Goal: Transaction & Acquisition: Purchase product/service

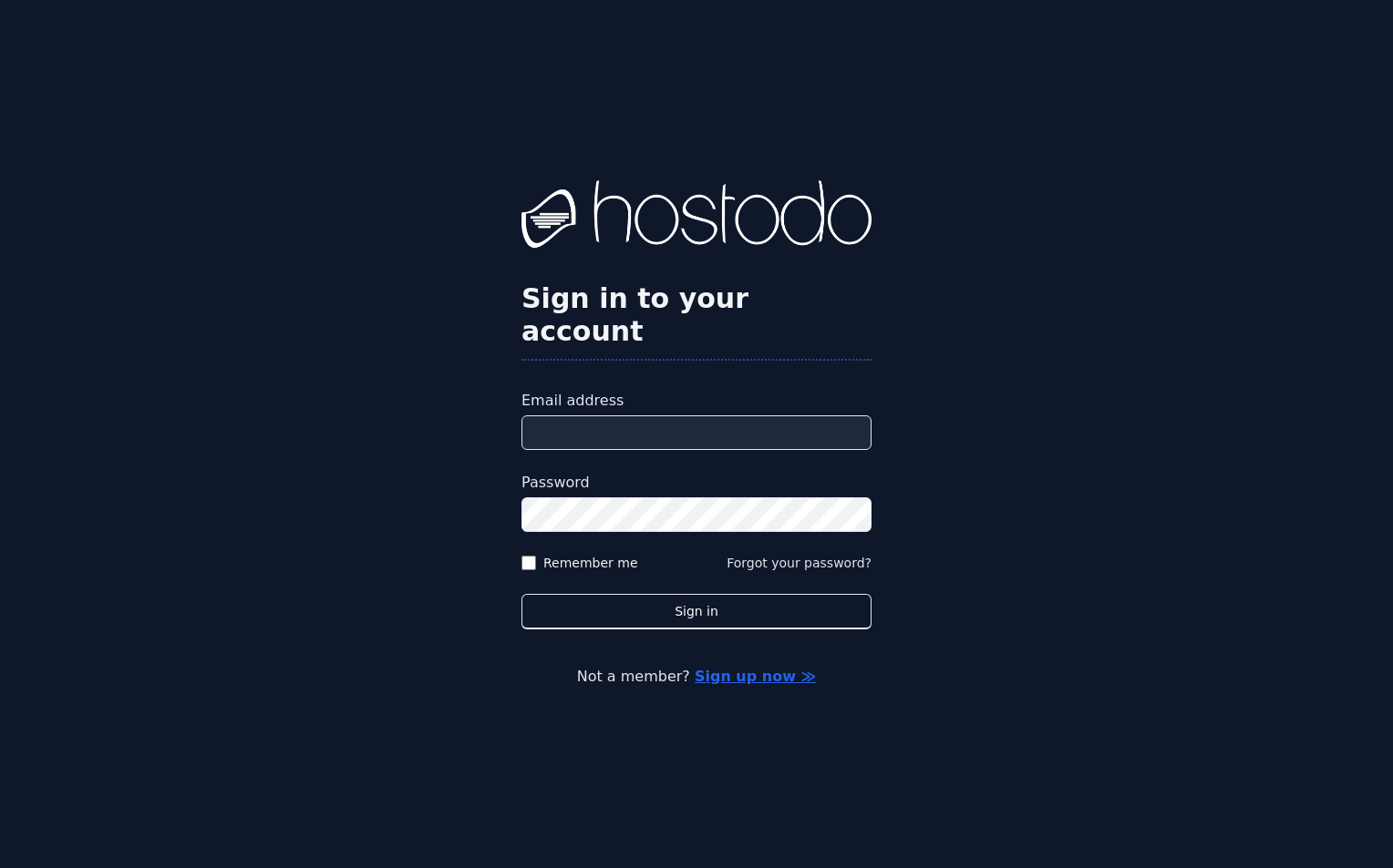
click at [587, 417] on input "Email address" at bounding box center [696, 433] width 350 height 34
click at [628, 416] on input "Email address" at bounding box center [696, 433] width 350 height 34
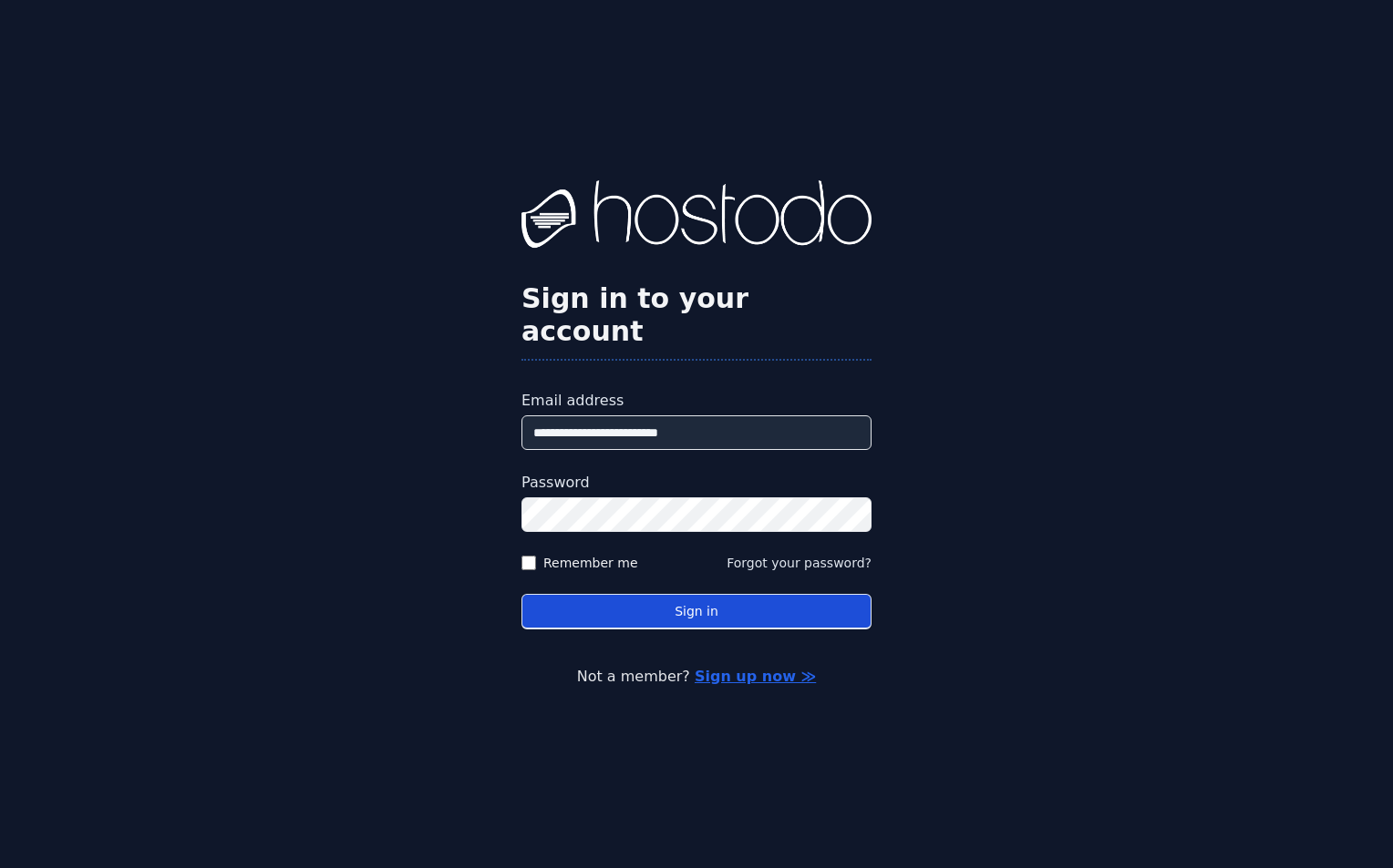
type input "**********"
click at [733, 602] on button "Sign in" at bounding box center [696, 612] width 350 height 35
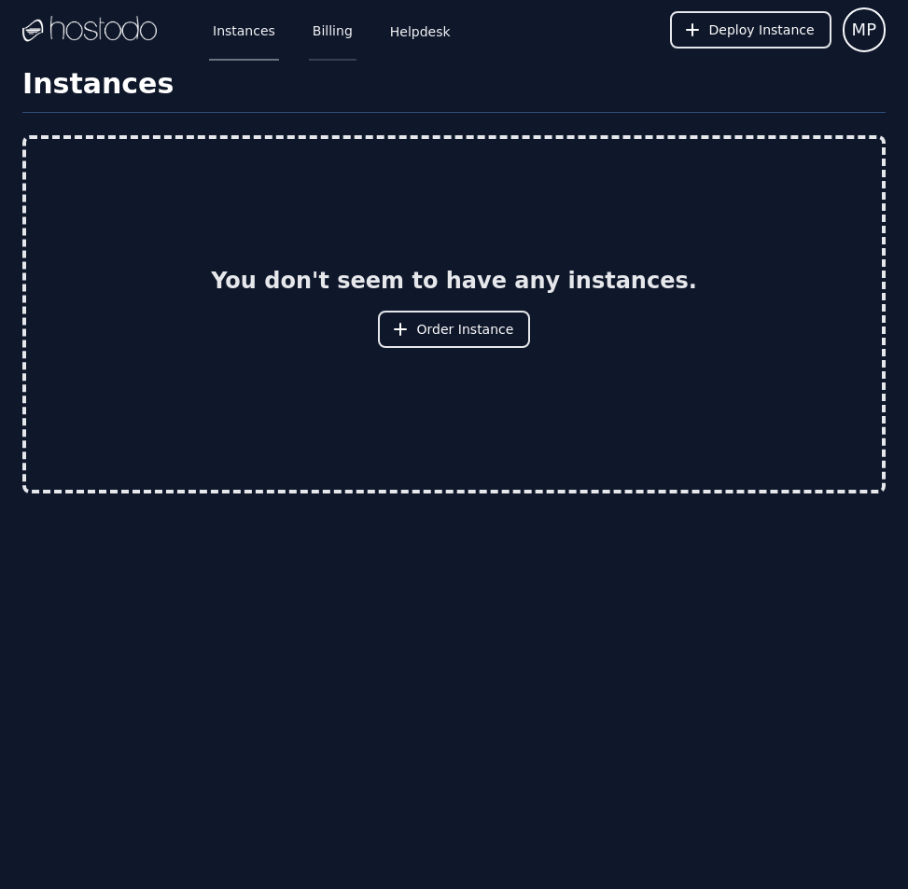
click at [321, 29] on link "Billing" at bounding box center [333, 30] width 48 height 62
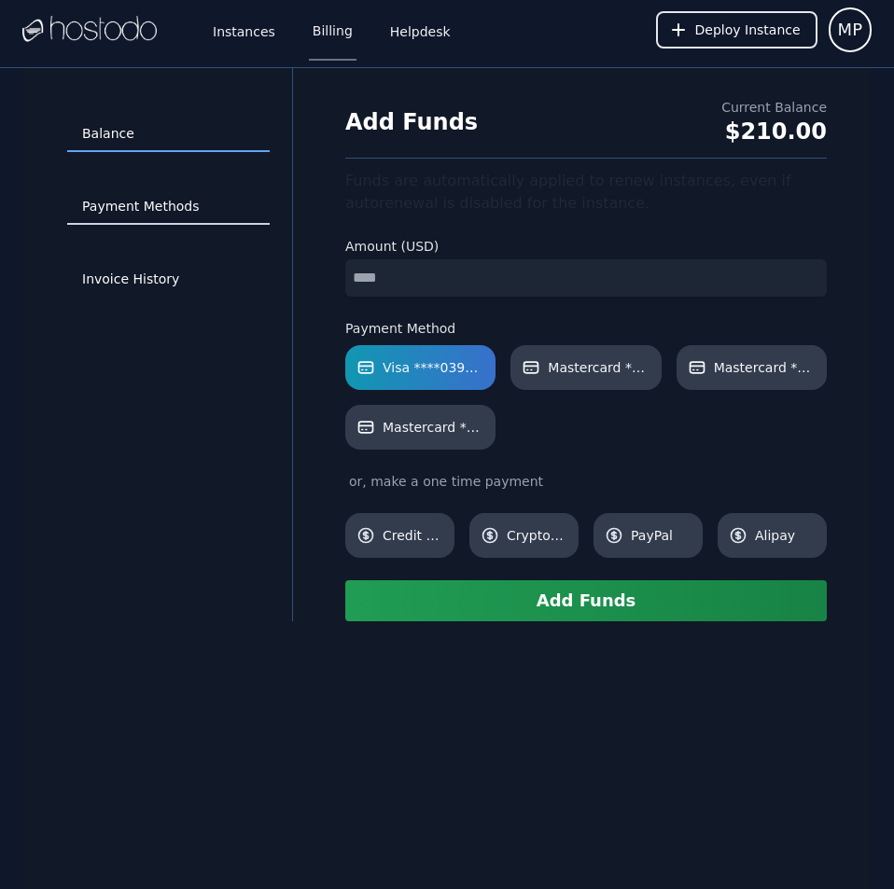
click at [167, 209] on link "Payment Methods" at bounding box center [168, 206] width 203 height 35
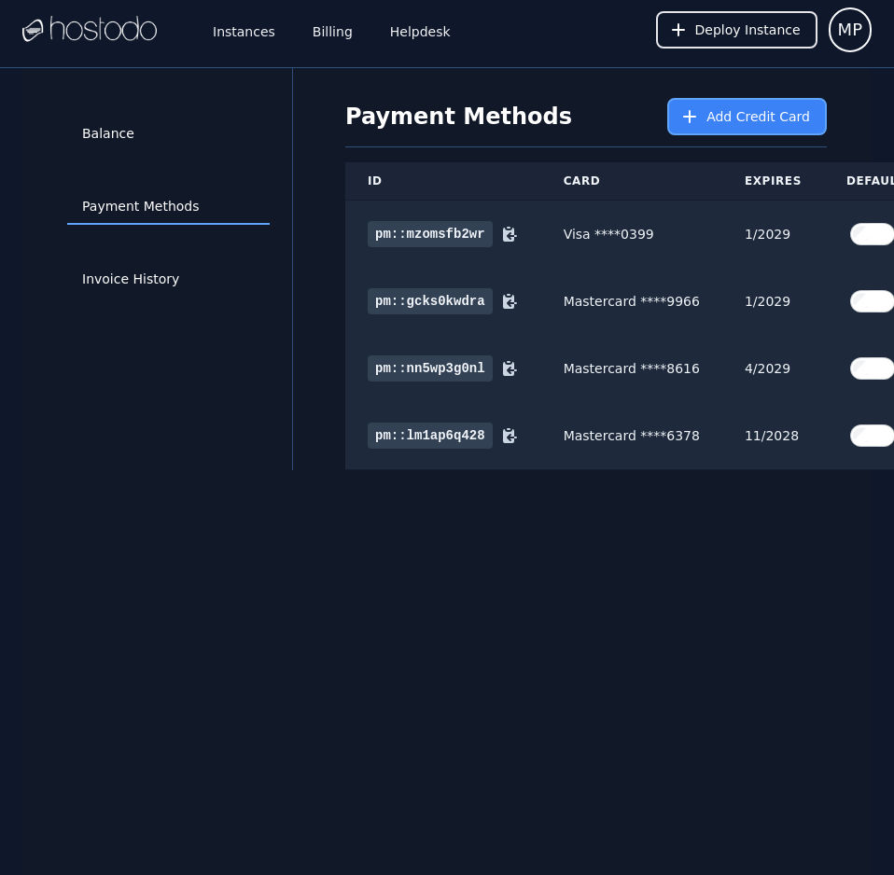
click at [722, 106] on button "Add Credit Card" at bounding box center [747, 116] width 160 height 37
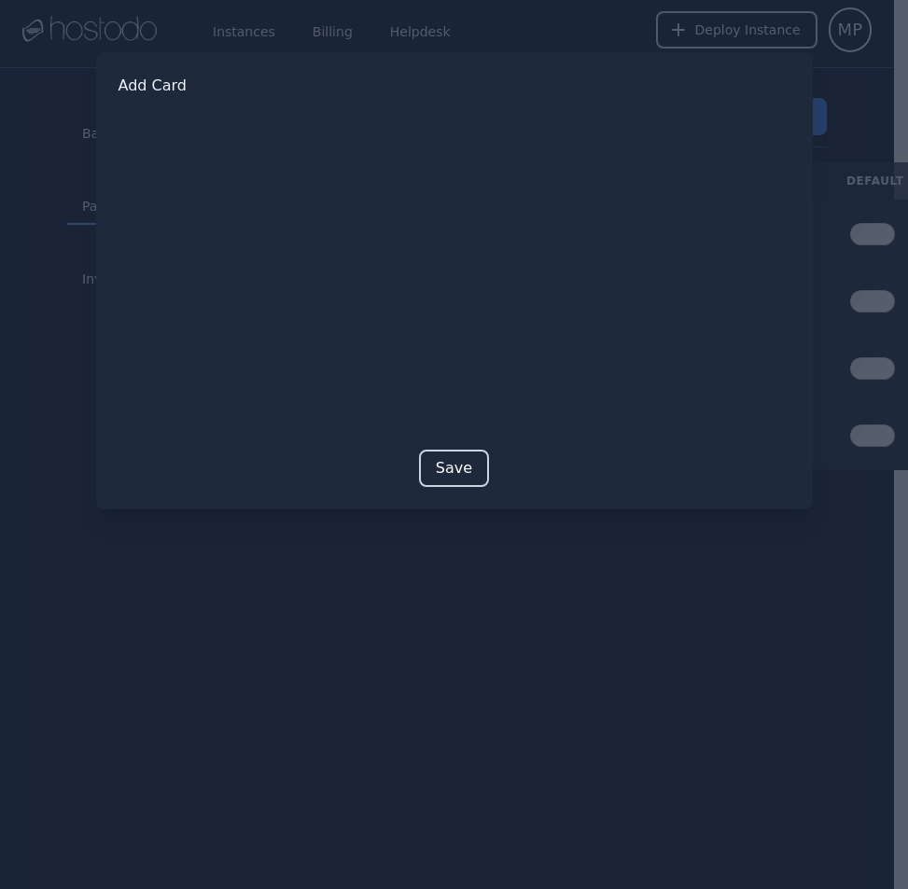
click at [444, 471] on button "Save" at bounding box center [454, 468] width 70 height 37
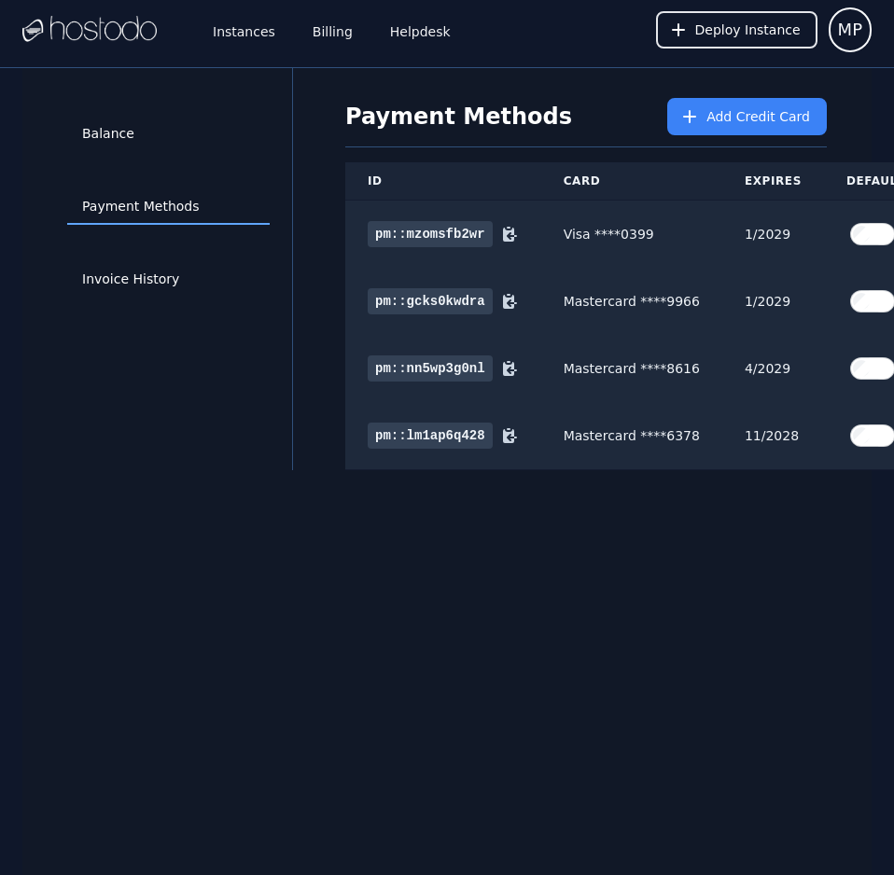
click at [737, 719] on div "Balance Payment Methods Invoice History Payment Methods Add Credit Card ID Card…" at bounding box center [446, 505] width 849 height 875
click at [750, 686] on div "Balance Payment Methods Invoice History Payment Methods Add Credit Card ID Card…" at bounding box center [446, 505] width 849 height 875
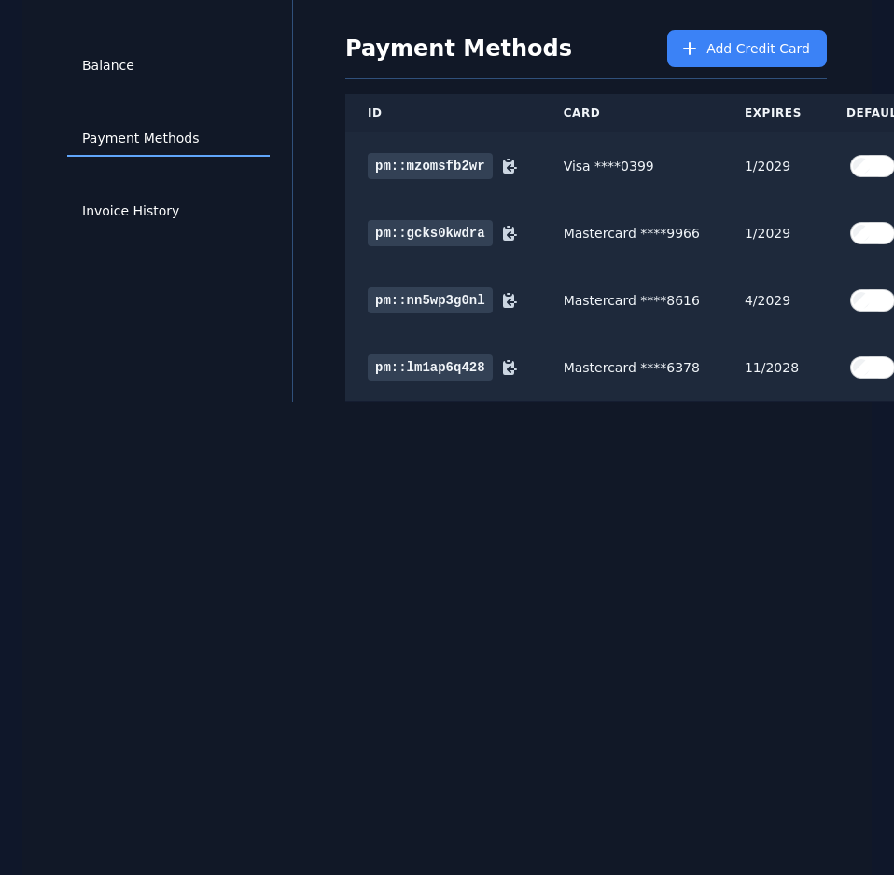
scroll to position [82, 80]
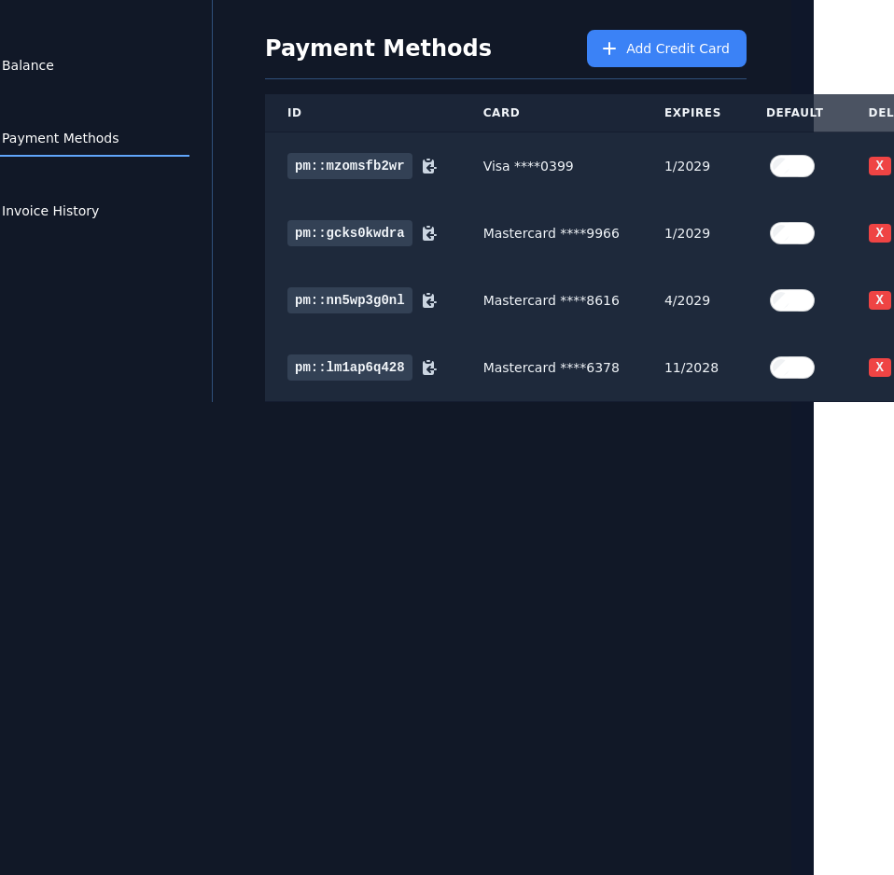
click at [750, 686] on div "Balance Payment Methods Invoice History Payment Methods Add Credit Card ID Card…" at bounding box center [366, 437] width 849 height 875
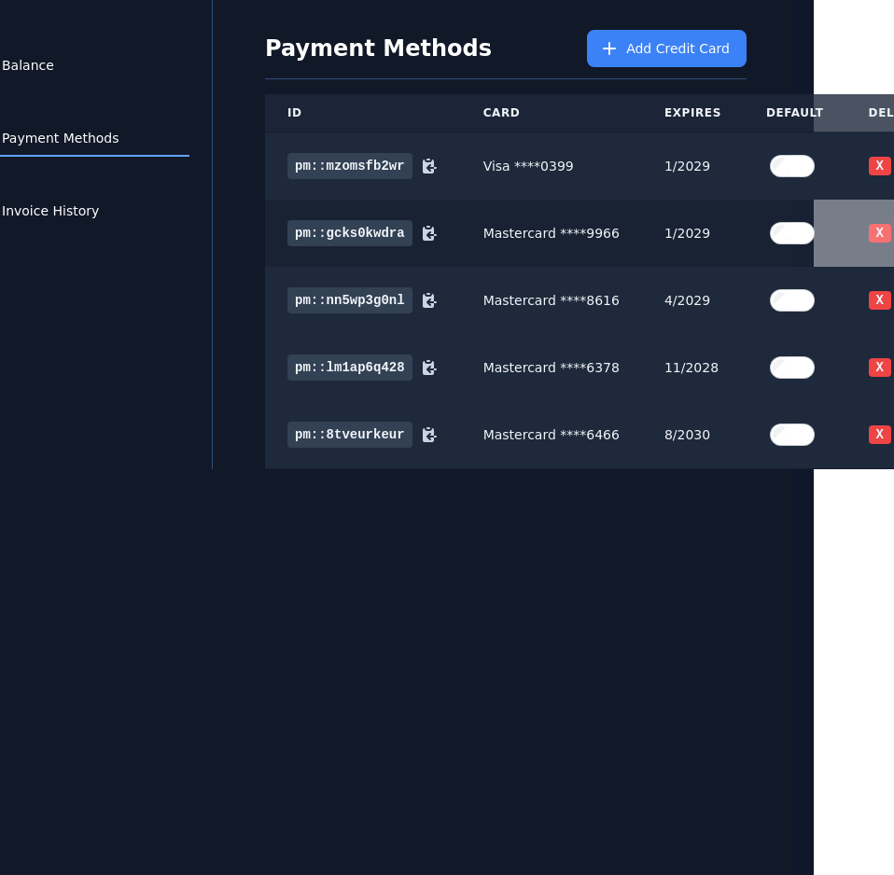
click at [869, 224] on button "X" at bounding box center [880, 233] width 22 height 19
click at [869, 291] on button "X" at bounding box center [880, 300] width 22 height 19
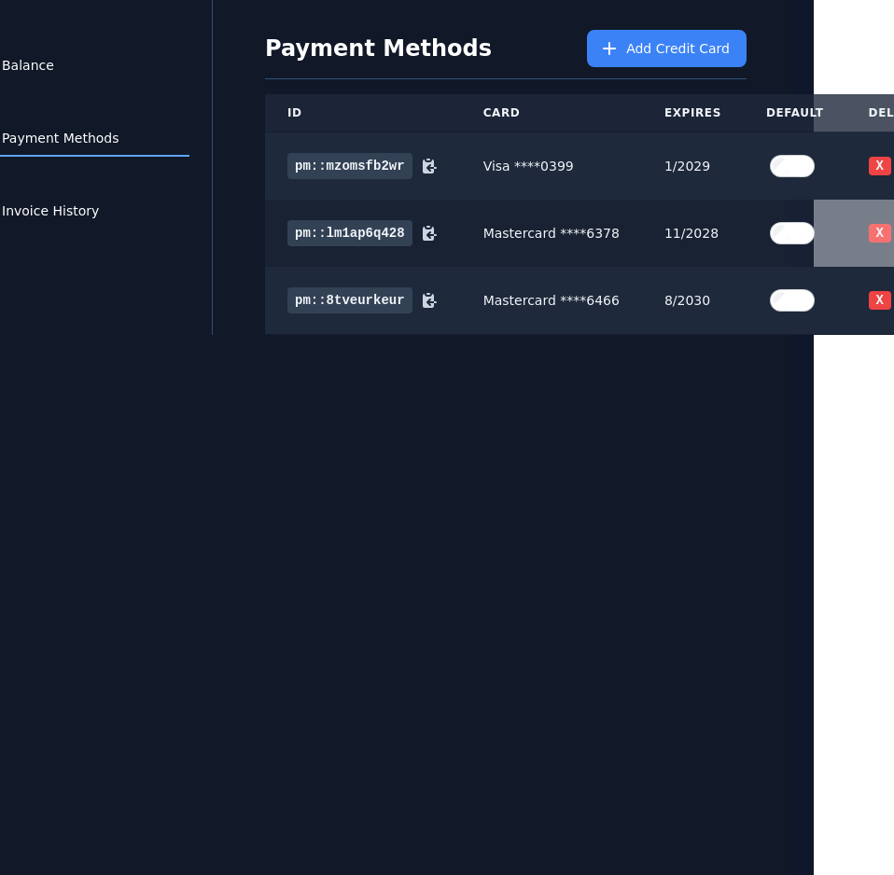
click at [869, 224] on button "X" at bounding box center [880, 233] width 22 height 19
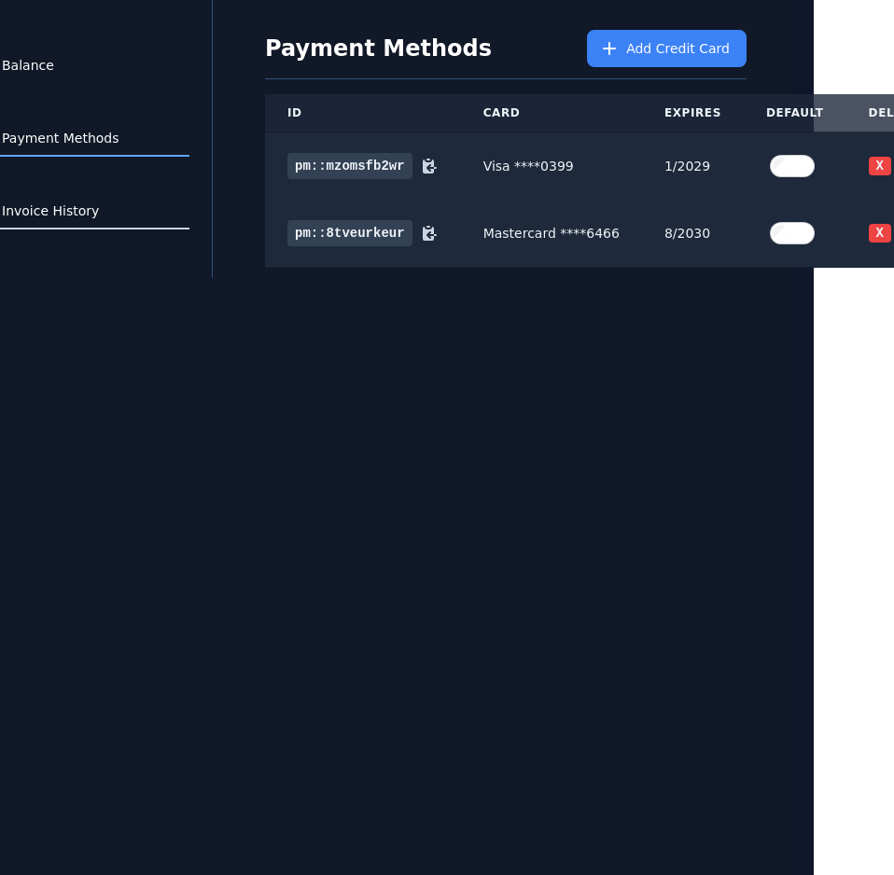
click at [56, 197] on link "Invoice History" at bounding box center [88, 211] width 203 height 35
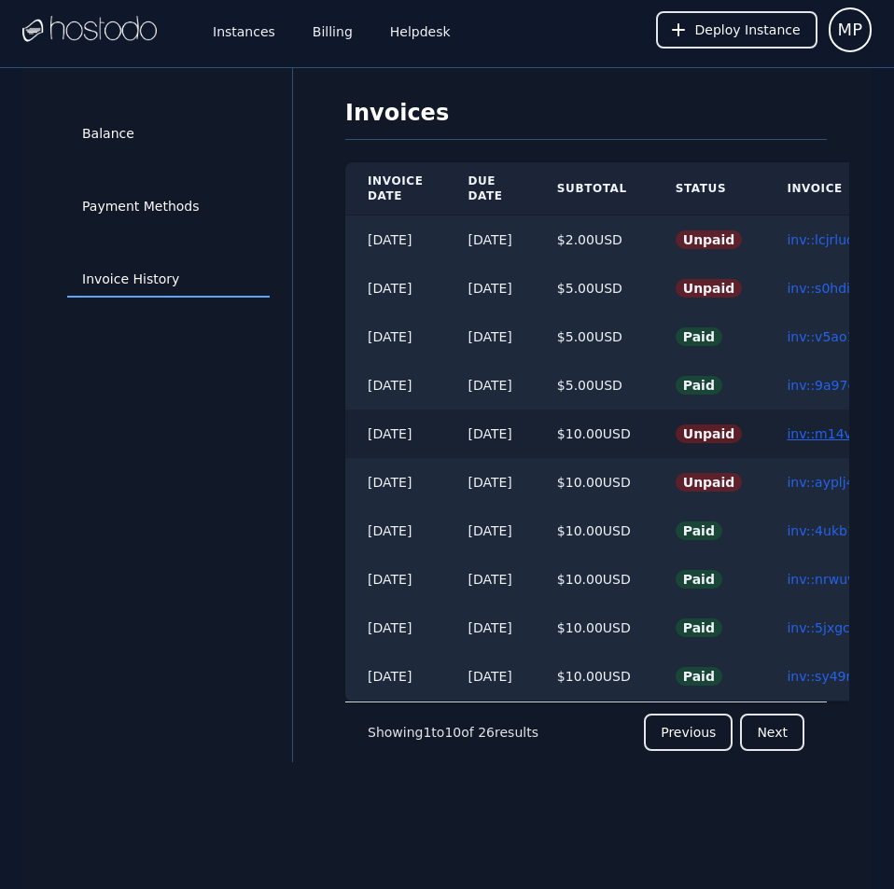
click at [834, 437] on link "inv::m14vhd574m ≫" at bounding box center [853, 434] width 133 height 15
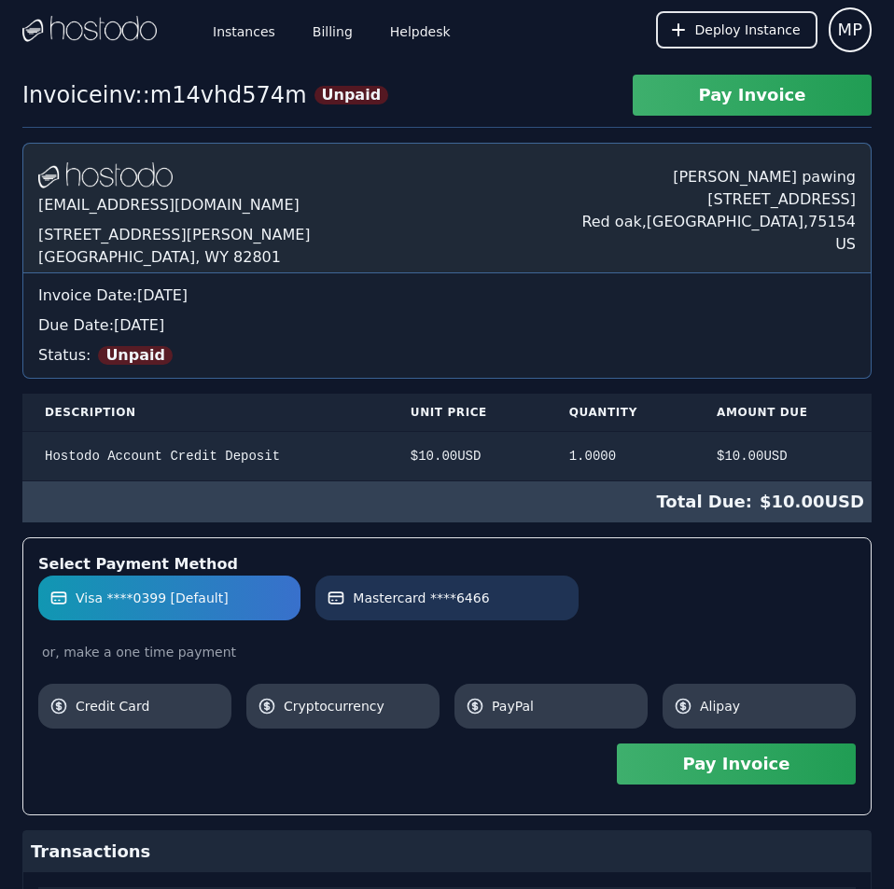
click at [506, 613] on link "Mastercard ****6466" at bounding box center [446, 598] width 262 height 45
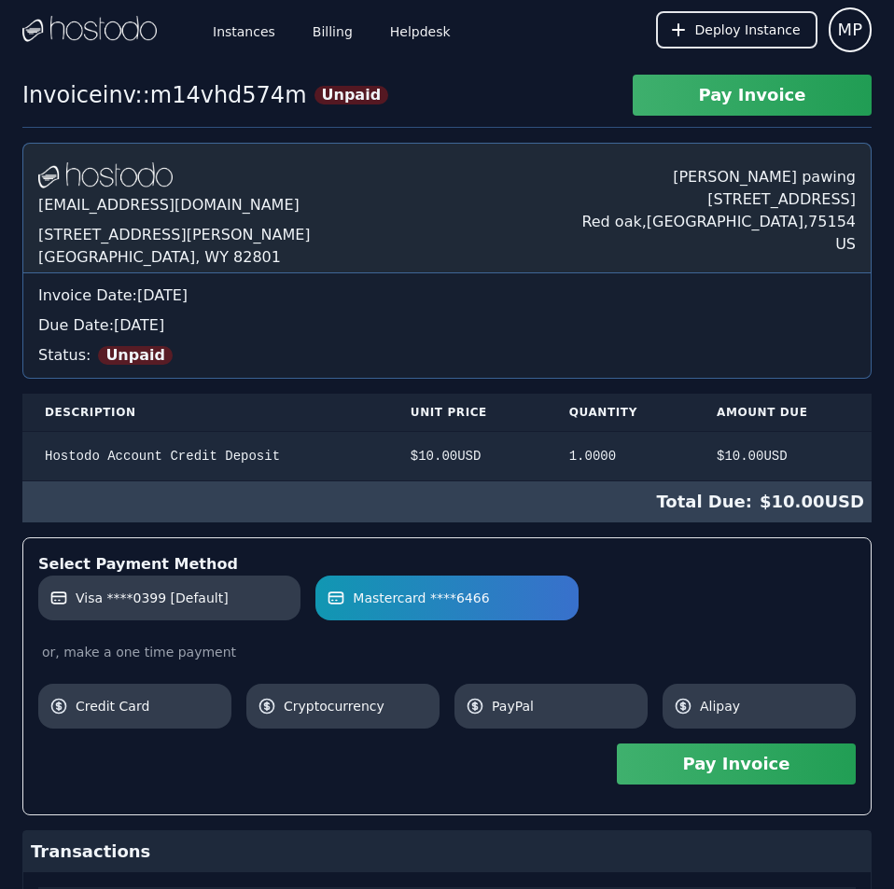
click at [763, 775] on button "Pay Invoice" at bounding box center [736, 764] width 239 height 41
click at [223, 591] on label "Visa ****0399 [Default]" at bounding box center [169, 598] width 240 height 19
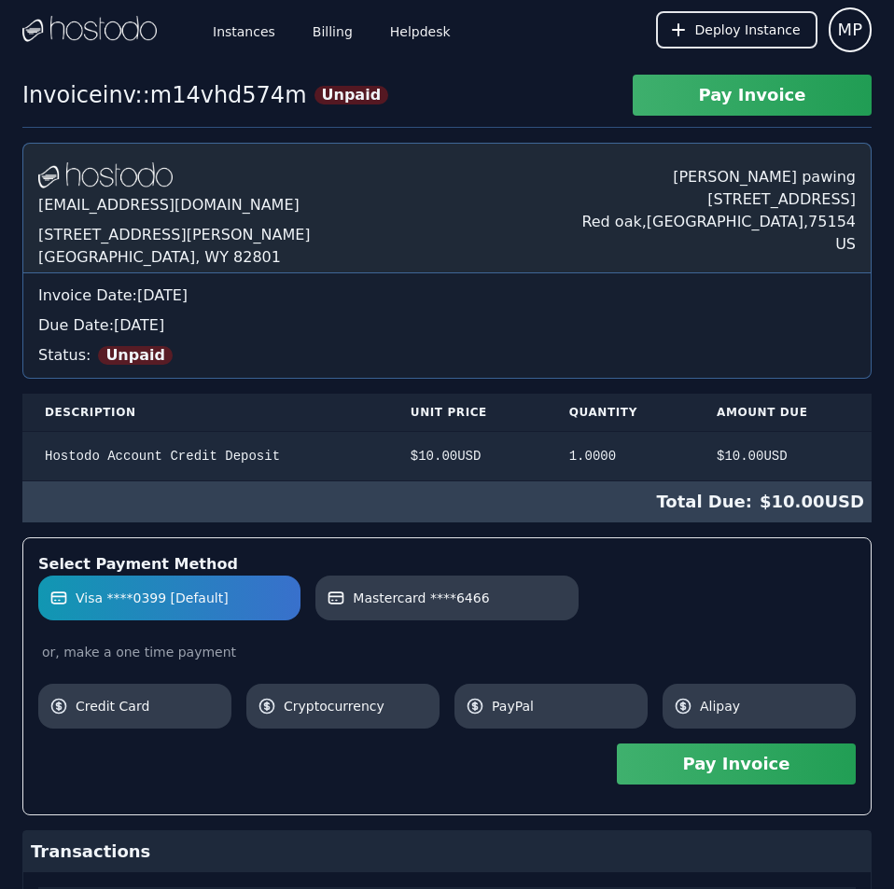
click at [729, 770] on button "Pay Invoice" at bounding box center [736, 764] width 239 height 41
click at [329, 30] on link "Billing" at bounding box center [333, 30] width 48 height 62
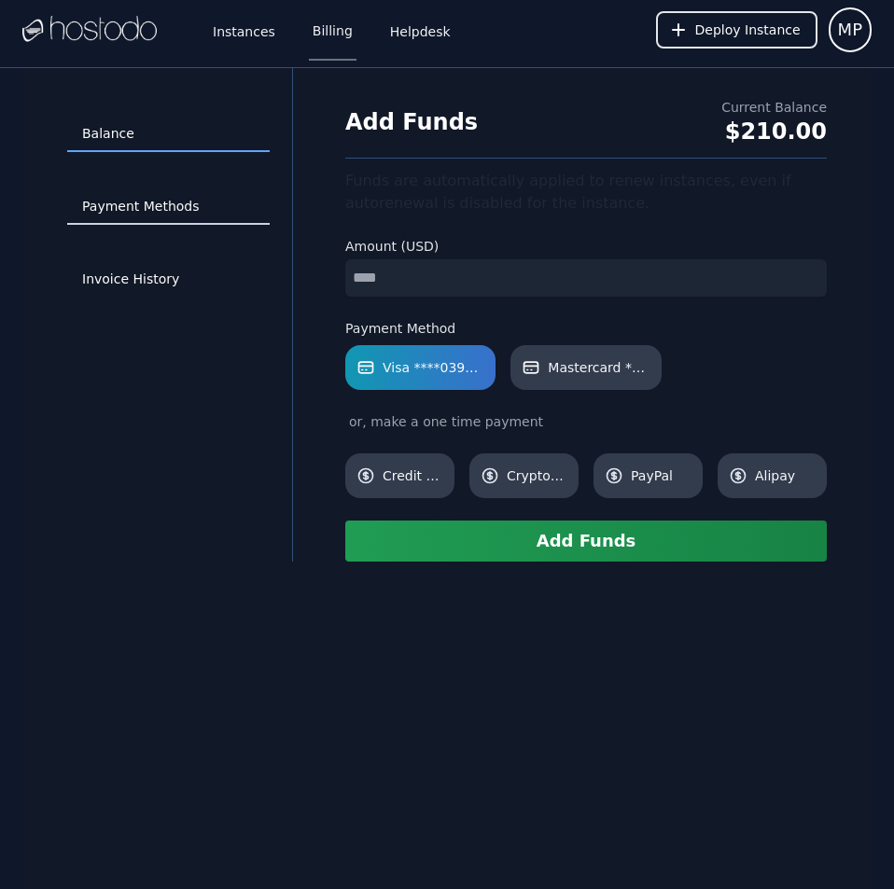
click at [147, 206] on link "Payment Methods" at bounding box center [168, 206] width 203 height 35
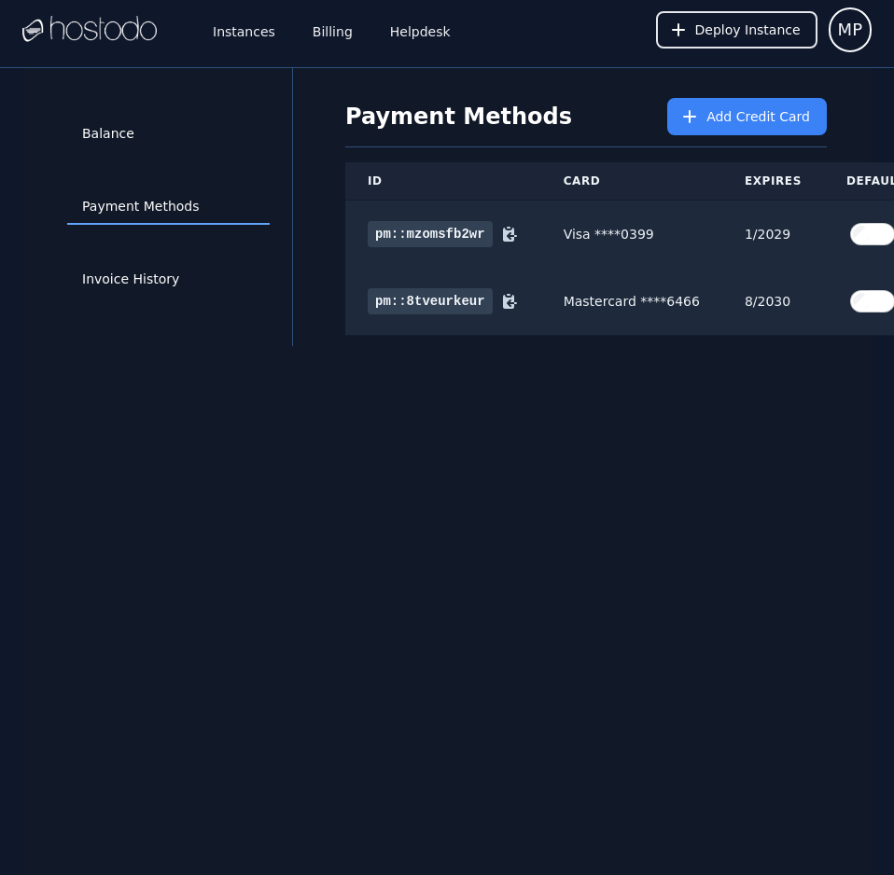
click at [827, 413] on div "Balance Payment Methods Invoice History Payment Methods Add Credit Card ID Card…" at bounding box center [446, 505] width 849 height 875
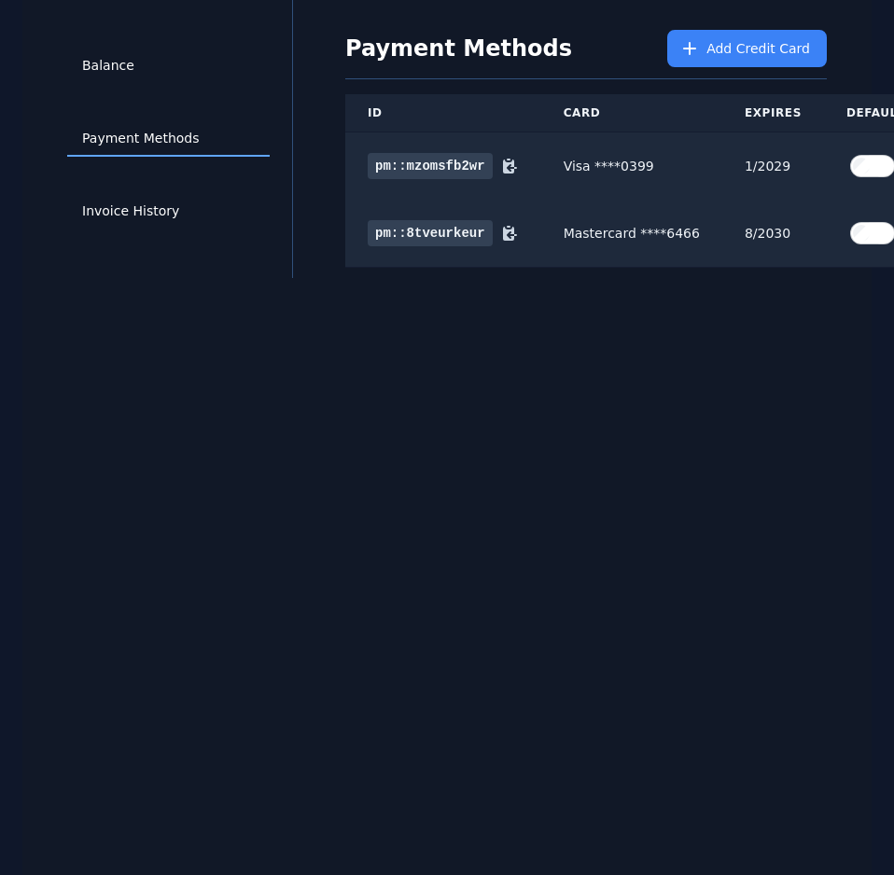
click at [827, 413] on div "Balance Payment Methods Invoice History Payment Methods Add Credit Card ID Card…" at bounding box center [446, 437] width 849 height 875
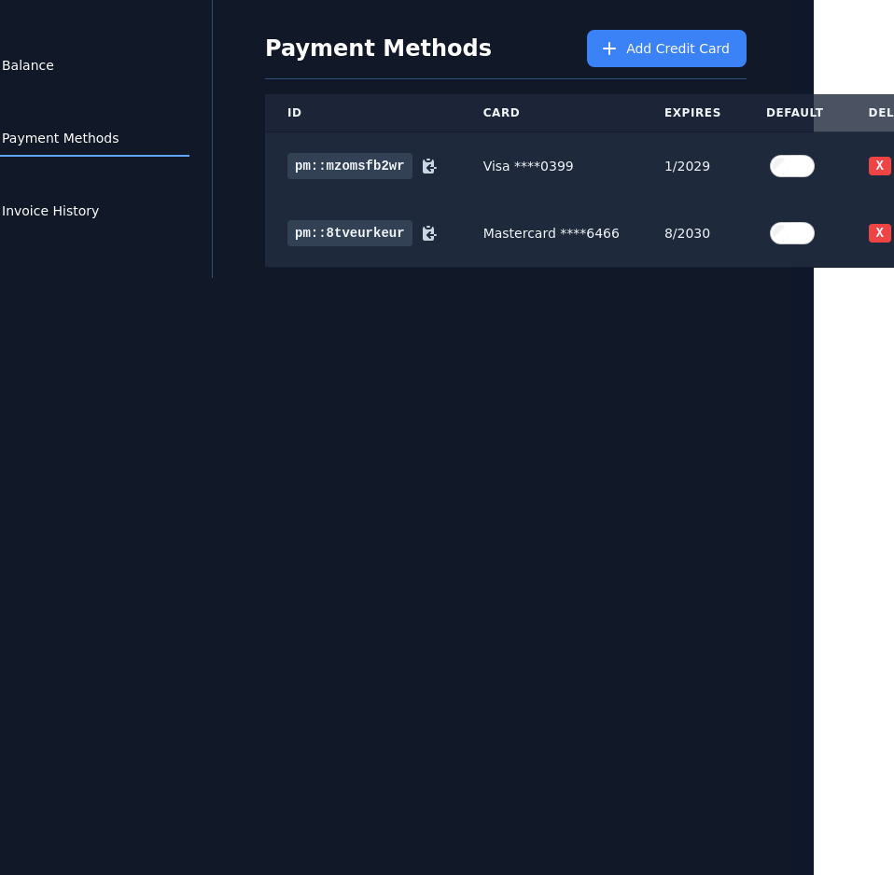
click at [779, 757] on div "Balance Payment Methods Invoice History Payment Methods Add Credit Card ID Card…" at bounding box center [366, 437] width 849 height 875
click at [869, 224] on button "X" at bounding box center [880, 233] width 22 height 19
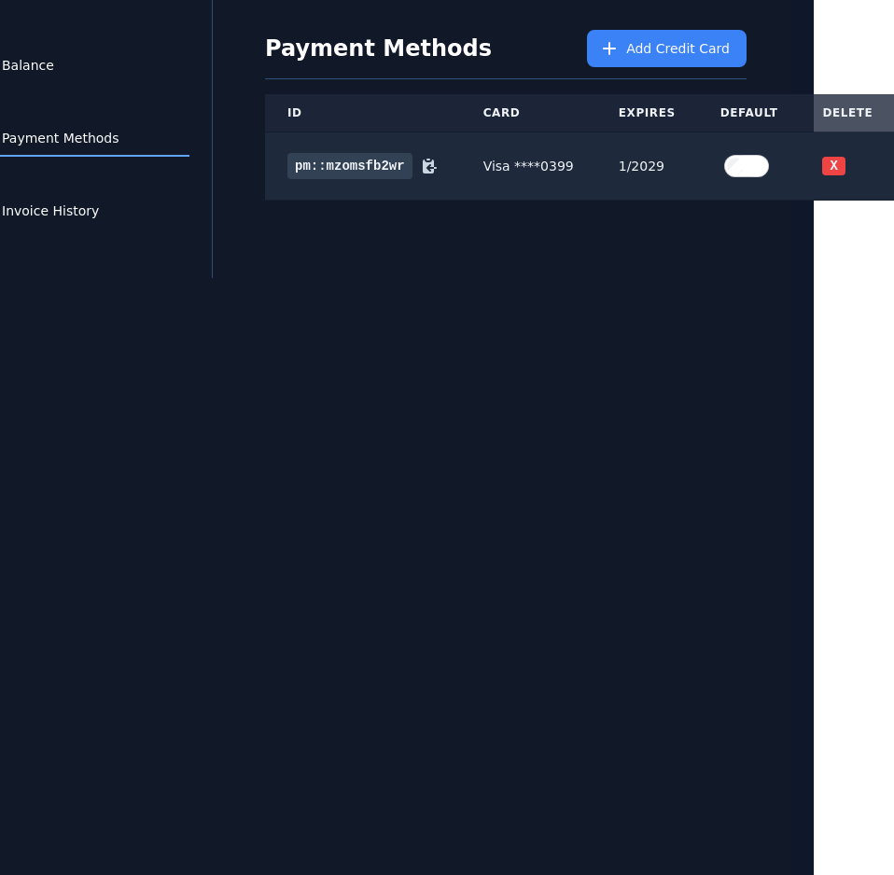
scroll to position [82, 38]
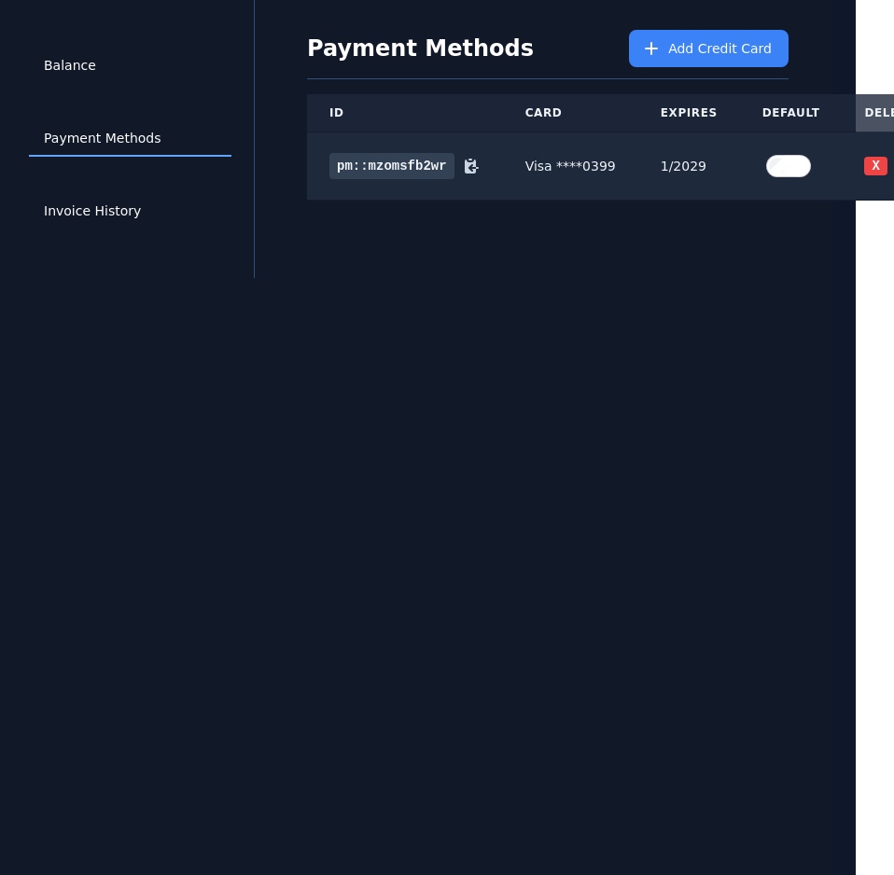
click at [436, 320] on div "Balance Payment Methods Invoice History Payment Methods Add Credit Card ID Card…" at bounding box center [408, 437] width 849 height 875
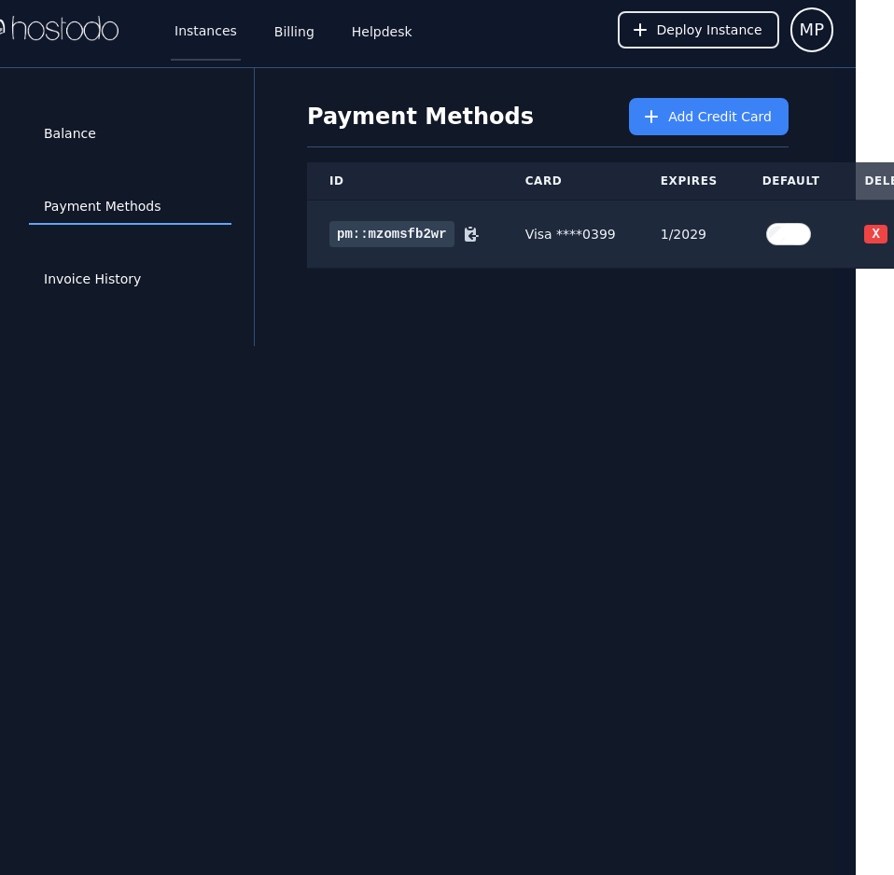
click at [202, 31] on link "Instances" at bounding box center [206, 30] width 70 height 62
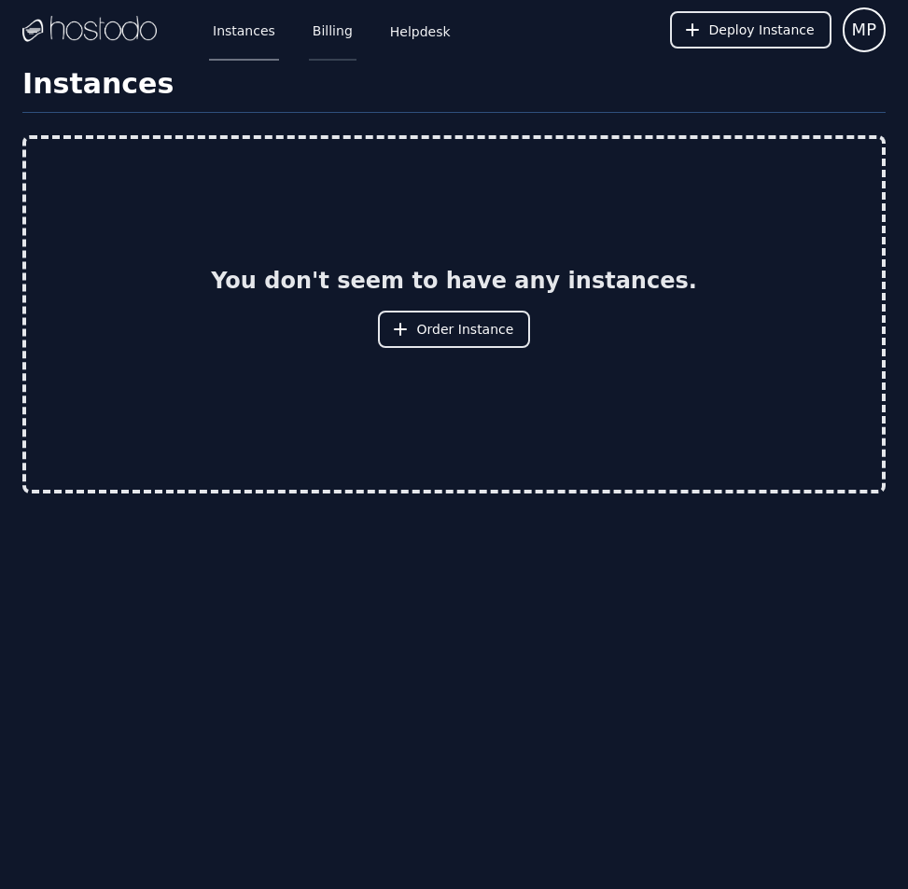
click at [312, 23] on link "Billing" at bounding box center [333, 30] width 48 height 62
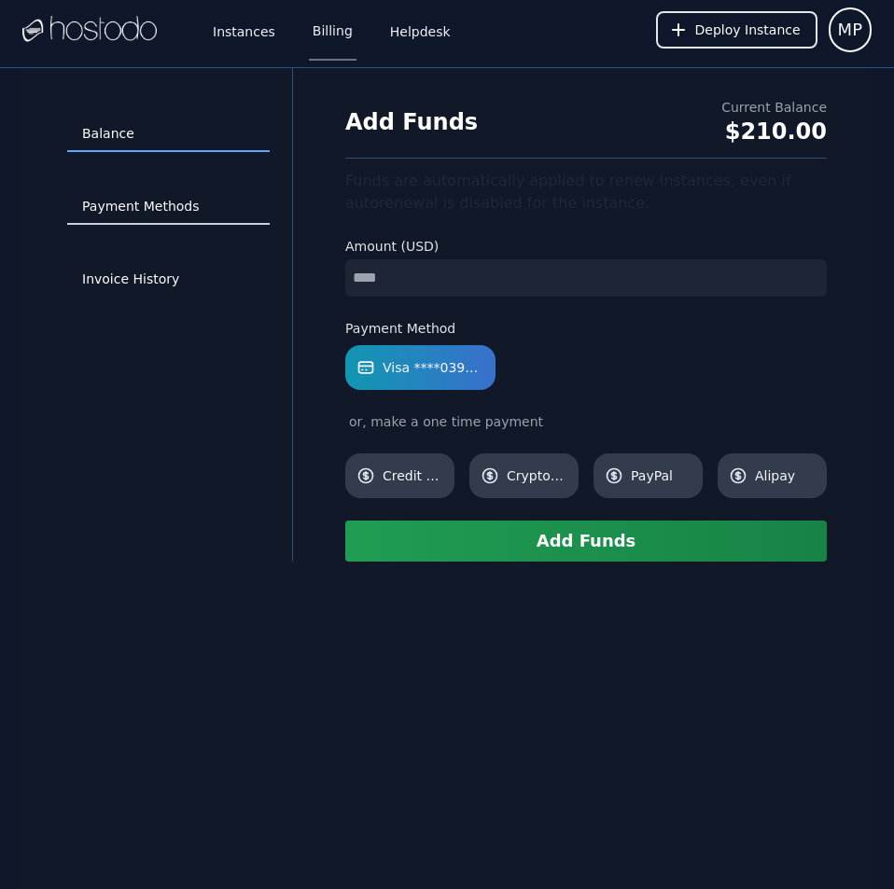
click at [117, 206] on link "Payment Methods" at bounding box center [168, 206] width 203 height 35
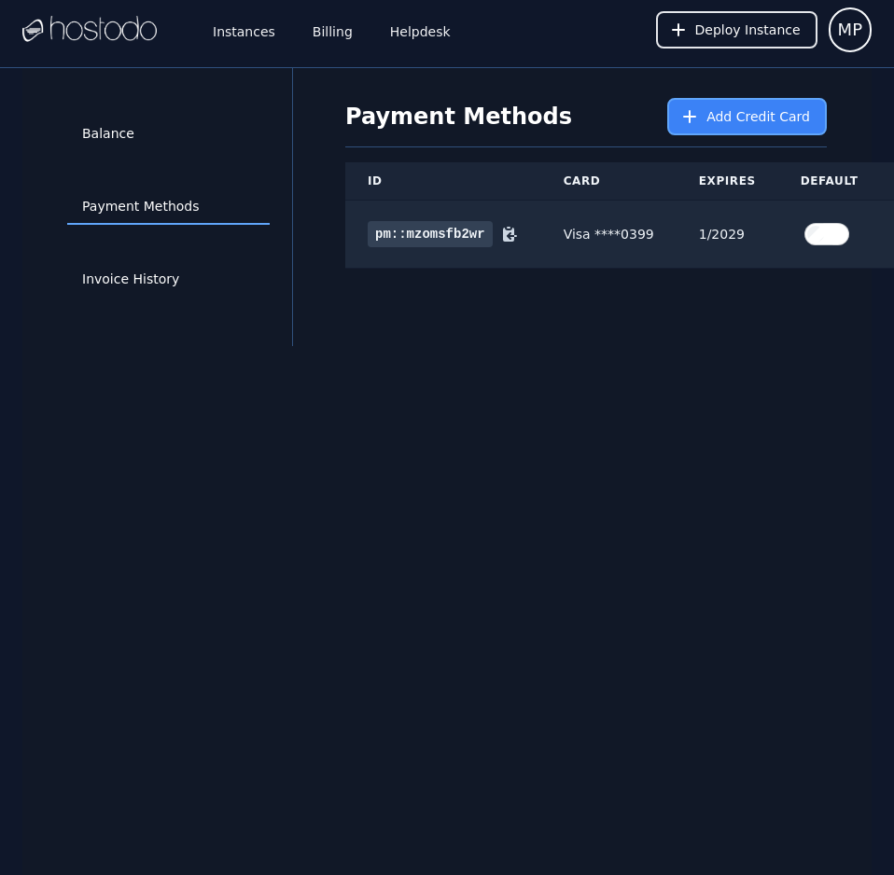
click at [700, 129] on button "Add Credit Card" at bounding box center [747, 116] width 160 height 37
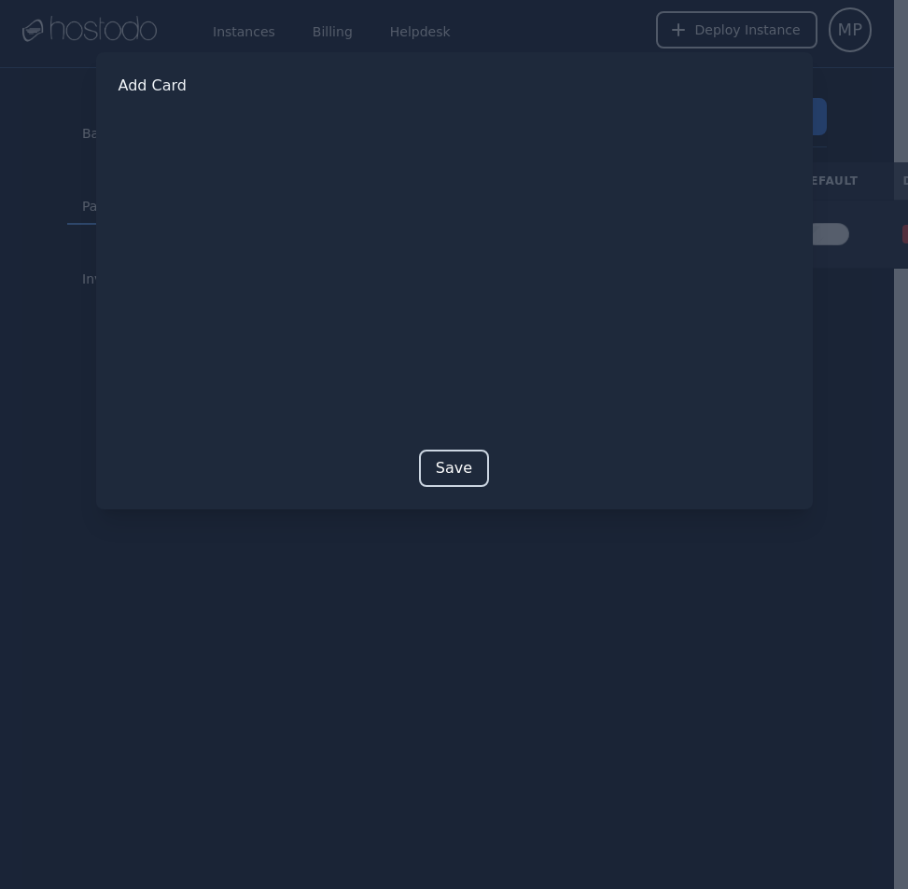
click at [464, 472] on button "Save" at bounding box center [454, 468] width 70 height 37
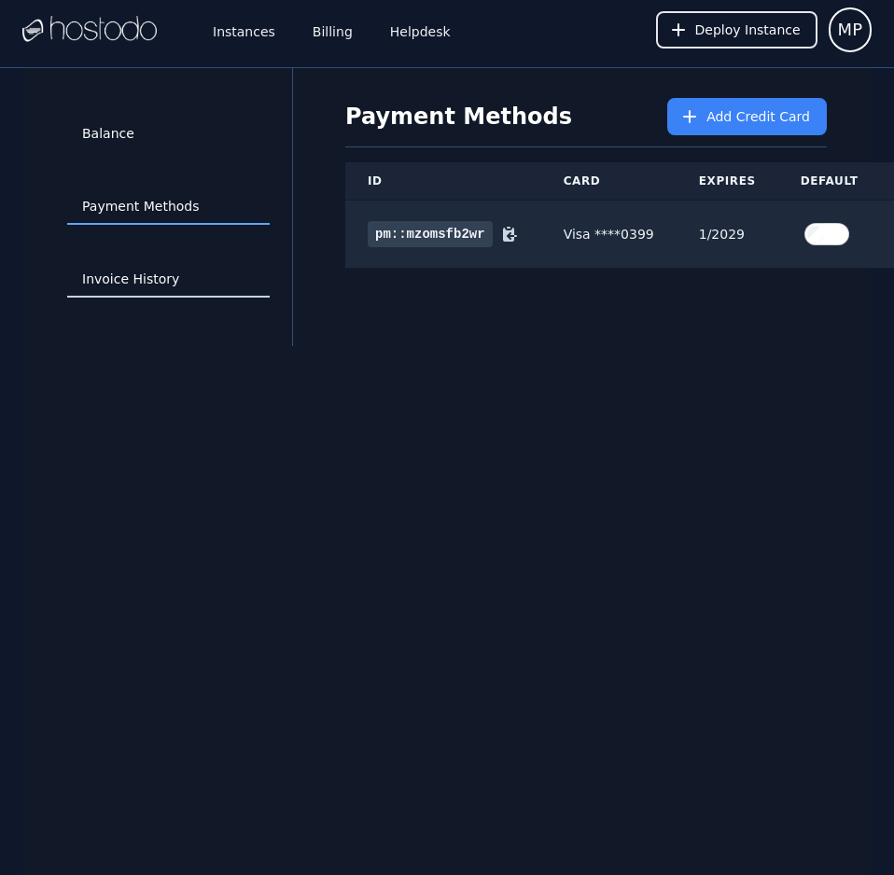
click at [160, 273] on link "Invoice History" at bounding box center [168, 279] width 203 height 35
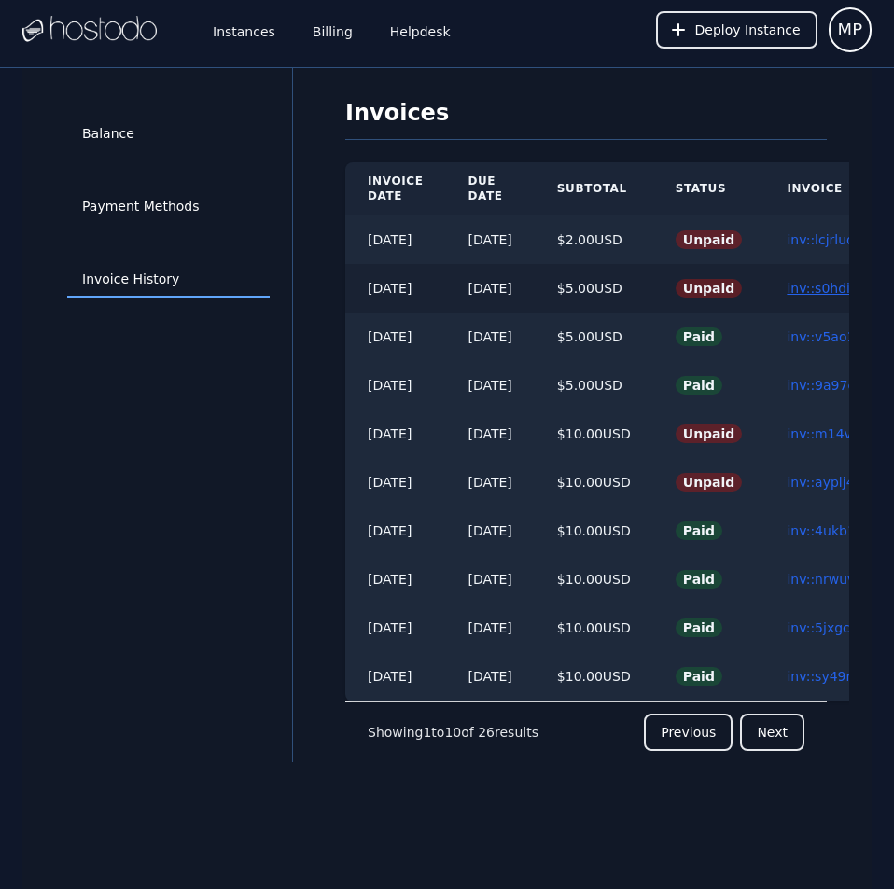
click at [825, 289] on link "inv::s0hdimh91l ≫" at bounding box center [846, 288] width 118 height 15
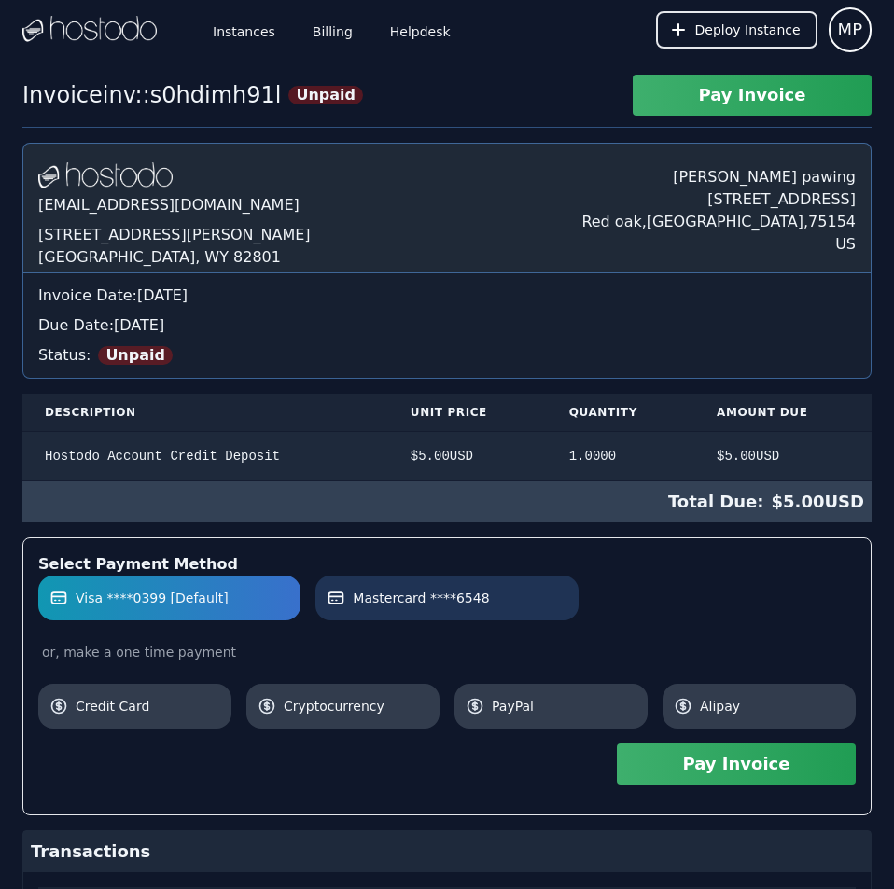
click at [499, 608] on label "Mastercard ****6548" at bounding box center [447, 598] width 240 height 19
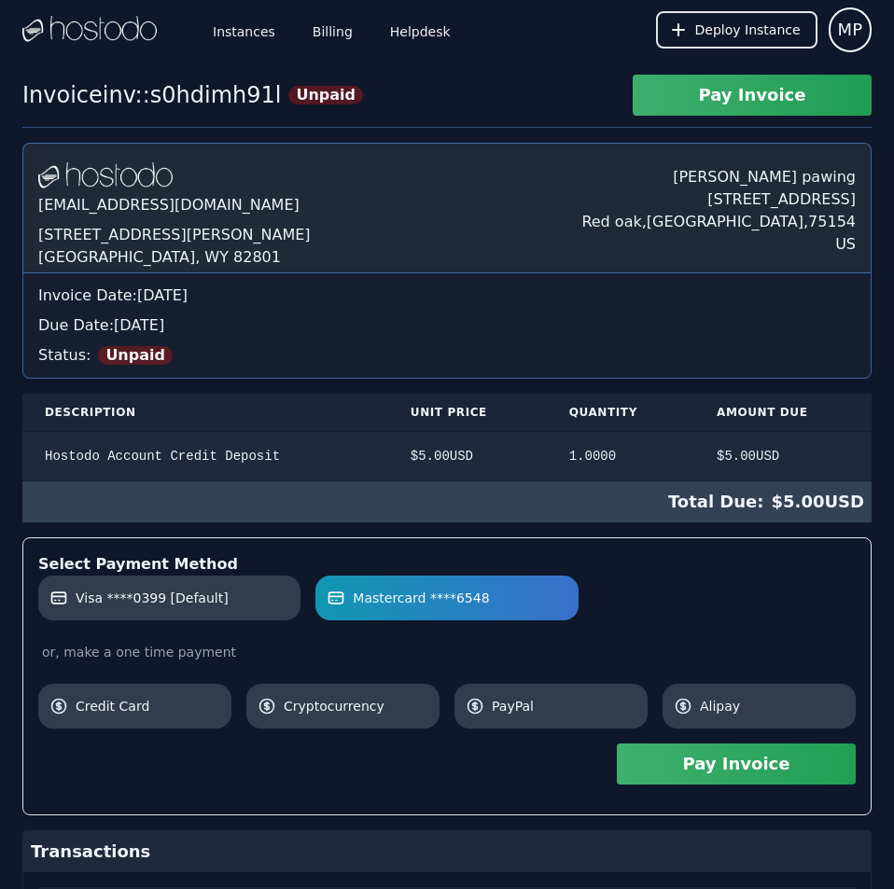
click at [713, 758] on button "Pay Invoice" at bounding box center [736, 764] width 239 height 41
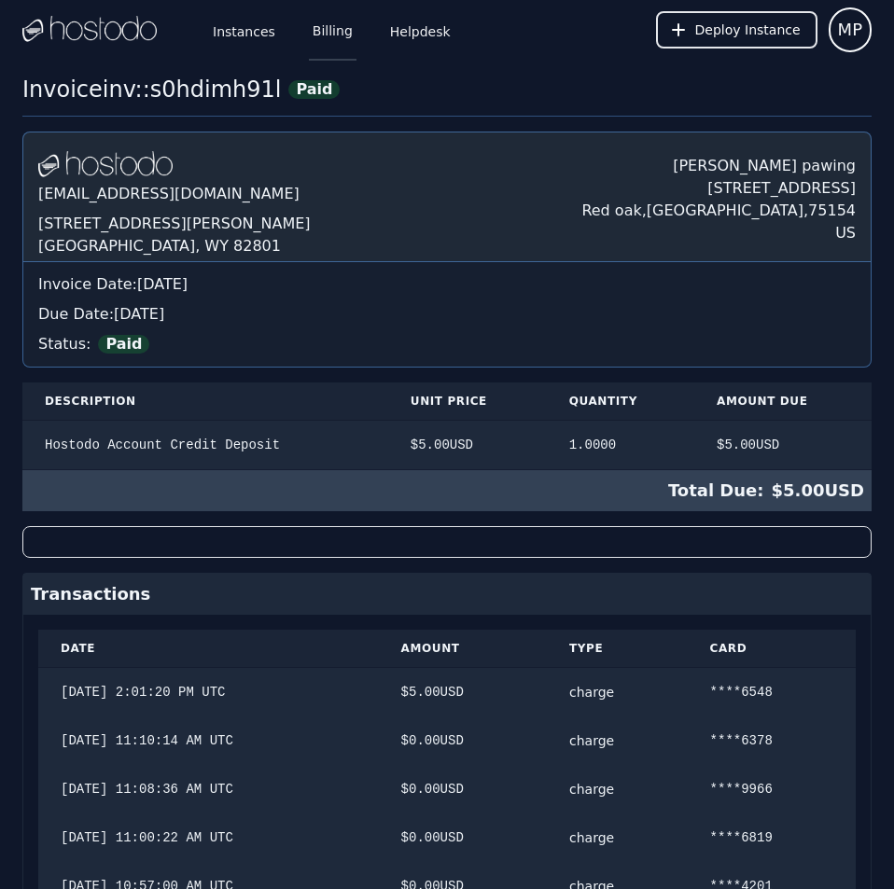
click at [322, 21] on link "Billing" at bounding box center [333, 30] width 48 height 62
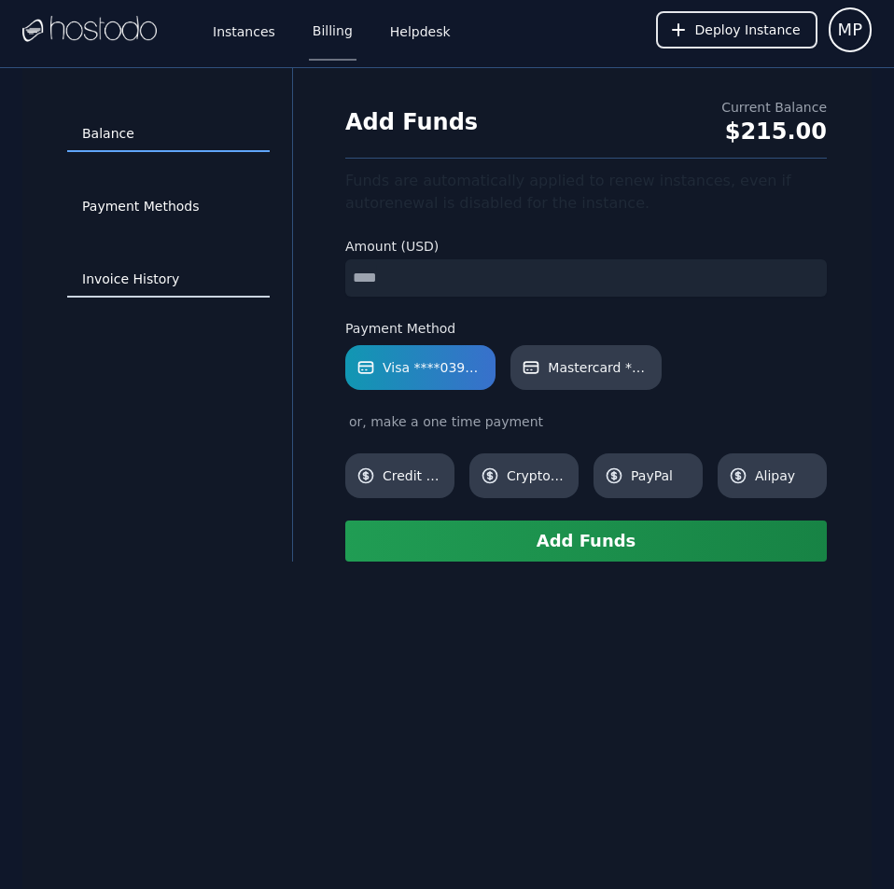
click at [127, 276] on link "Invoice History" at bounding box center [168, 279] width 203 height 35
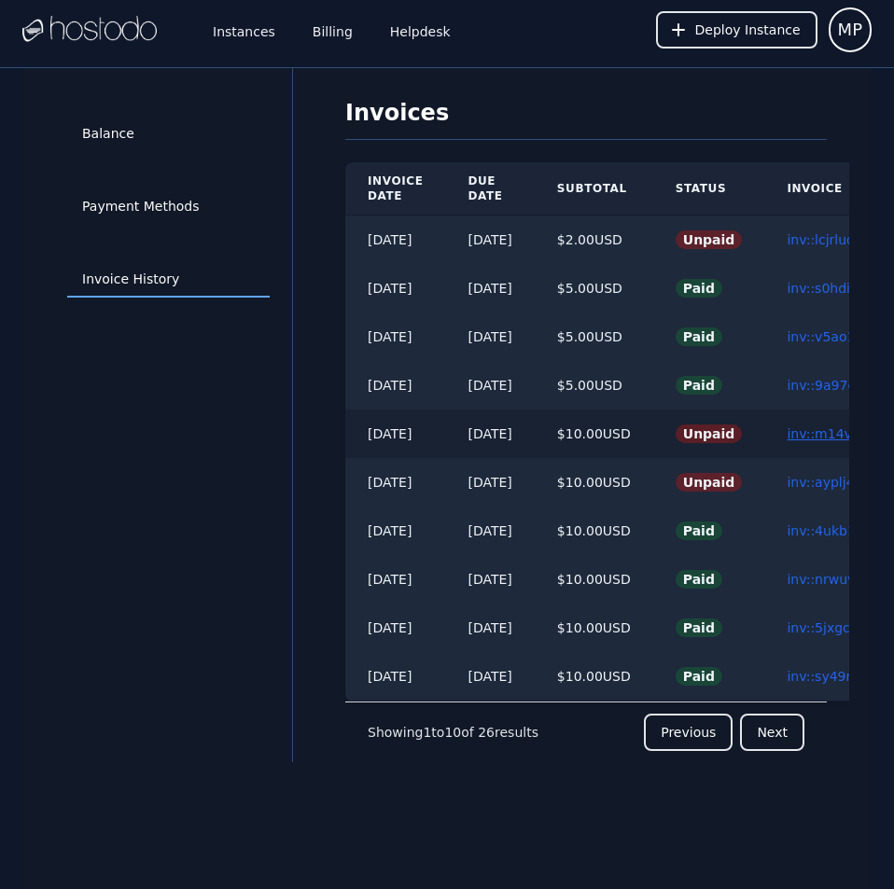
click at [828, 437] on link "inv::m14vhd574m ≫" at bounding box center [853, 434] width 133 height 15
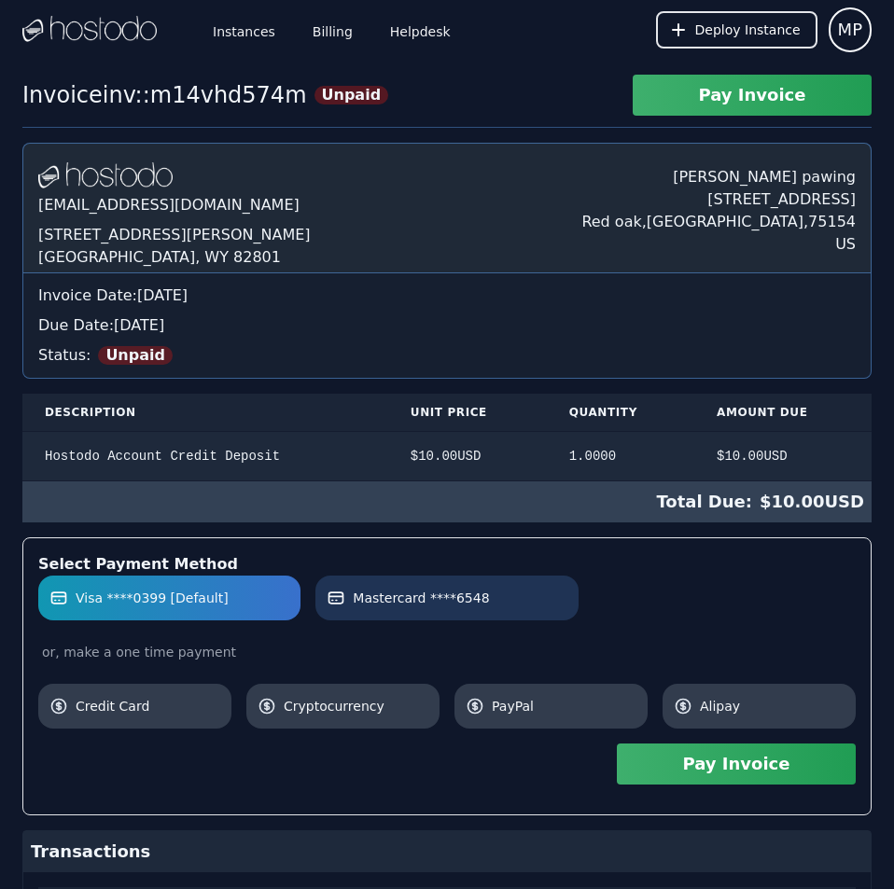
click at [525, 585] on link "Mastercard ****6548" at bounding box center [446, 598] width 262 height 45
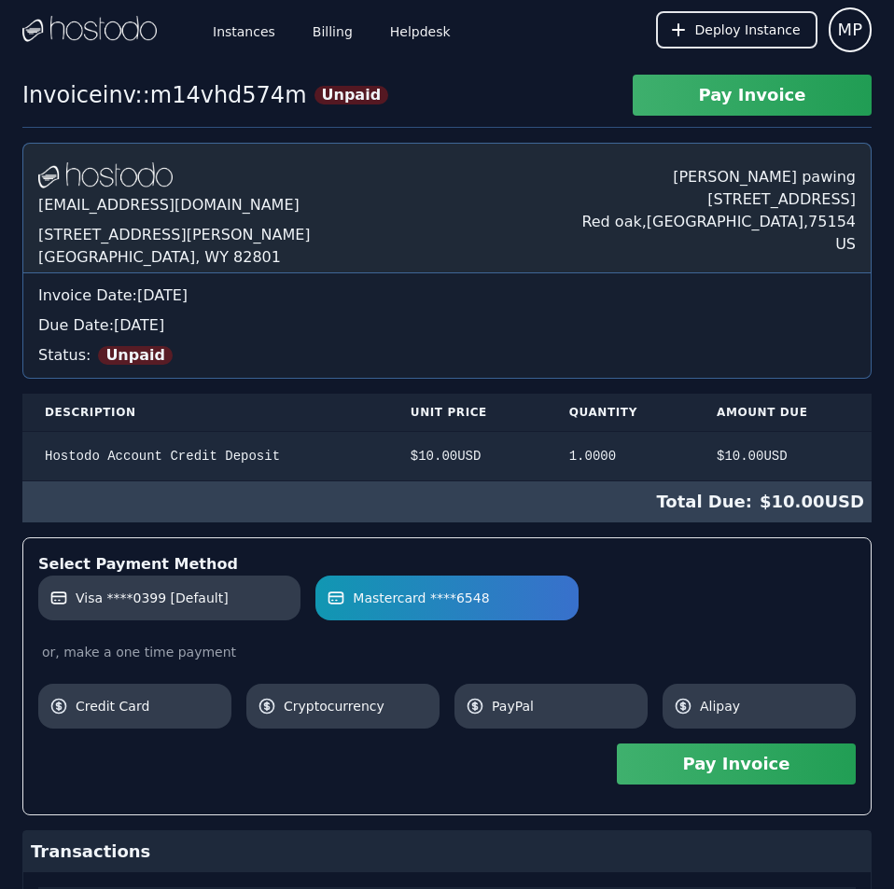
click at [814, 762] on button "Pay Invoice" at bounding box center [736, 764] width 239 height 41
click at [329, 37] on link "Billing" at bounding box center [333, 30] width 48 height 62
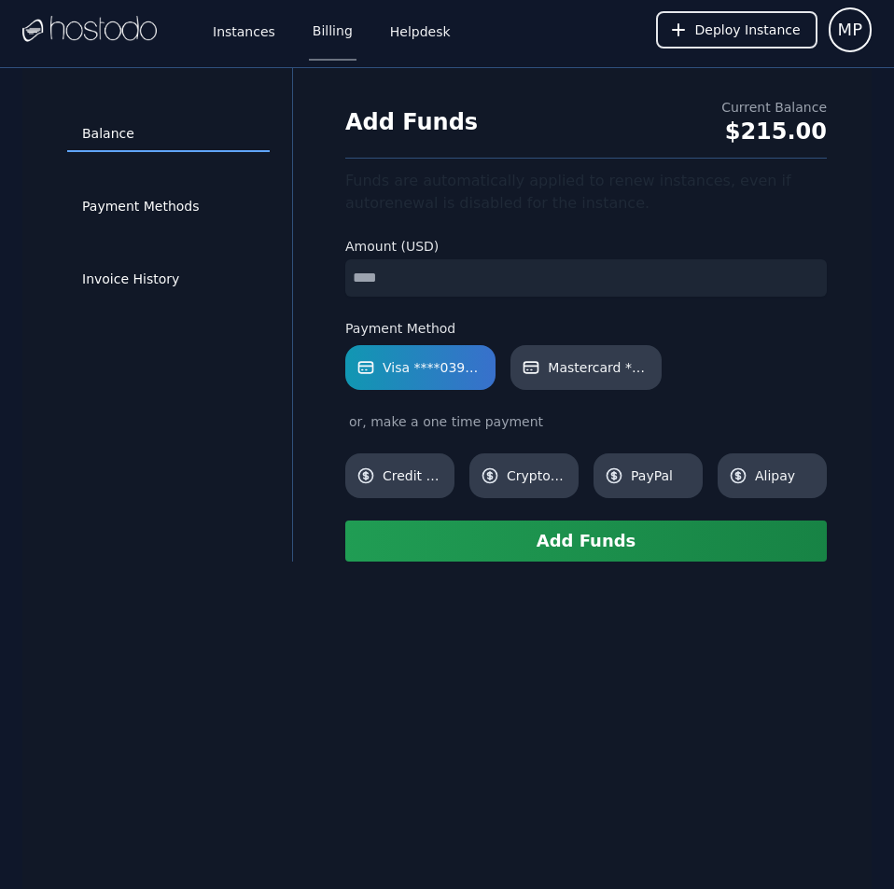
click at [437, 277] on input "number" at bounding box center [586, 277] width 482 height 37
type input "*"
click at [563, 360] on span "Mastercard ****6548" at bounding box center [599, 367] width 102 height 19
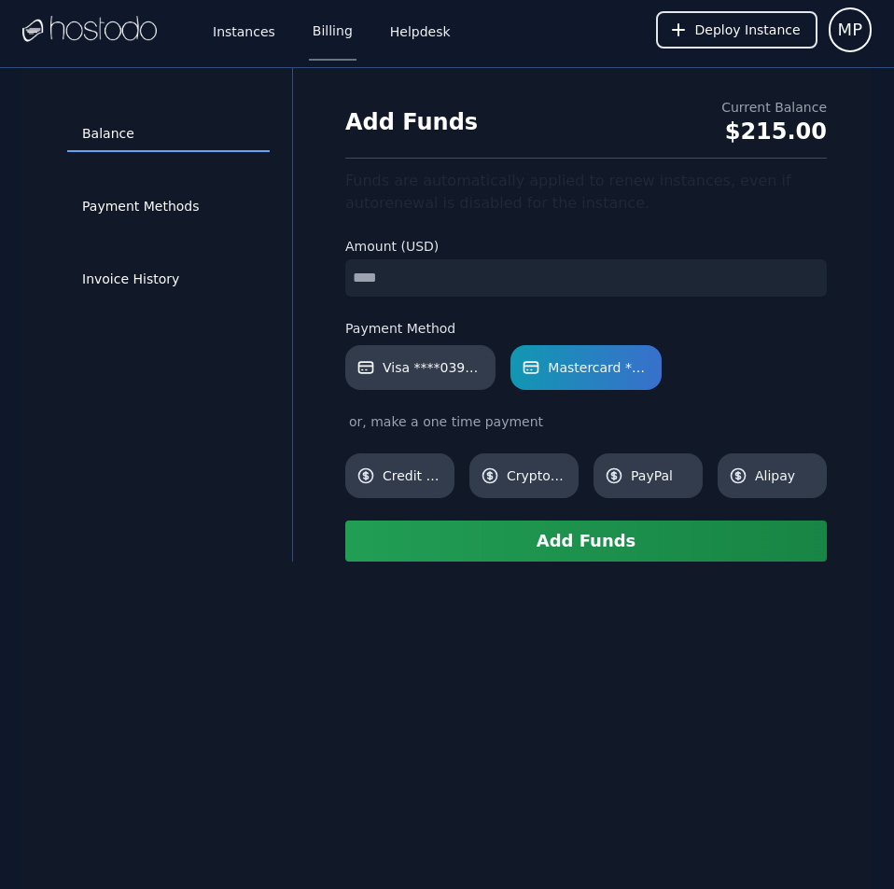
click at [589, 537] on button "Add Funds" at bounding box center [586, 541] width 482 height 41
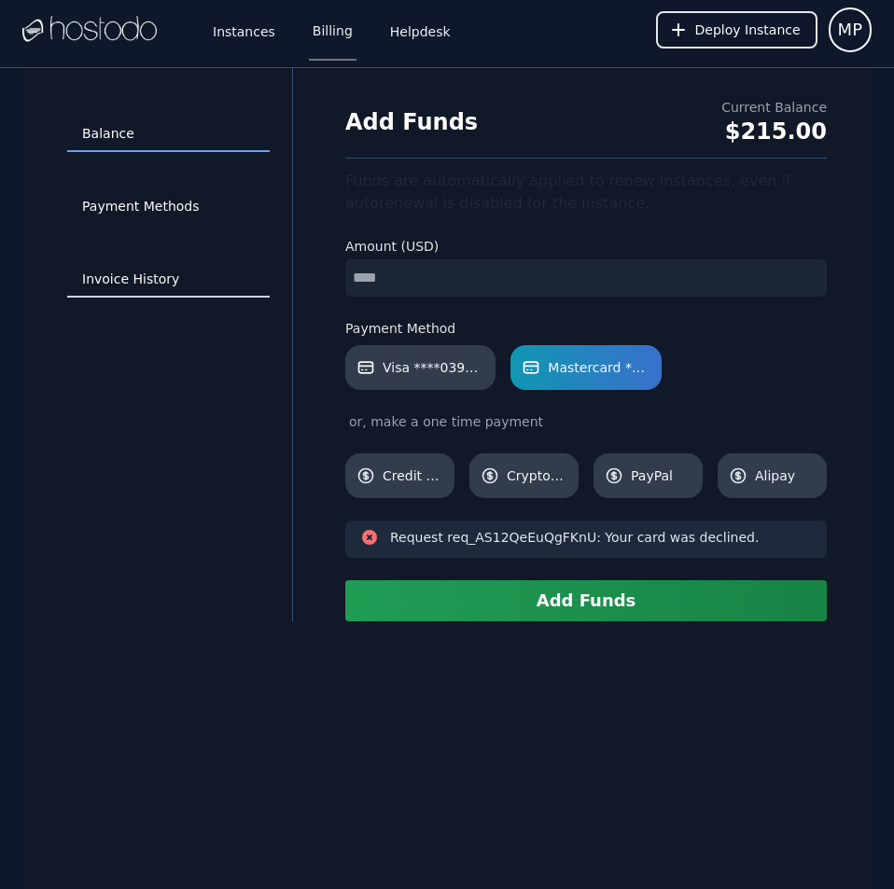
click at [176, 275] on link "Invoice History" at bounding box center [168, 279] width 203 height 35
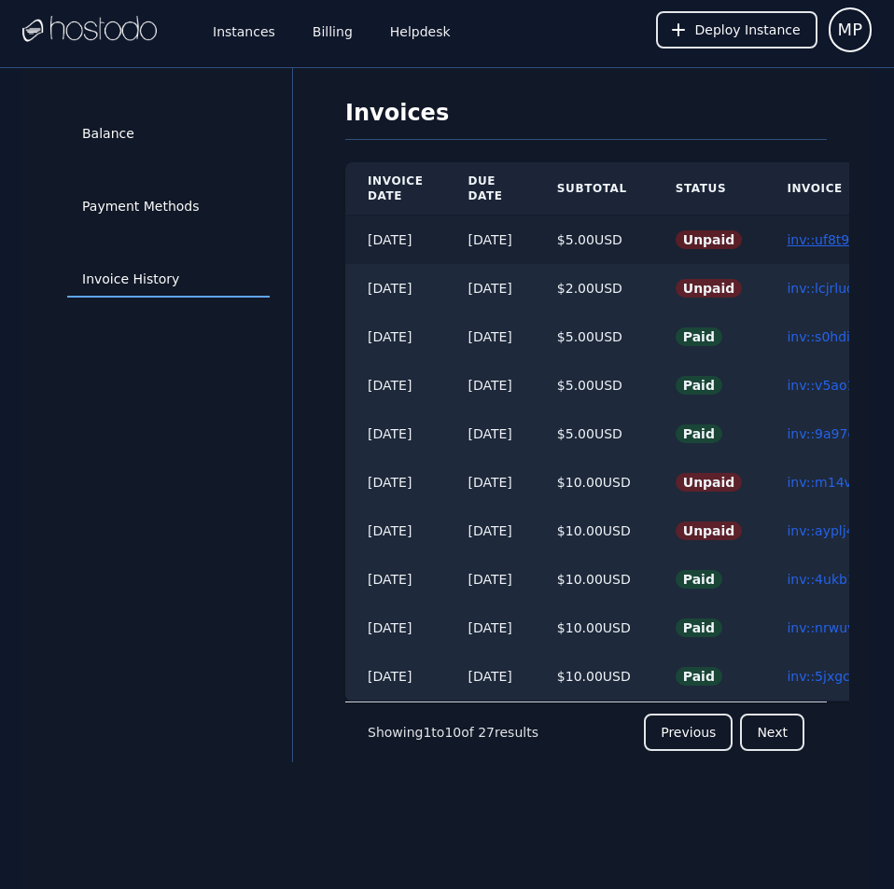
click at [828, 237] on link "inv::uf8t96xo5d ≫" at bounding box center [845, 239] width 117 height 15
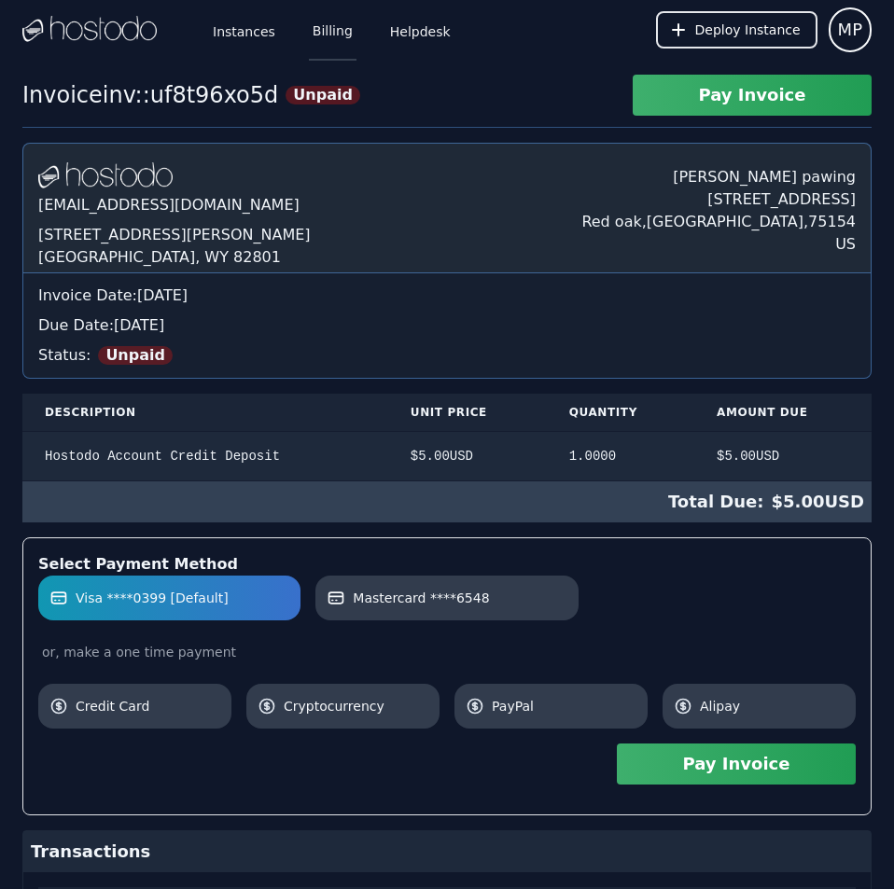
click at [316, 25] on link "Billing" at bounding box center [333, 30] width 48 height 62
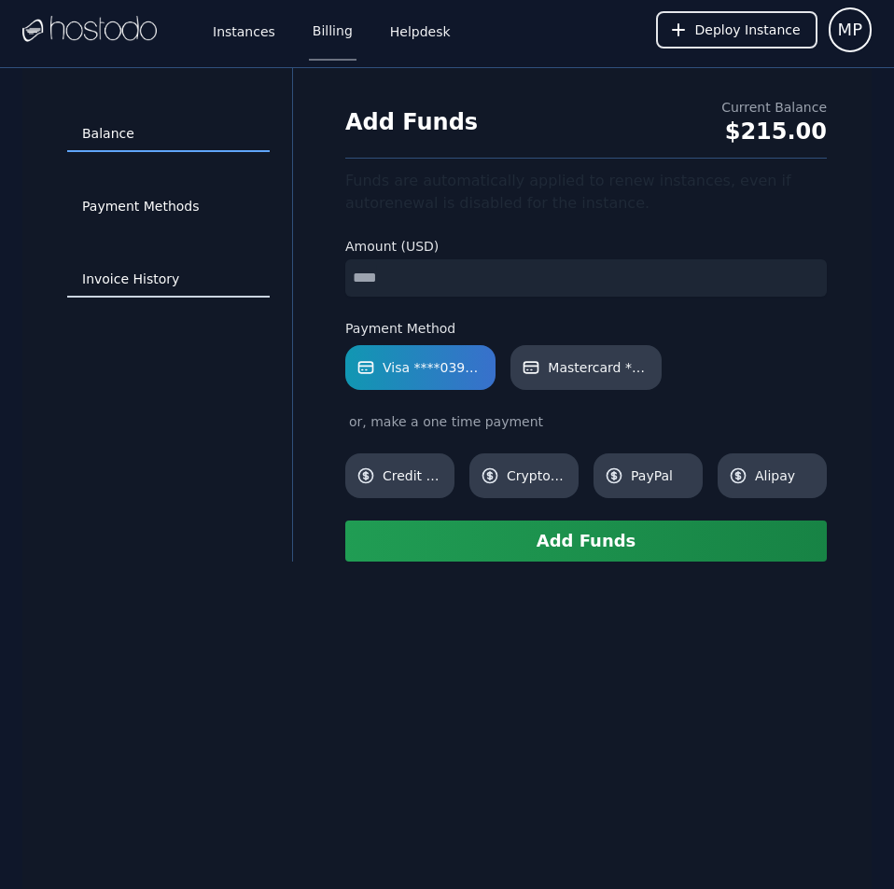
click at [121, 267] on link "Invoice History" at bounding box center [168, 279] width 203 height 35
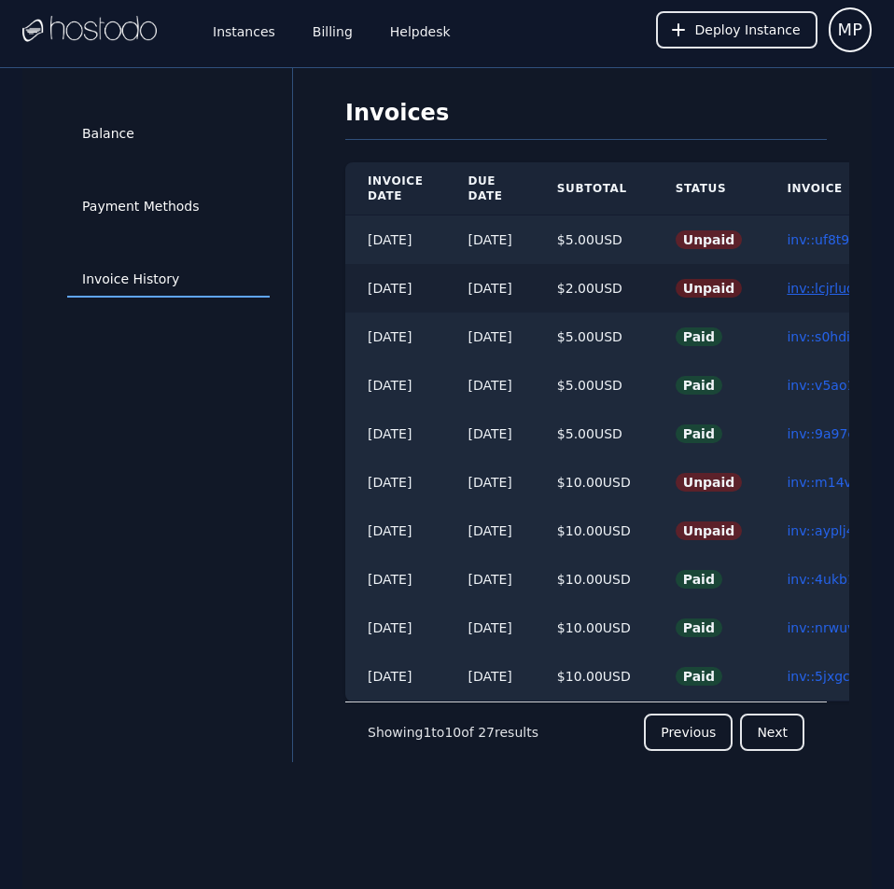
click at [832, 292] on link "inv::lcjrlud2z9 ≫" at bounding box center [839, 288] width 105 height 15
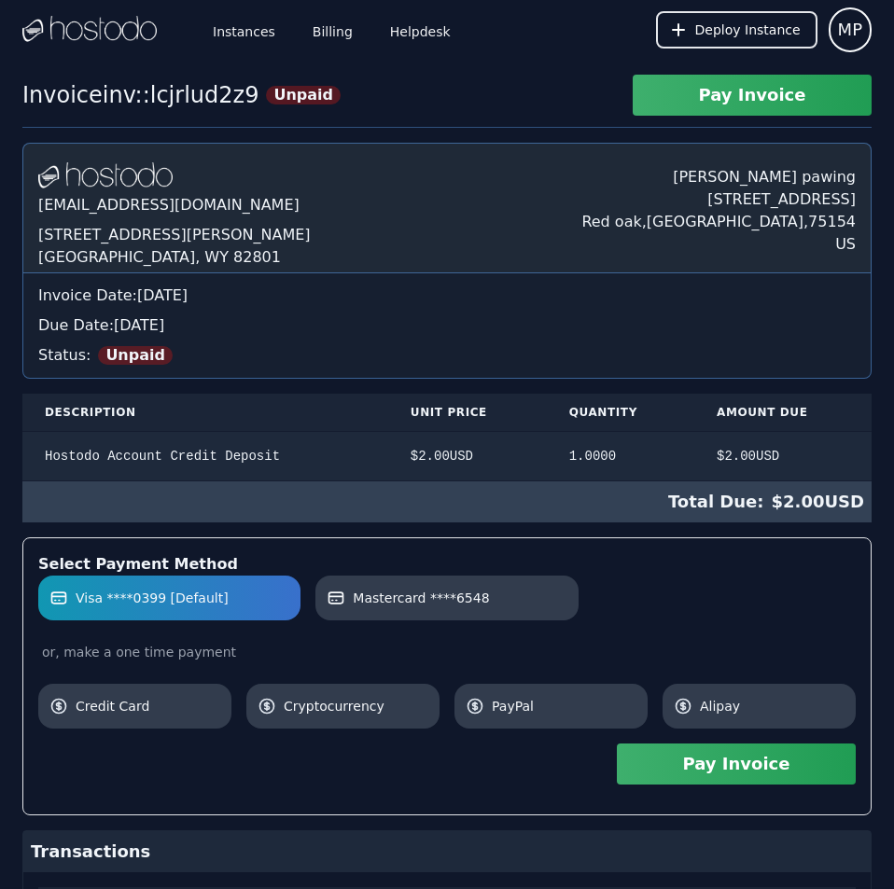
scroll to position [210, 0]
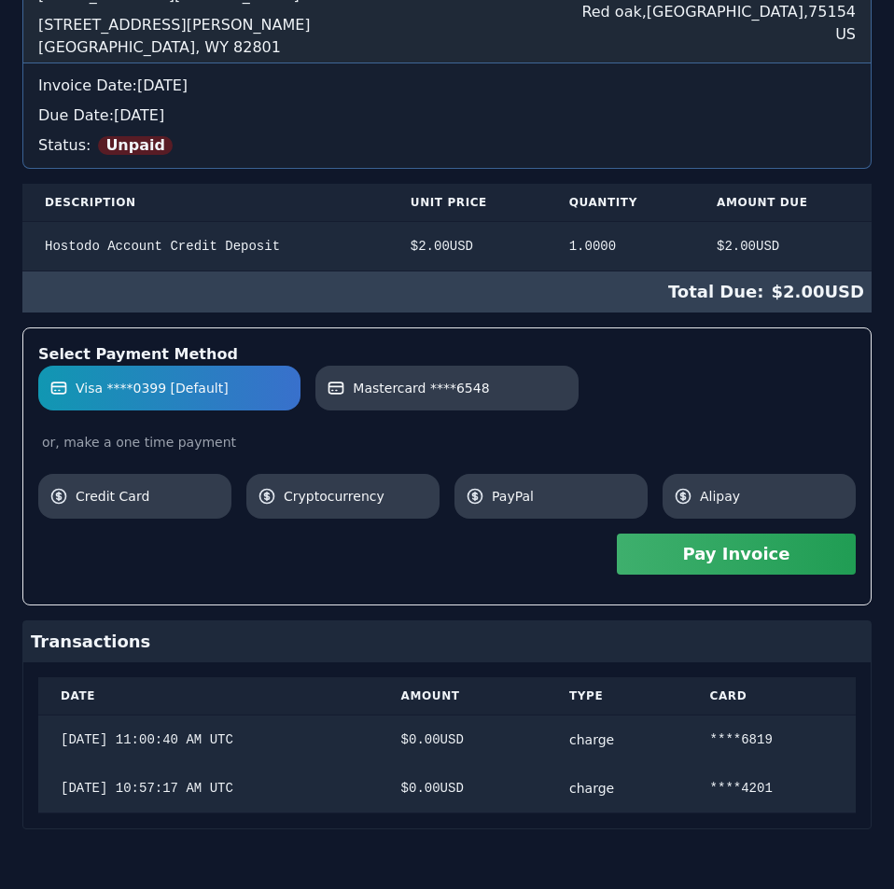
click at [832, 292] on div "[DOMAIN_NAME] [EMAIL_ADDRESS][DOMAIN_NAME] [STREET_ADDRESS][PERSON_NAME] [PERSO…" at bounding box center [446, 381] width 849 height 897
click at [539, 374] on link "Mastercard ****6548" at bounding box center [446, 388] width 262 height 45
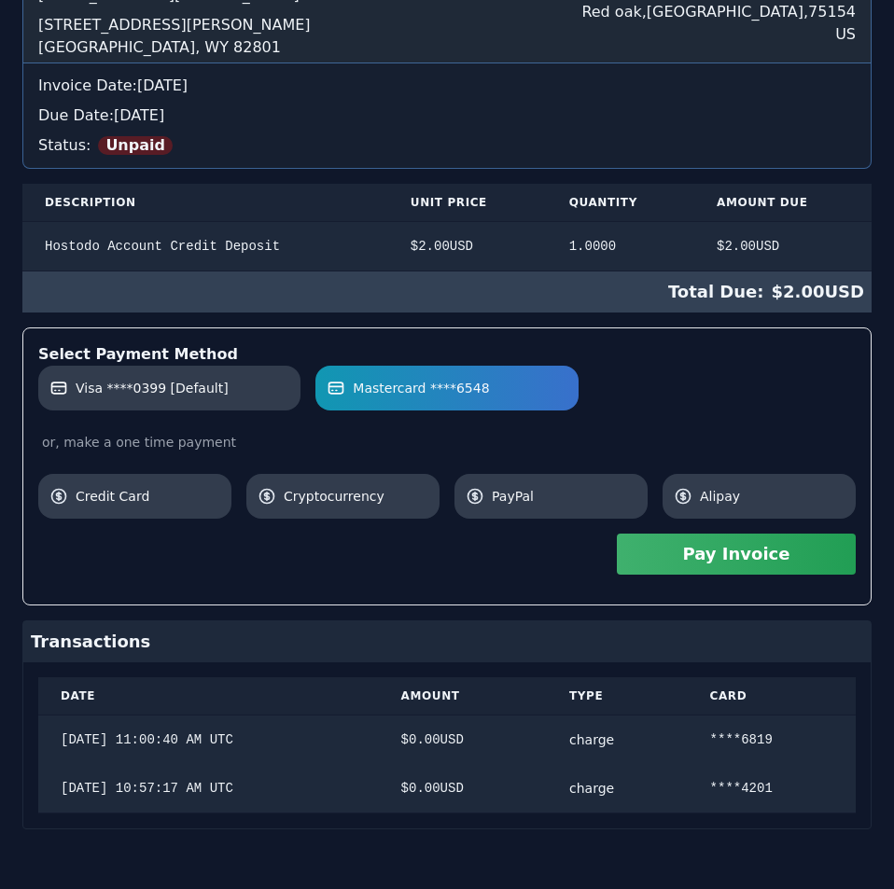
click at [811, 551] on button "Pay Invoice" at bounding box center [736, 554] width 239 height 41
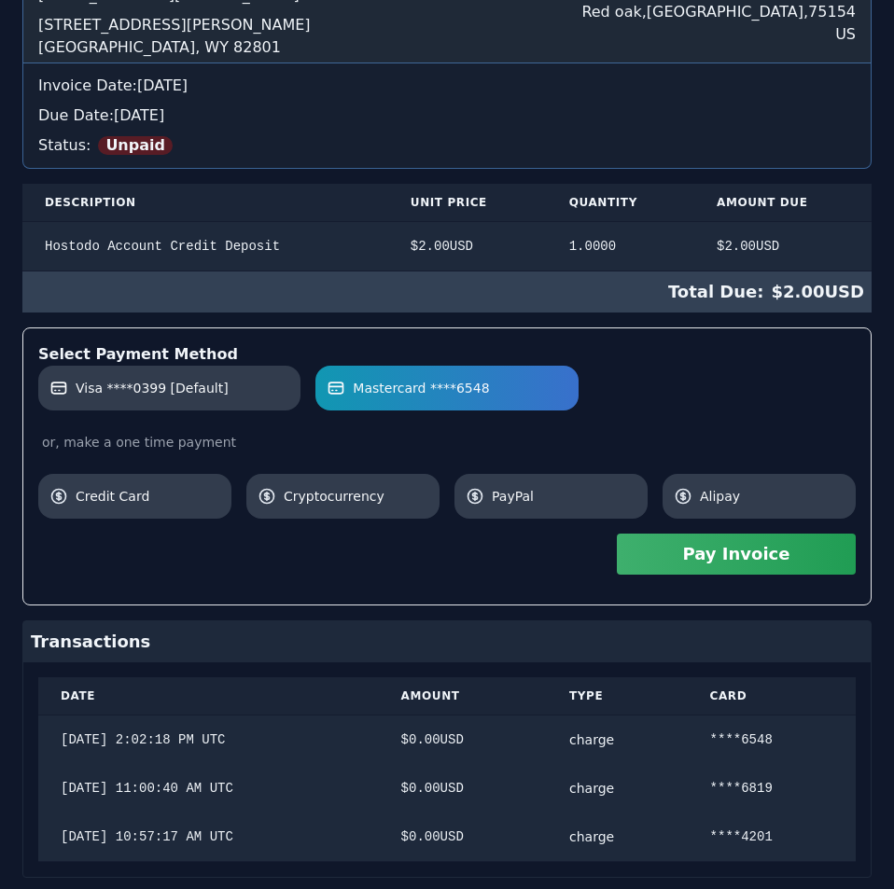
scroll to position [0, 0]
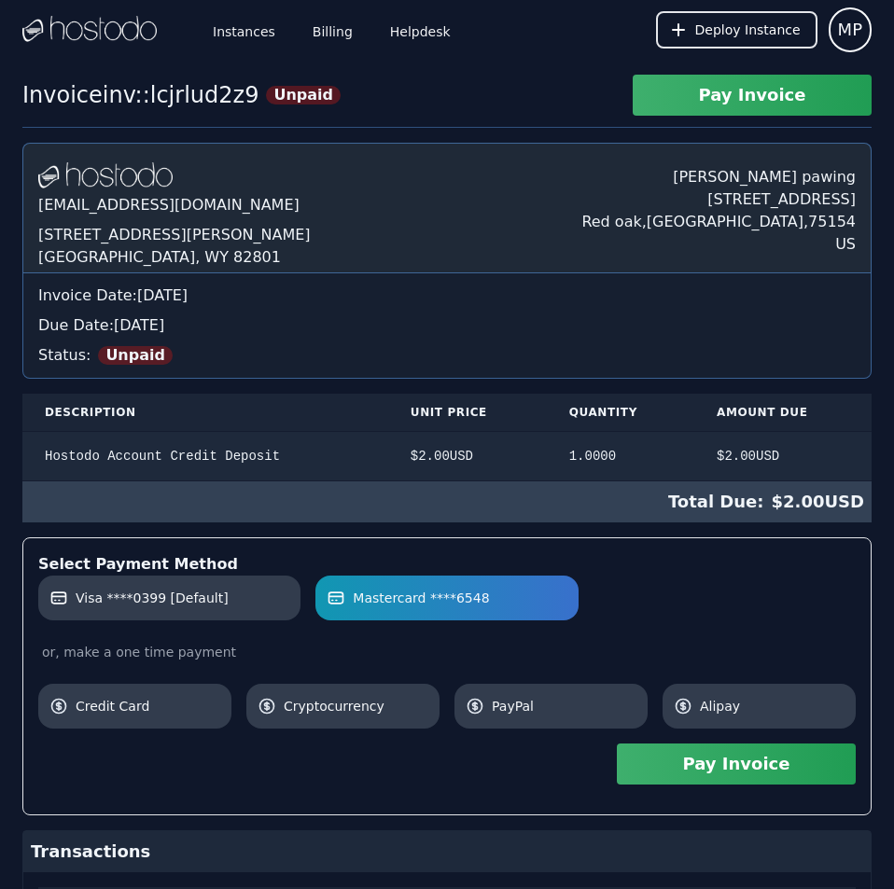
click at [661, 197] on div "Hostodo.com contact@hostodo.com 30 N Gould St, Ste N Sheridan, WY 82801 Martin …" at bounding box center [446, 615] width 849 height 945
click at [333, 32] on link "Billing" at bounding box center [333, 30] width 48 height 62
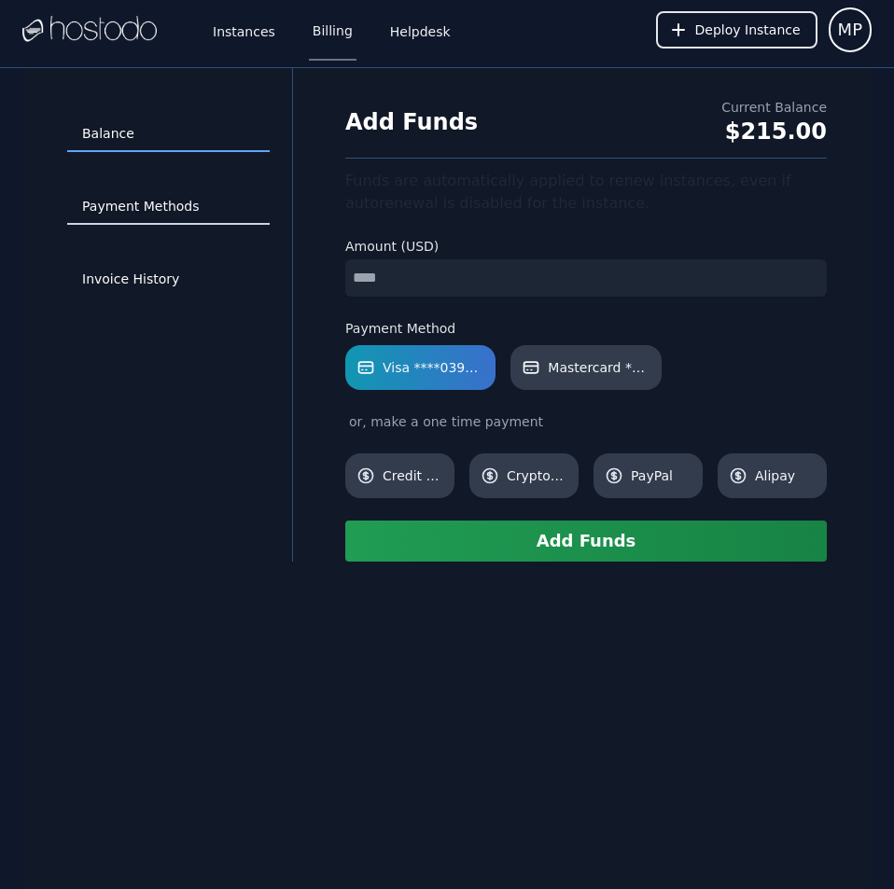
click at [161, 195] on link "Payment Methods" at bounding box center [168, 206] width 203 height 35
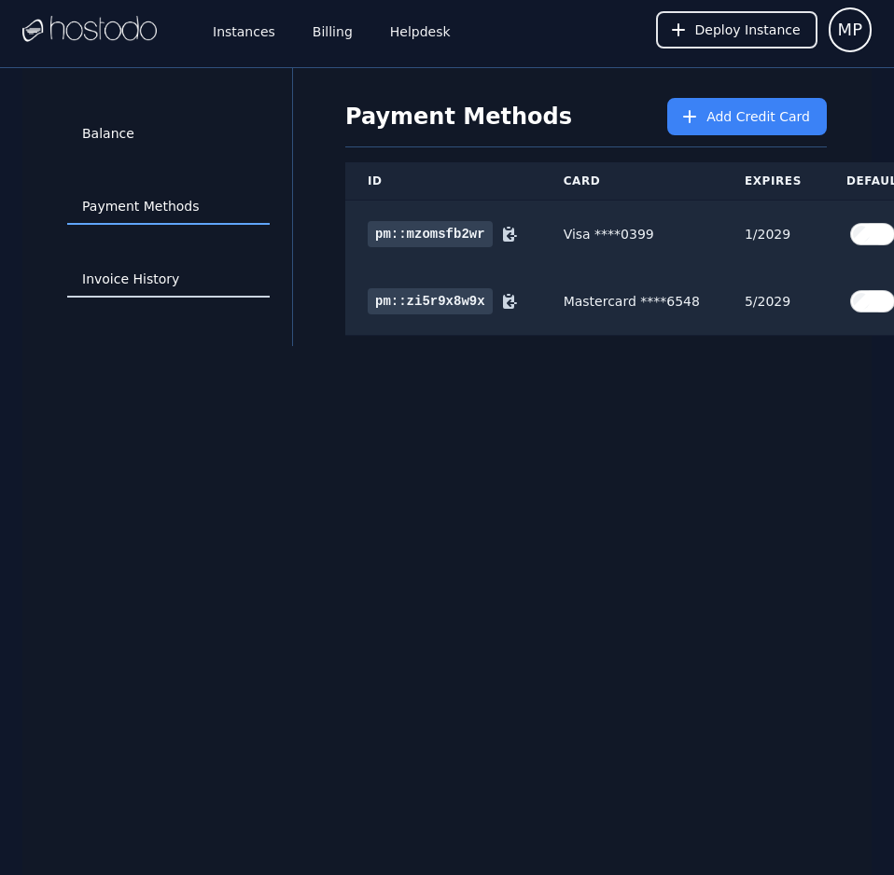
click at [189, 271] on link "Invoice History" at bounding box center [168, 279] width 203 height 35
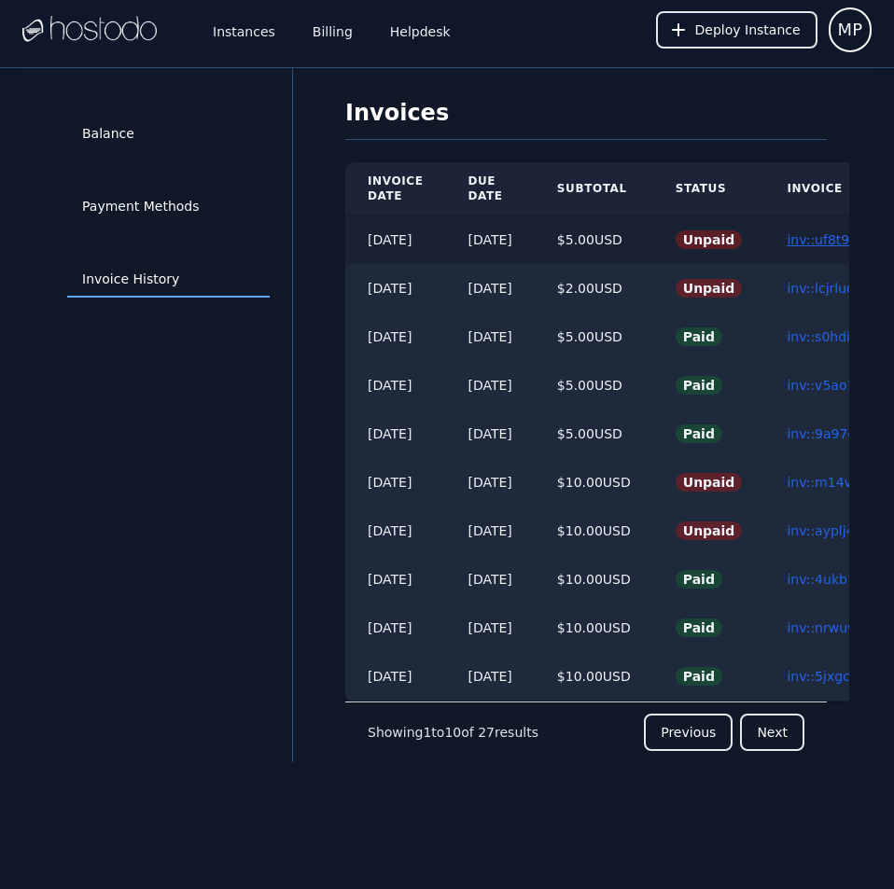
click at [830, 243] on link "inv::uf8t96xo5d ≫" at bounding box center [845, 239] width 117 height 15
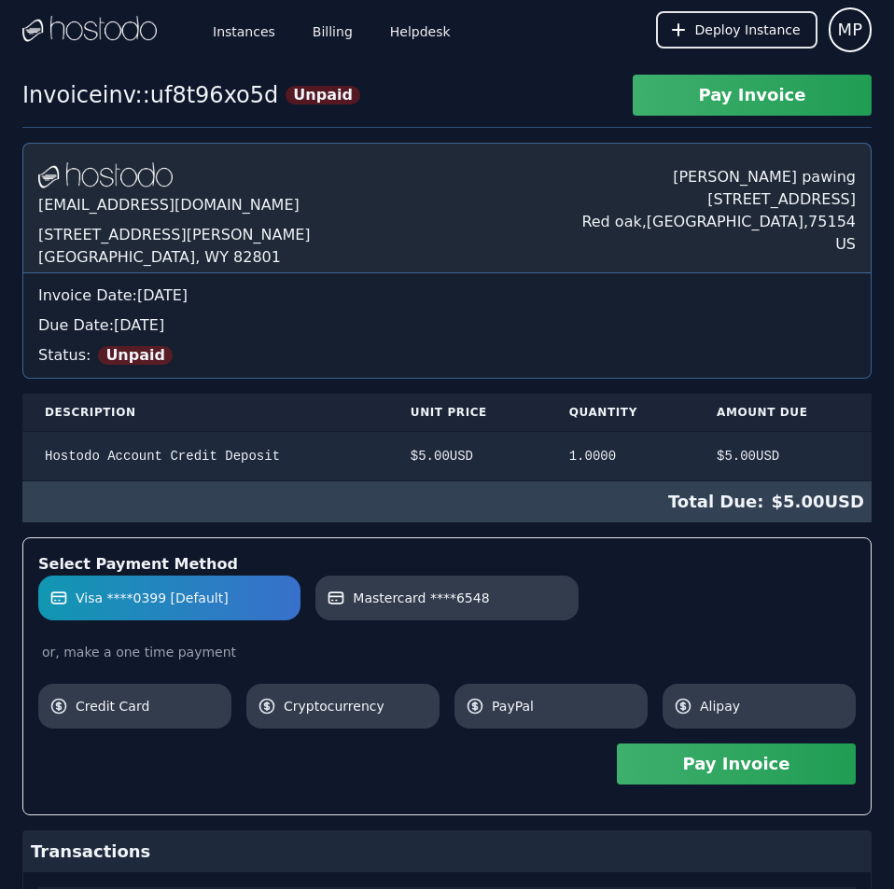
scroll to position [161, 0]
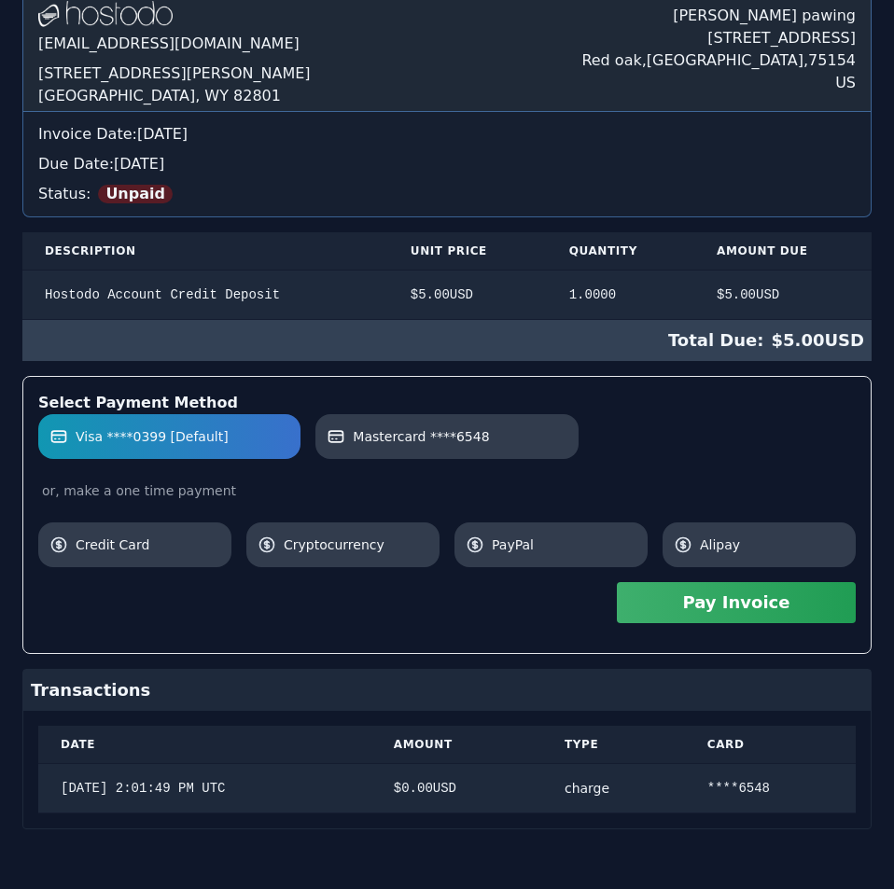
click at [830, 243] on div "[DOMAIN_NAME] [EMAIL_ADDRESS][DOMAIN_NAME] [STREET_ADDRESS][PERSON_NAME] [PERSO…" at bounding box center [446, 405] width 849 height 848
click at [546, 457] on link "Mastercard ****6548" at bounding box center [446, 436] width 262 height 45
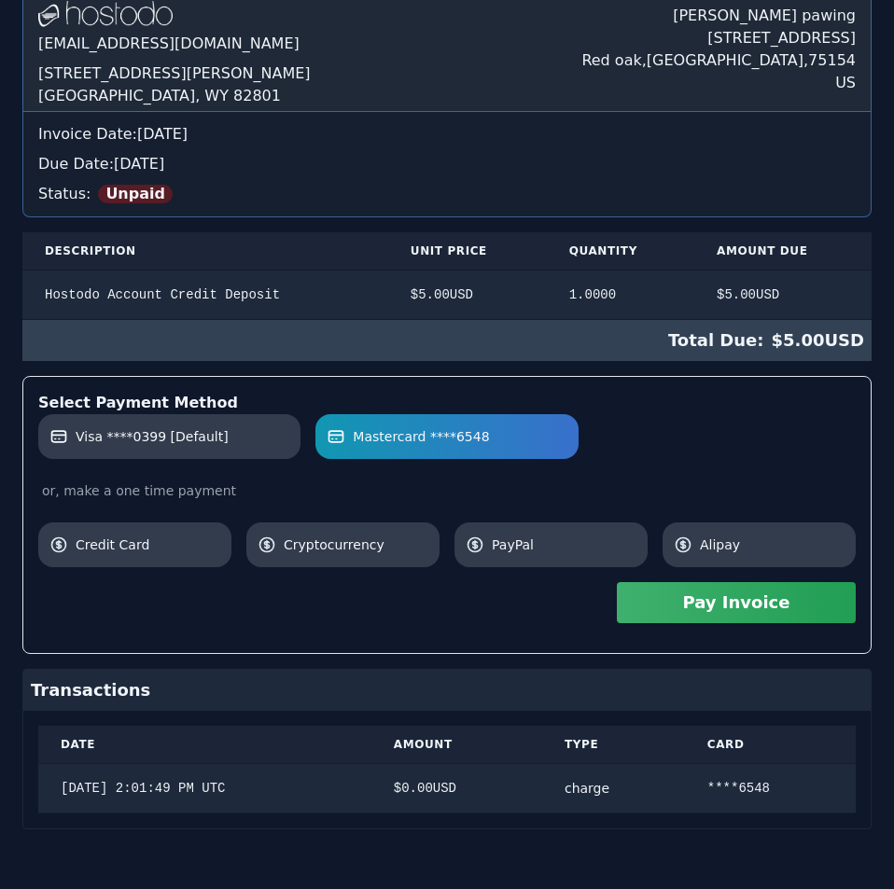
click at [731, 604] on button "Pay Invoice" at bounding box center [736, 602] width 239 height 41
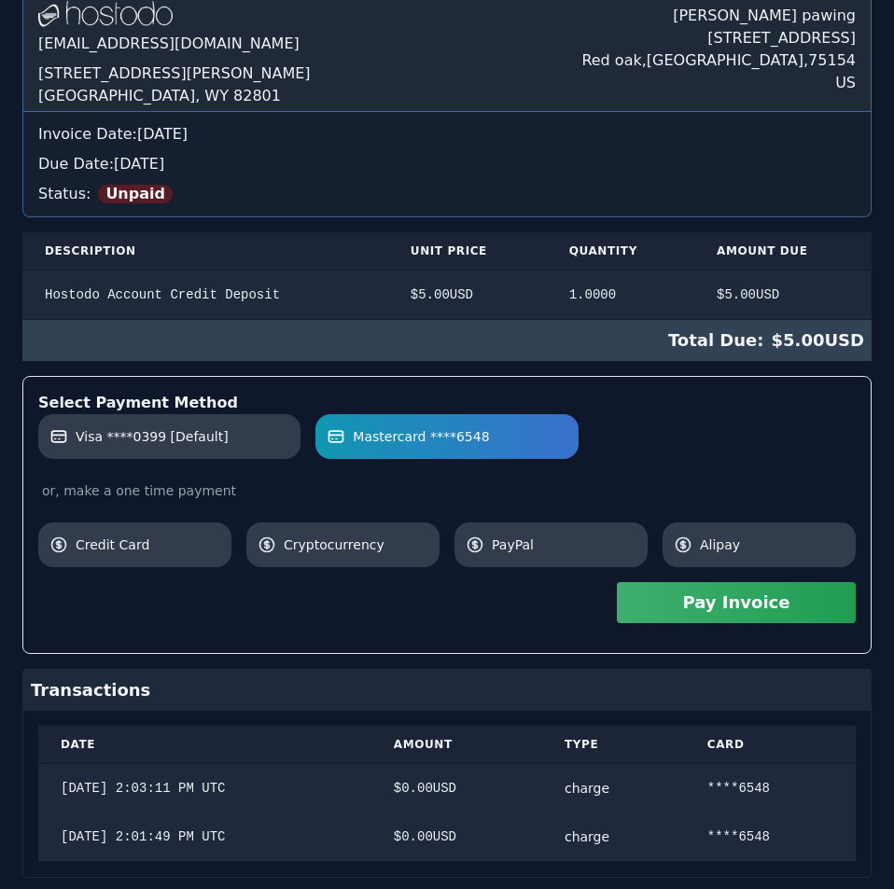
scroll to position [0, 0]
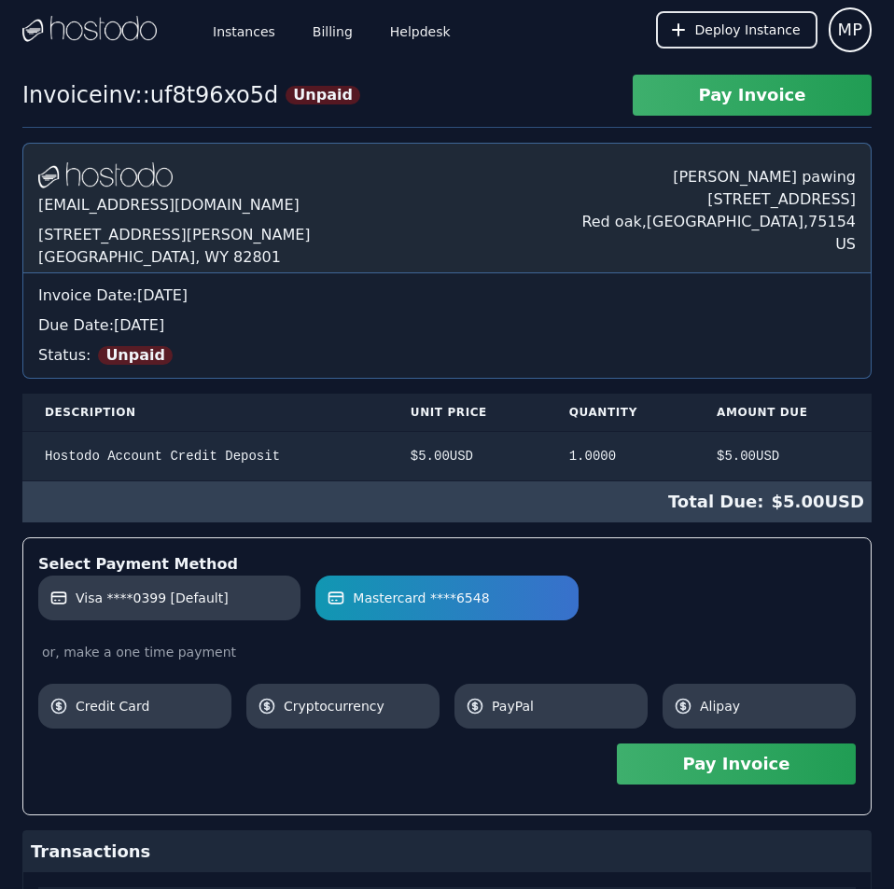
click at [445, 218] on div "[DOMAIN_NAME] [EMAIL_ADDRESS][DOMAIN_NAME] [STREET_ADDRESS][PERSON_NAME] [PERSO…" at bounding box center [446, 591] width 849 height 897
click at [221, 28] on link "Instances" at bounding box center [244, 30] width 70 height 62
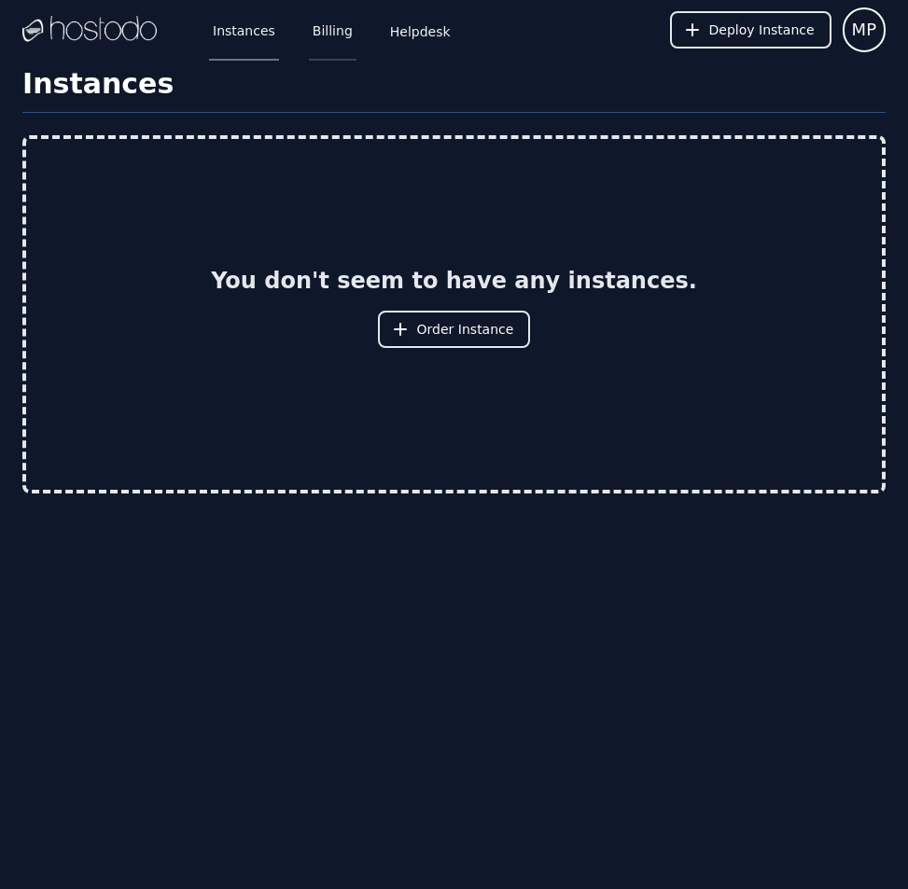
click at [316, 21] on link "Billing" at bounding box center [333, 30] width 48 height 62
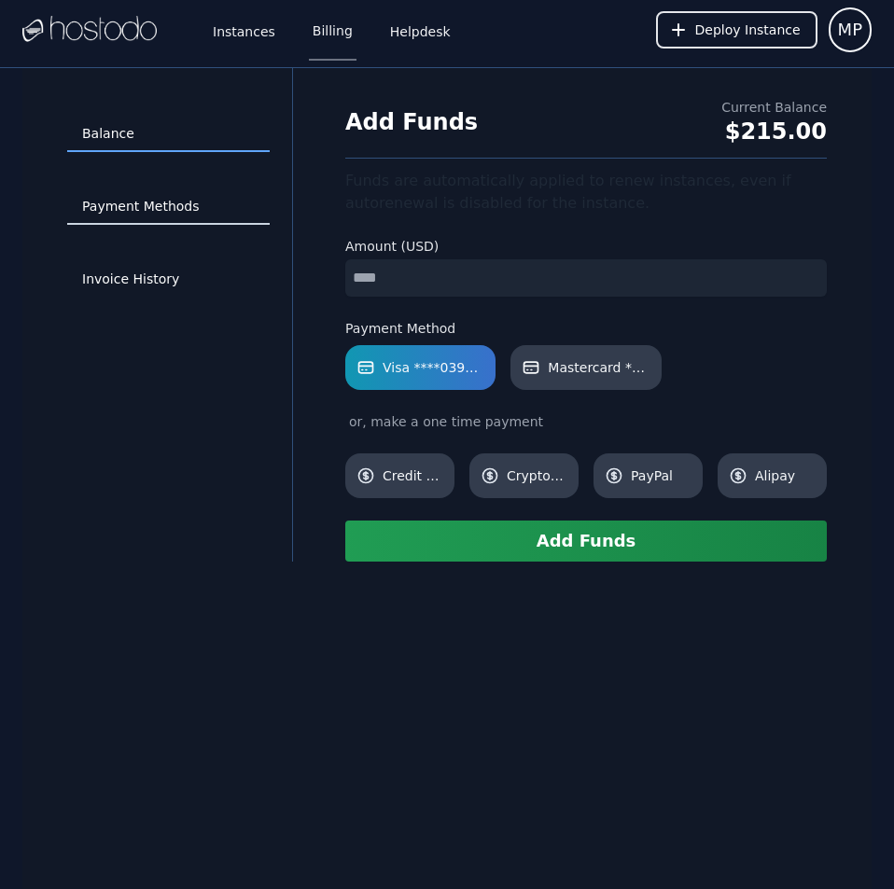
click at [156, 212] on link "Payment Methods" at bounding box center [168, 206] width 203 height 35
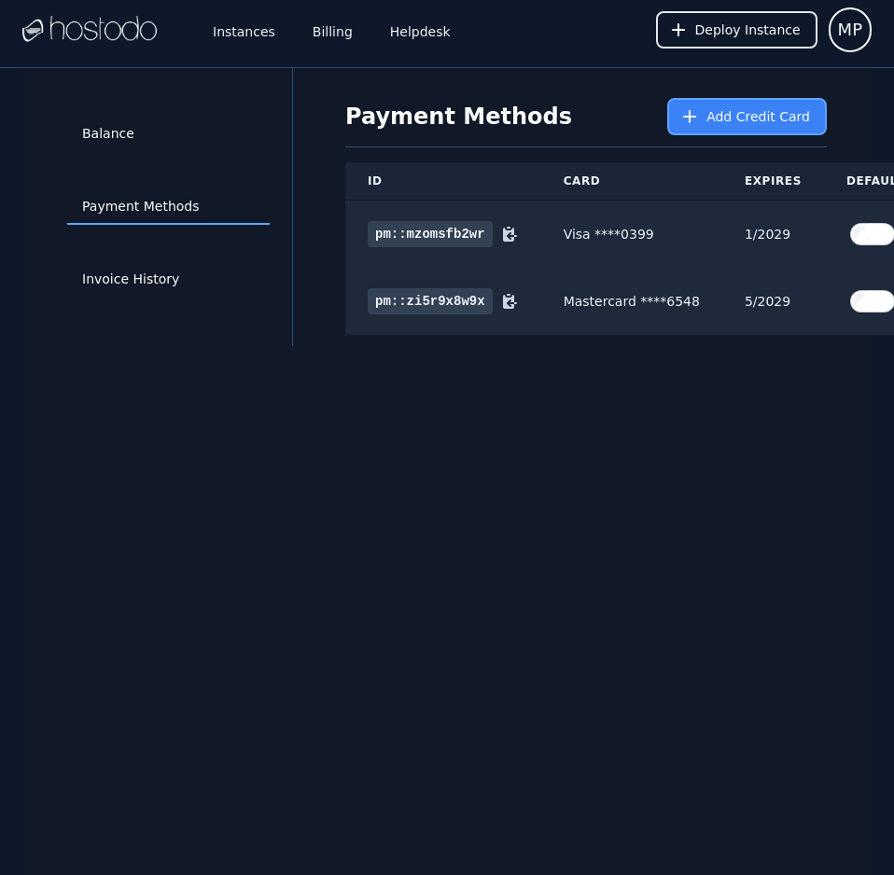
click at [722, 113] on span "Add Credit Card" at bounding box center [759, 116] width 104 height 19
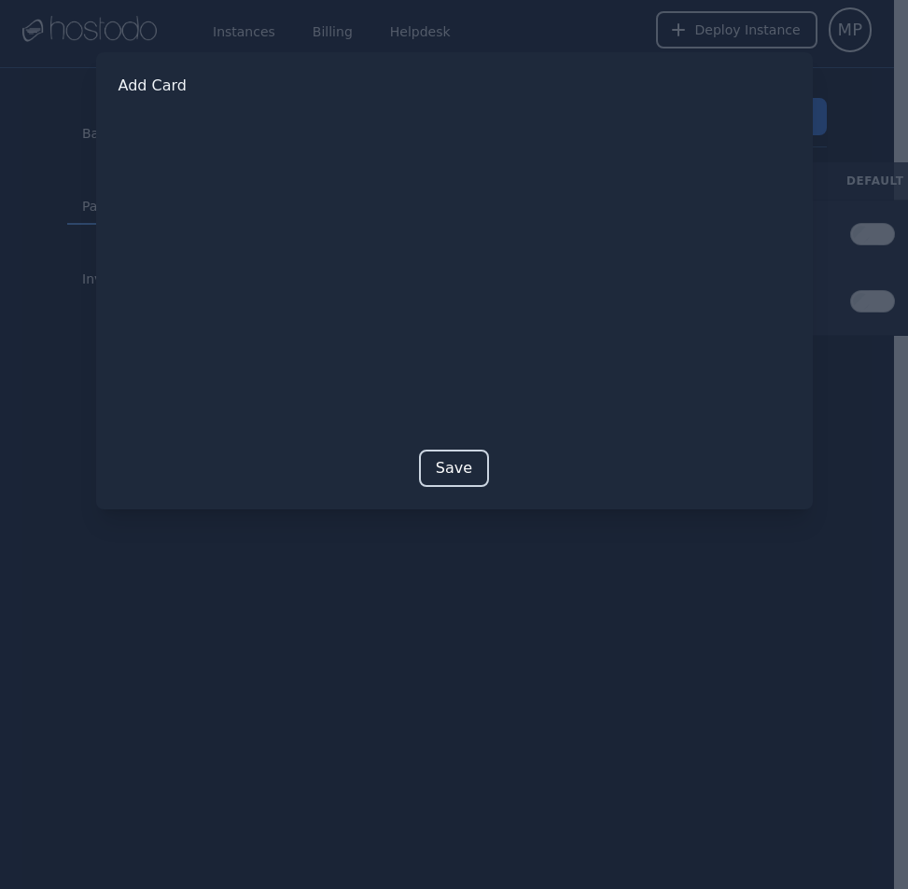
click at [447, 468] on button "Save" at bounding box center [454, 468] width 70 height 37
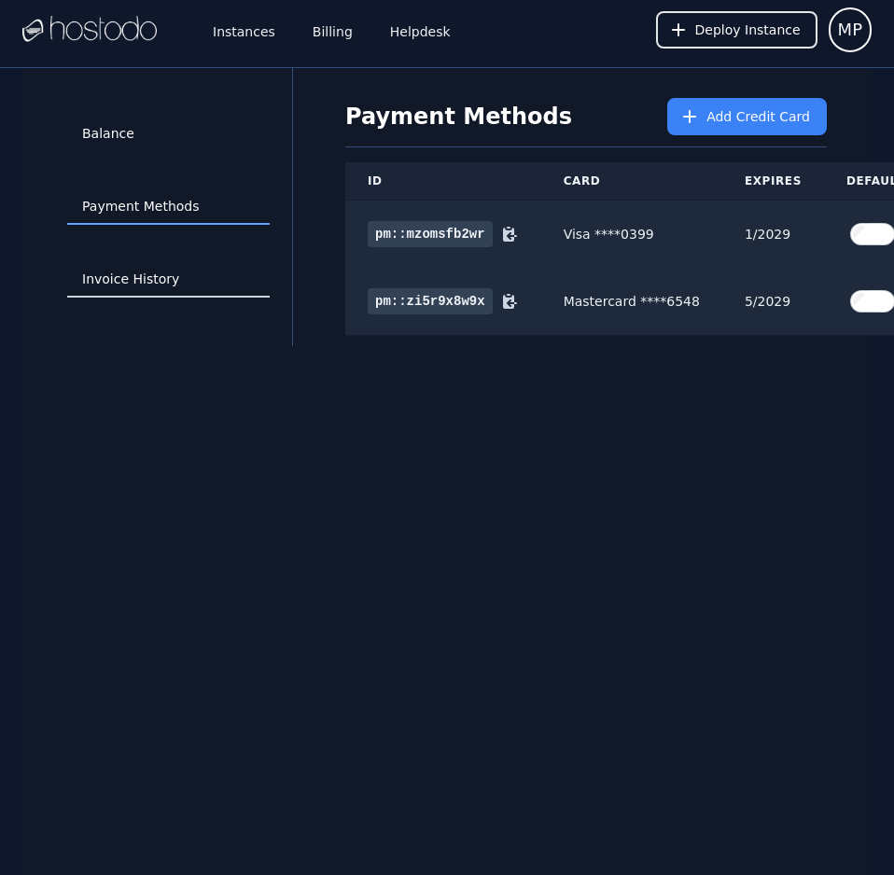
click at [143, 274] on link "Invoice History" at bounding box center [168, 279] width 203 height 35
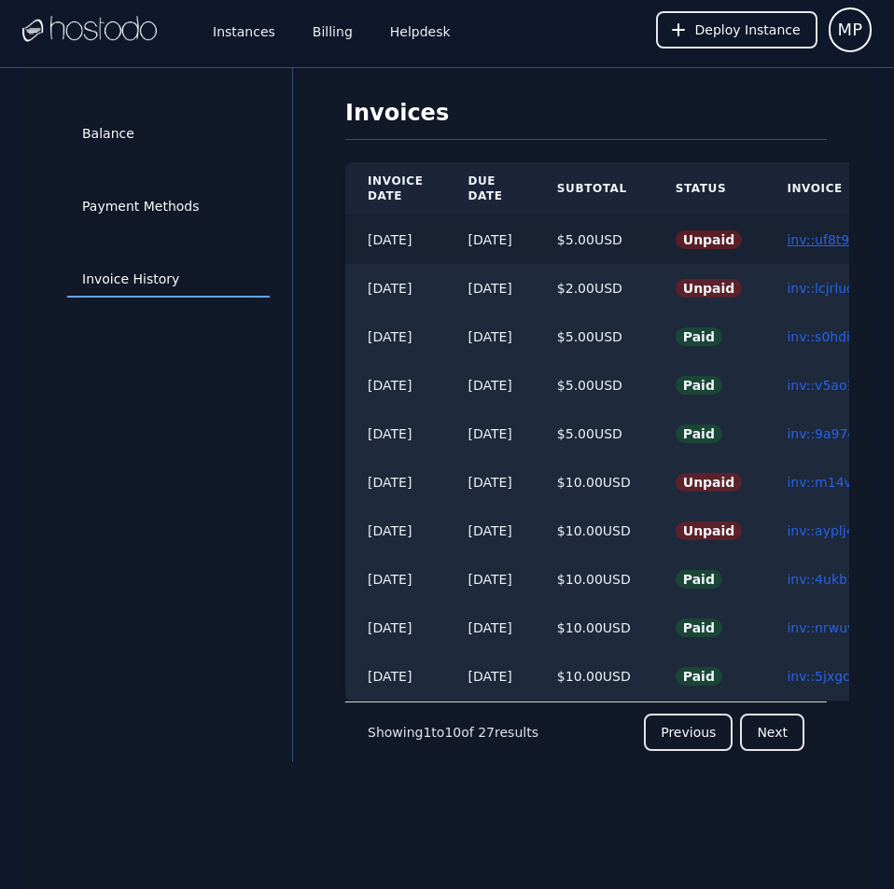
click at [818, 232] on link "inv::uf8t96xo5d ≫" at bounding box center [845, 239] width 117 height 15
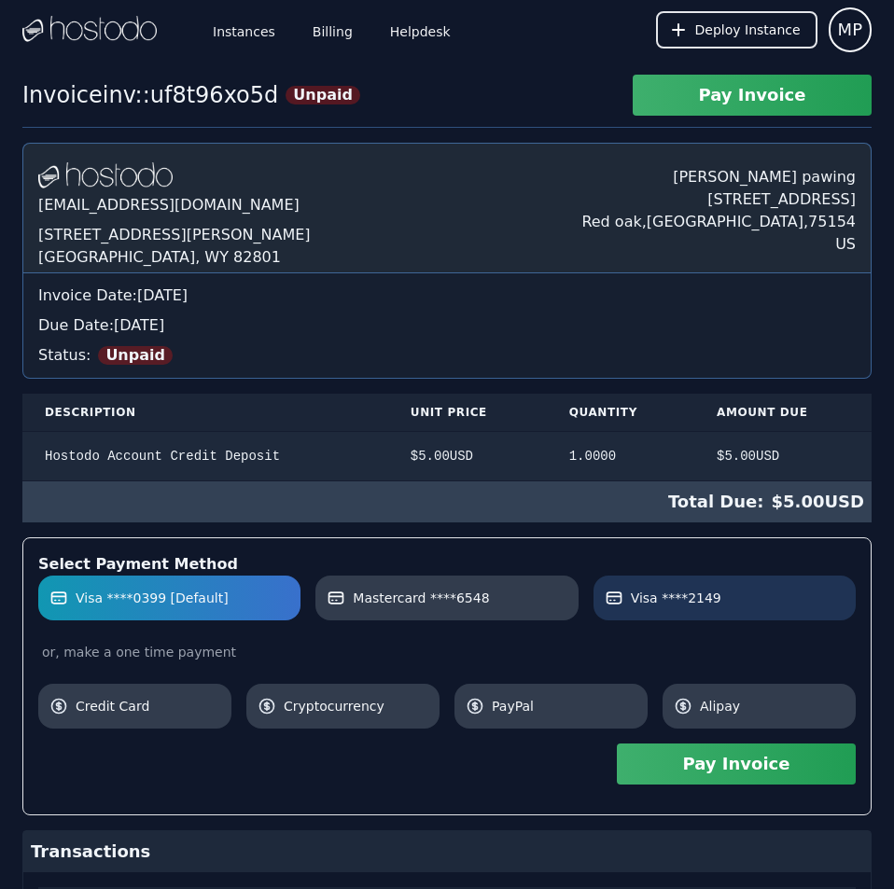
click at [710, 609] on link "Visa ****2149" at bounding box center [725, 598] width 262 height 45
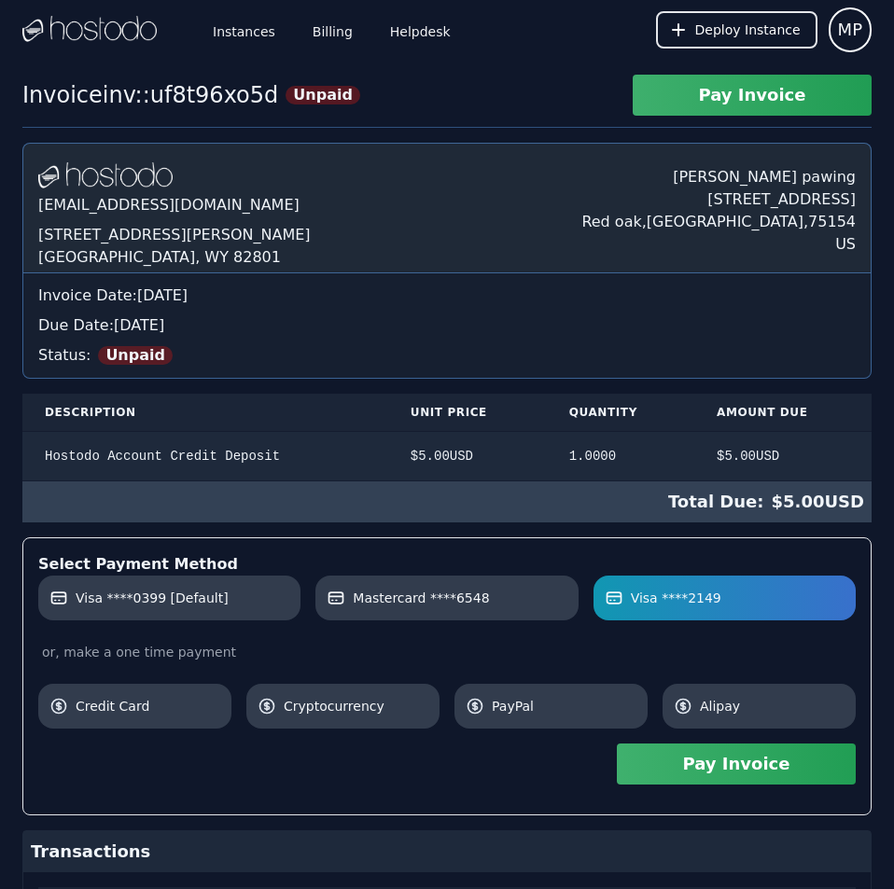
click at [738, 758] on button "Pay Invoice" at bounding box center [736, 764] width 239 height 41
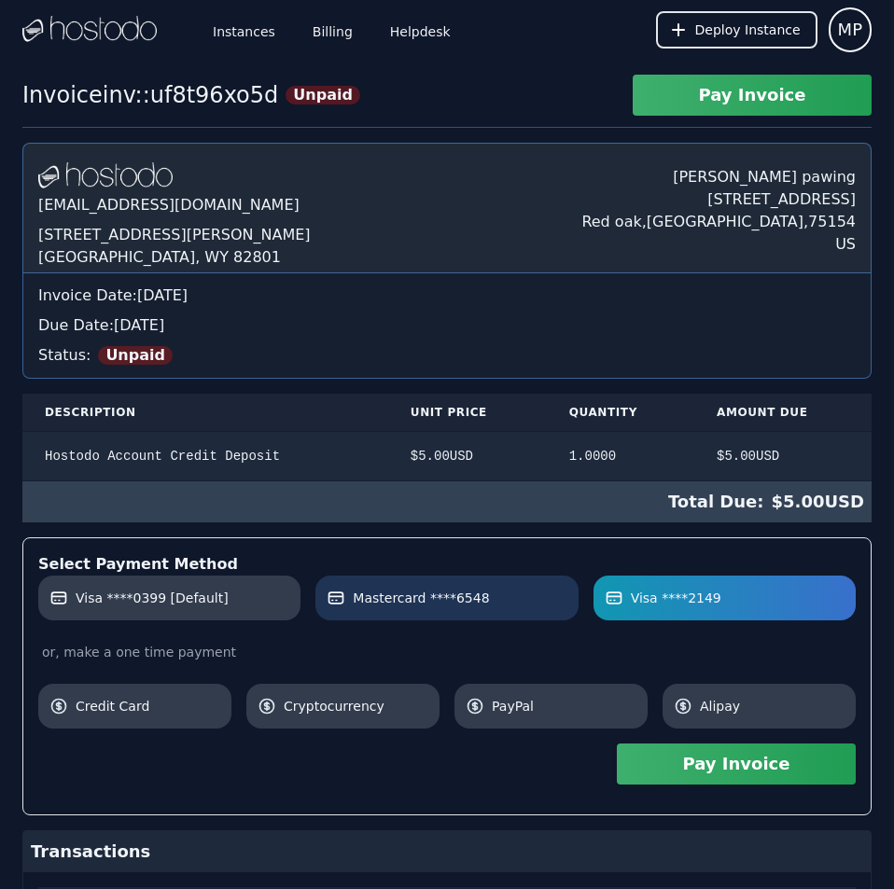
click at [494, 583] on link "Mastercard ****6548" at bounding box center [446, 598] width 262 height 45
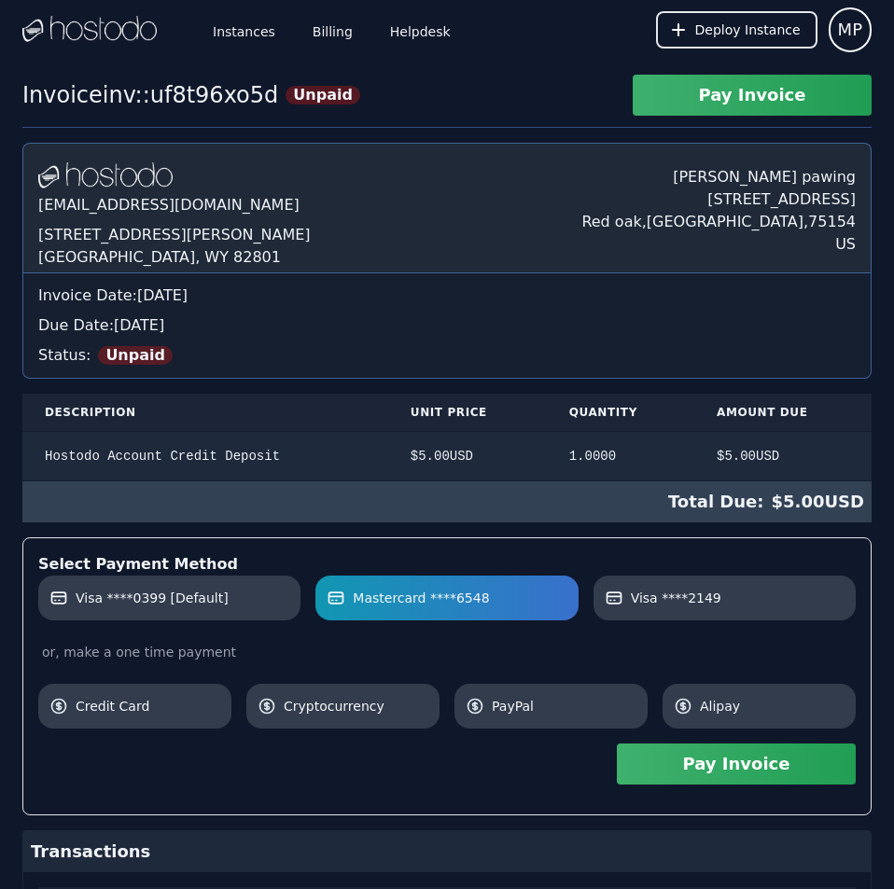
click at [734, 761] on button "Pay Invoice" at bounding box center [736, 764] width 239 height 41
click at [323, 27] on link "Billing" at bounding box center [333, 30] width 48 height 62
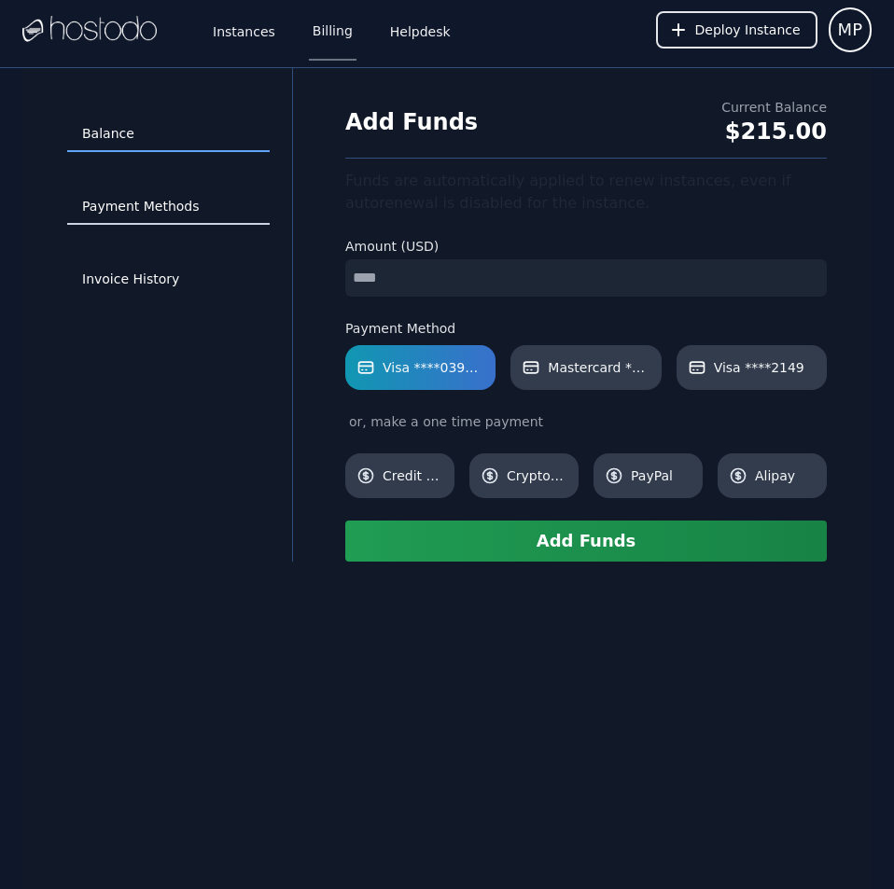
click at [153, 207] on link "Payment Methods" at bounding box center [168, 206] width 203 height 35
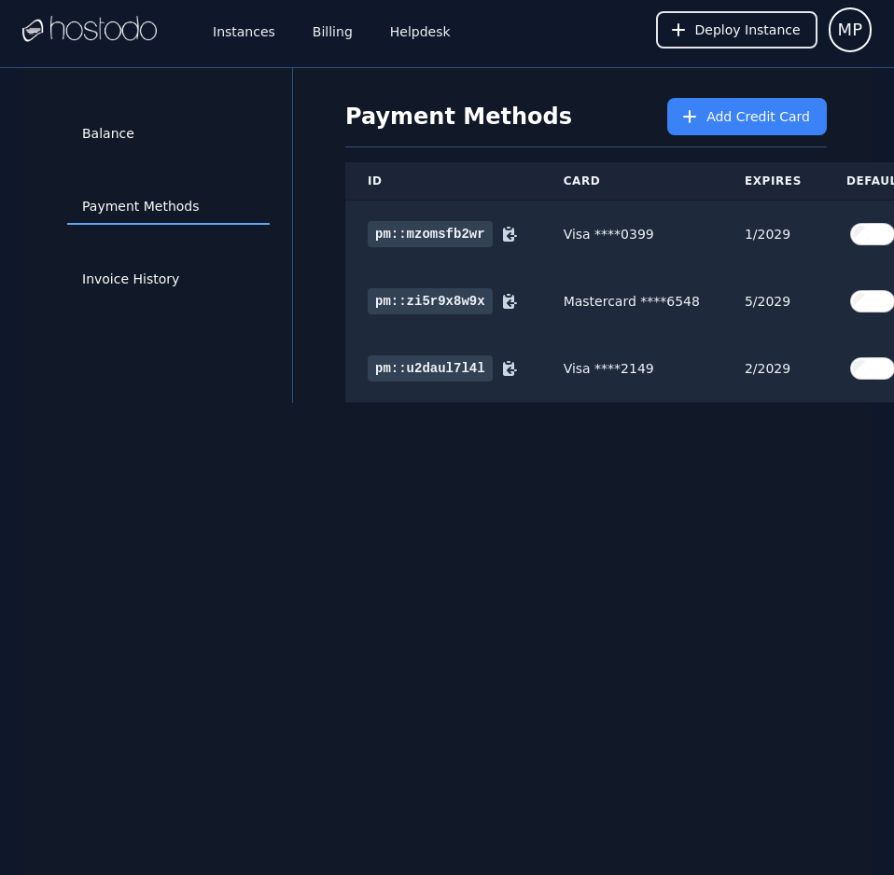
click at [749, 631] on div "Balance Payment Methods Invoice History Payment Methods Add Credit Card ID Card…" at bounding box center [446, 505] width 849 height 875
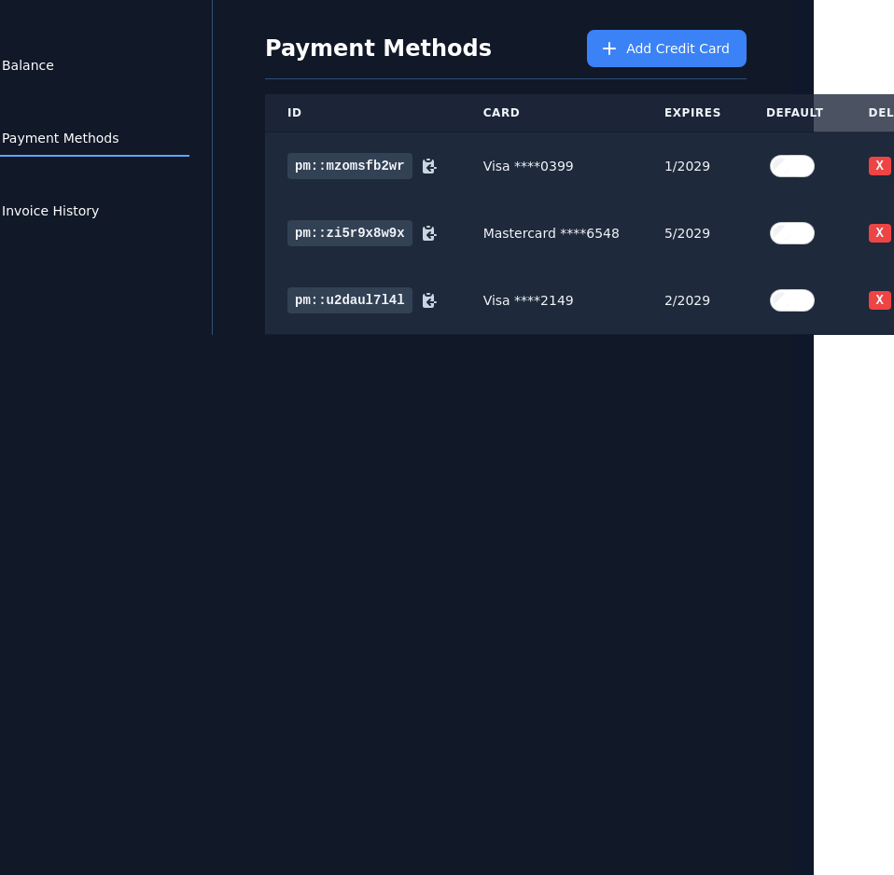
click at [749, 631] on div "Balance Payment Methods Invoice History Payment Methods Add Credit Card ID Card…" at bounding box center [366, 437] width 849 height 875
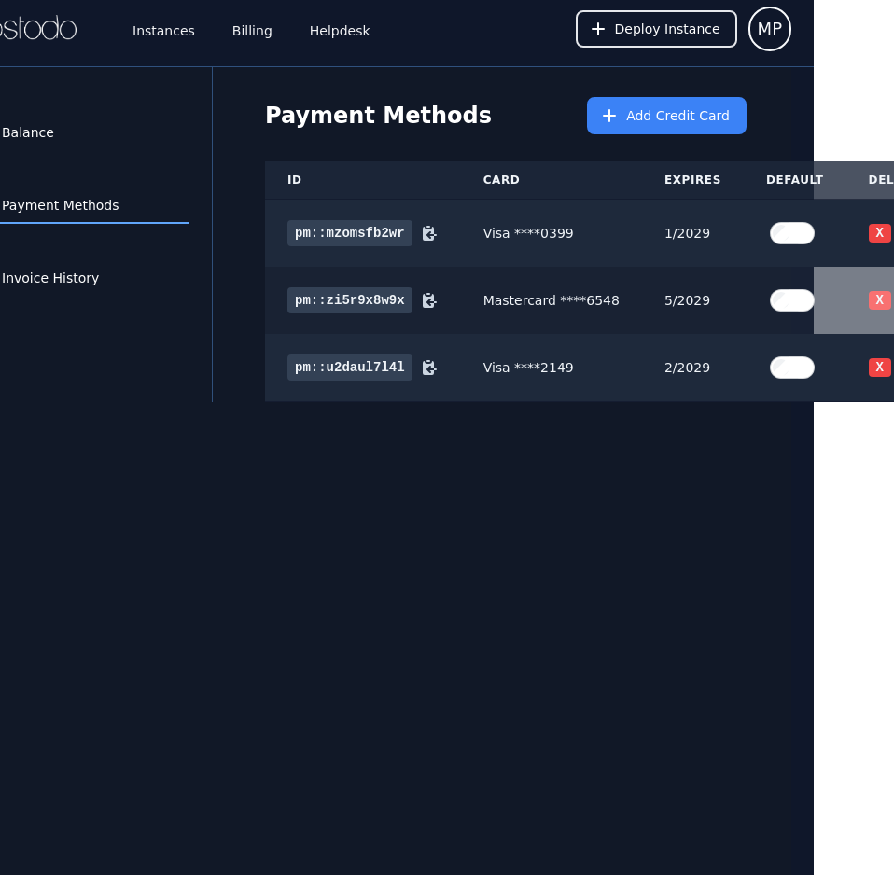
click at [869, 301] on button "X" at bounding box center [880, 300] width 22 height 19
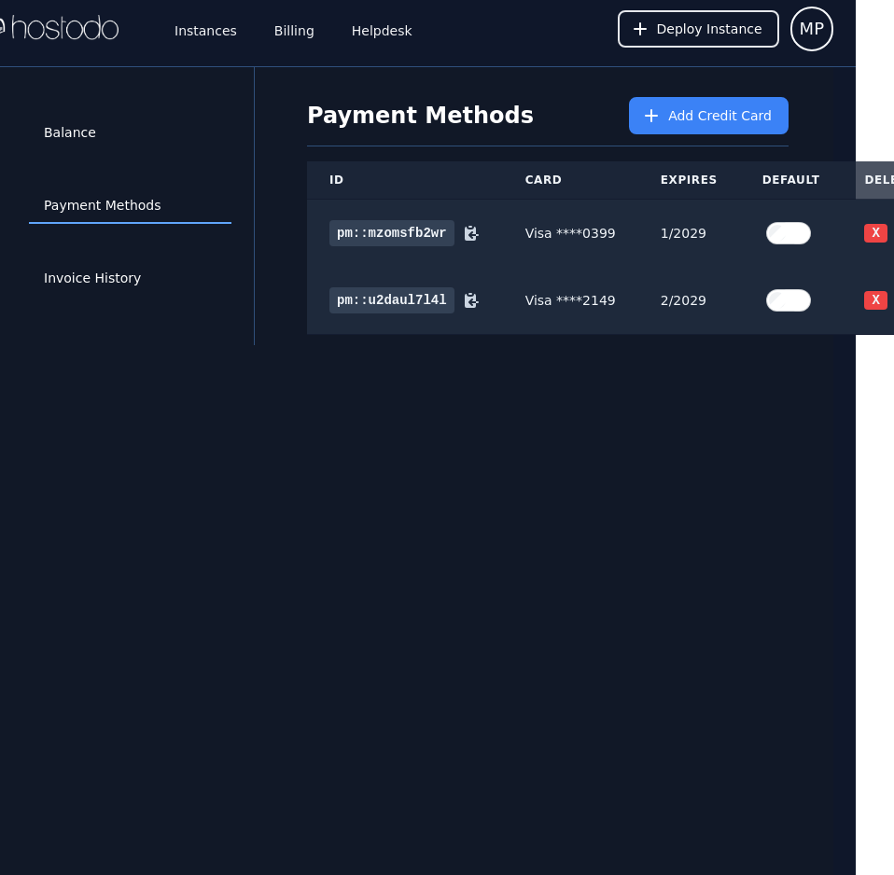
click at [864, 301] on button "X" at bounding box center [875, 300] width 22 height 19
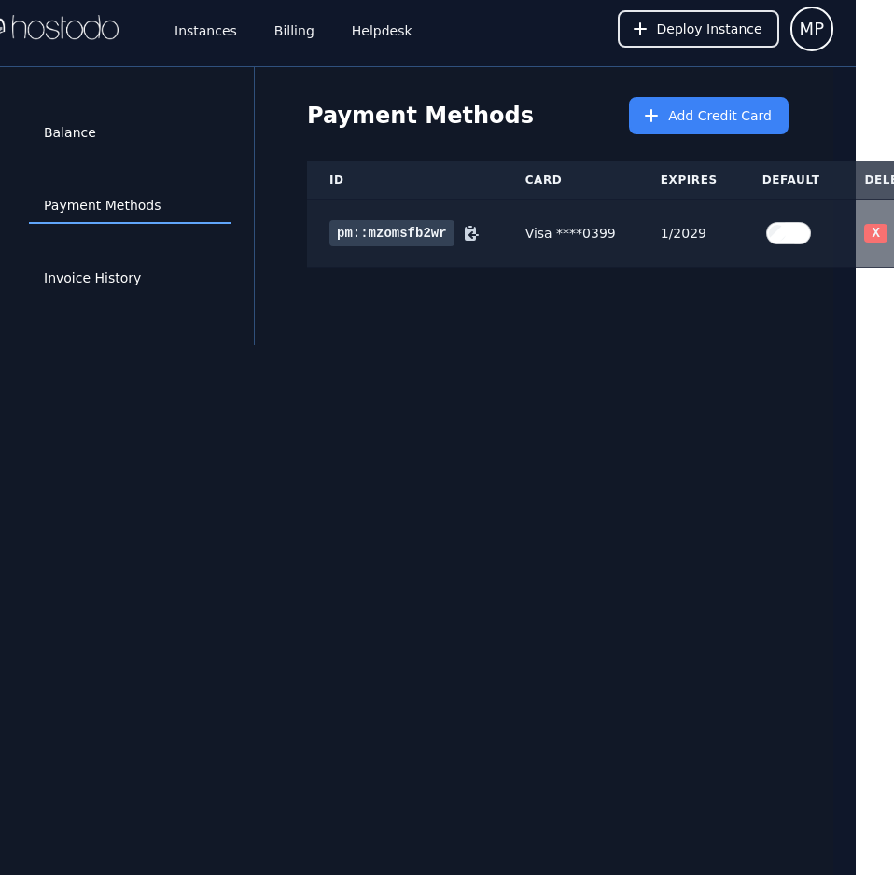
click at [864, 233] on button "X" at bounding box center [875, 233] width 22 height 19
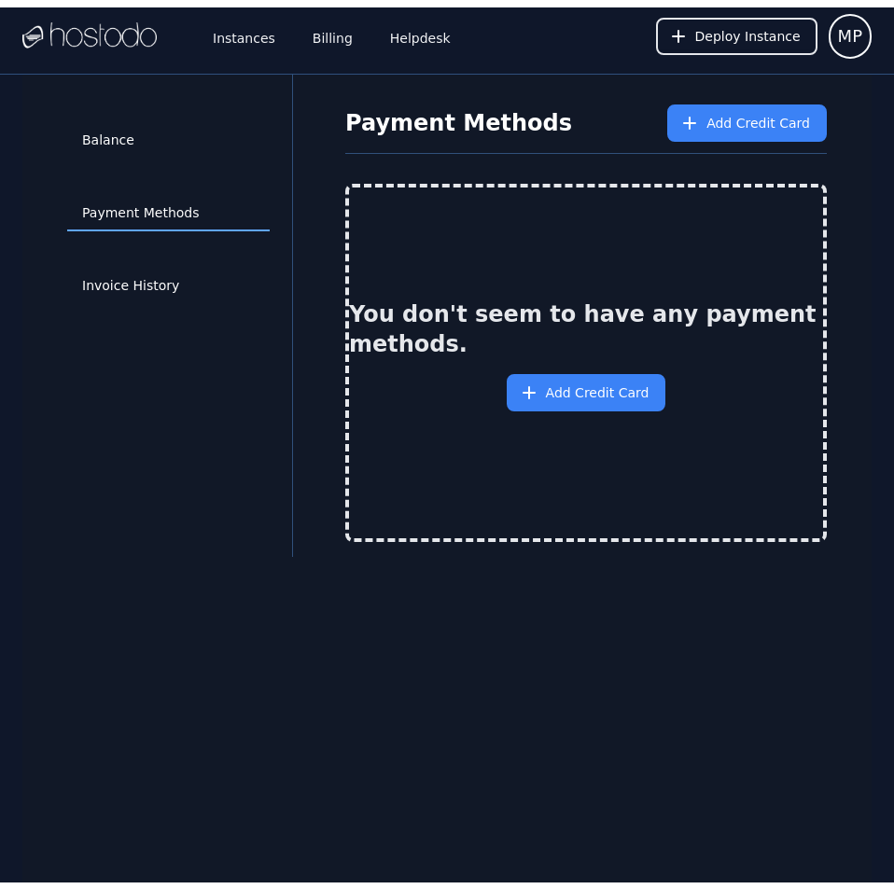
scroll to position [1, 0]
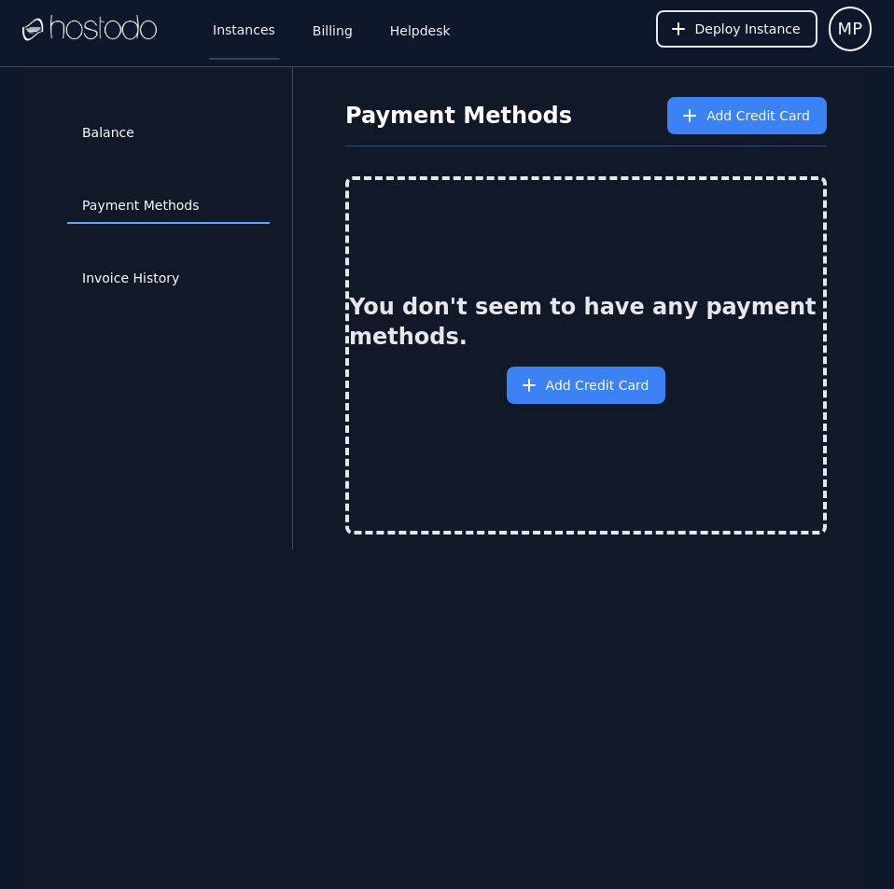
click at [254, 35] on link "Instances" at bounding box center [244, 29] width 70 height 62
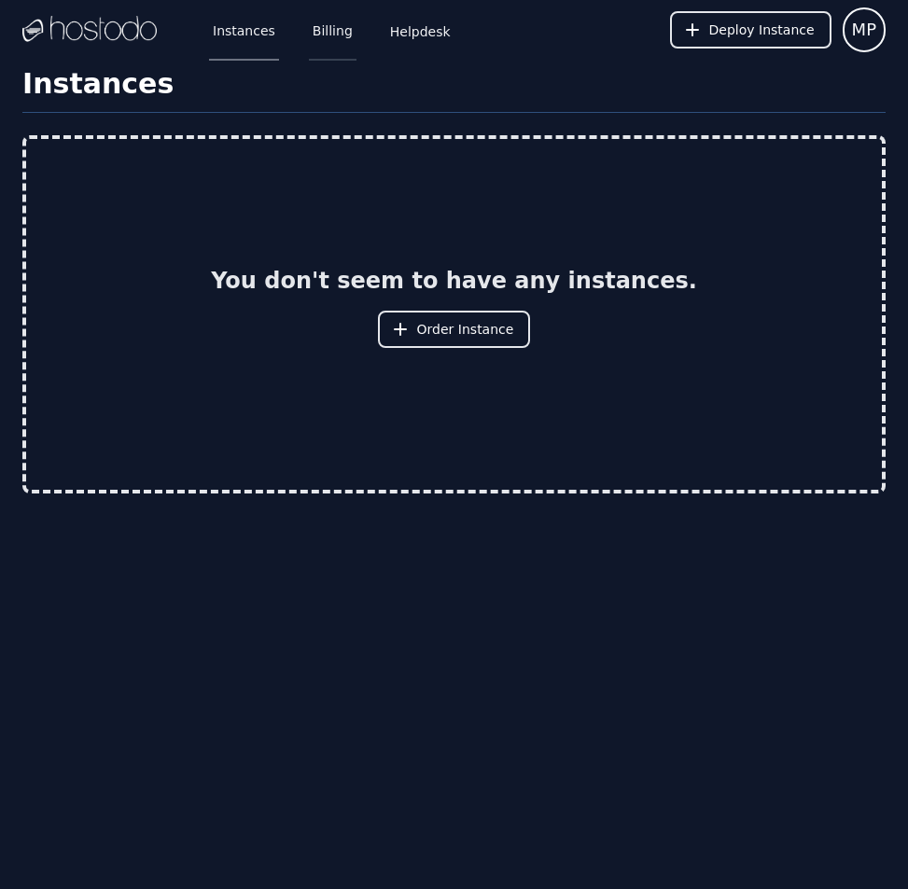
click at [320, 41] on link "Billing" at bounding box center [333, 30] width 48 height 62
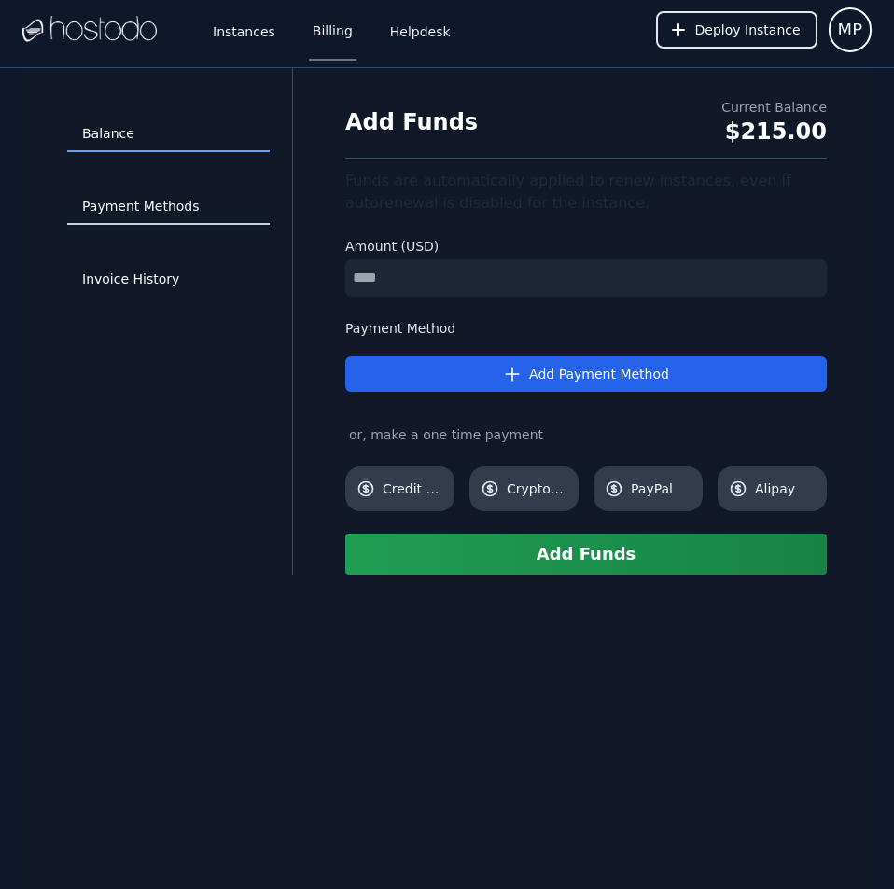
click at [155, 212] on link "Payment Methods" at bounding box center [168, 206] width 203 height 35
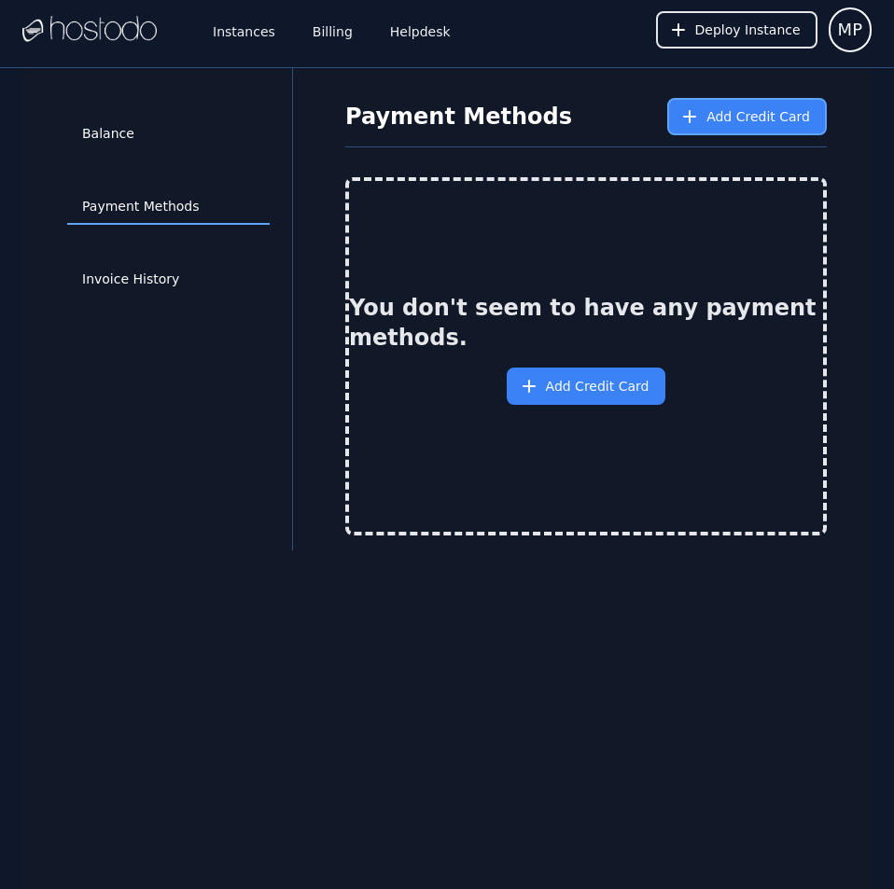
click at [747, 115] on span "Add Credit Card" at bounding box center [759, 116] width 104 height 19
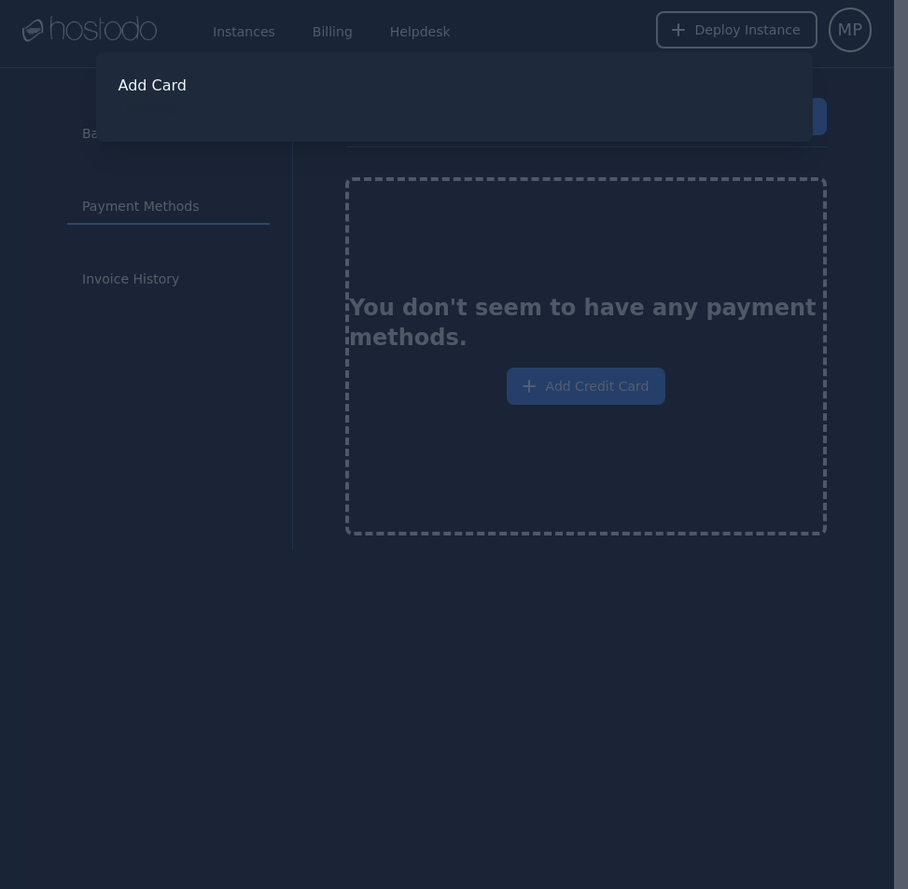
click at [588, 386] on div at bounding box center [454, 444] width 908 height 889
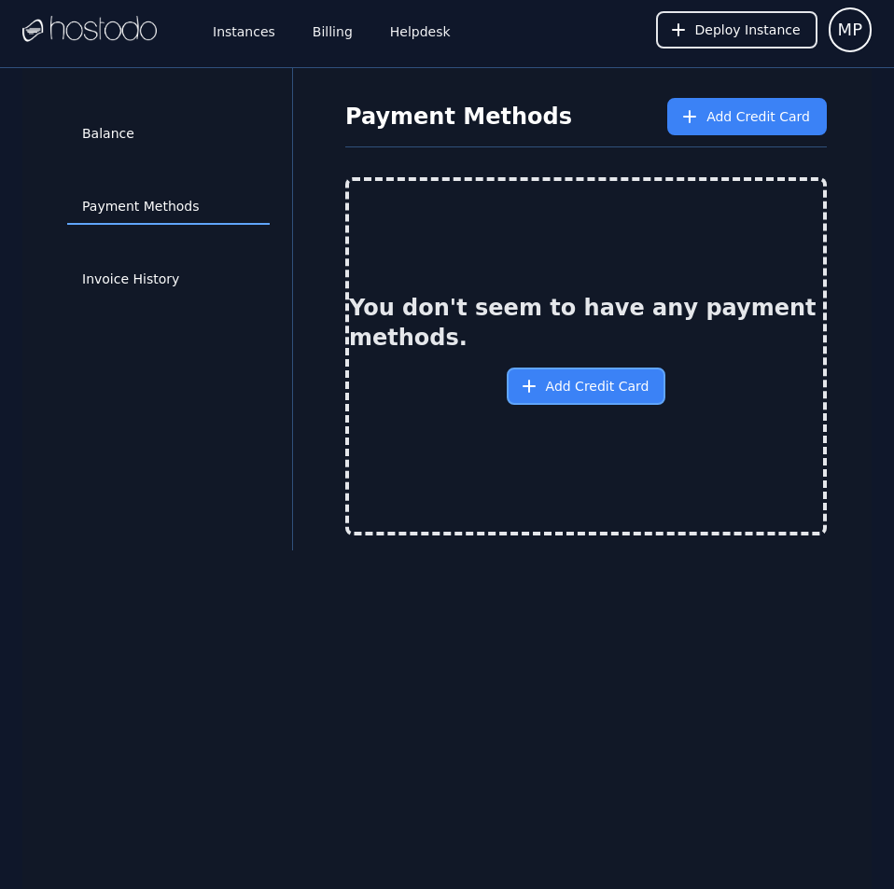
click at [553, 382] on span "Add Credit Card" at bounding box center [598, 386] width 104 height 19
click at [725, 119] on span "Add Credit Card" at bounding box center [759, 116] width 104 height 19
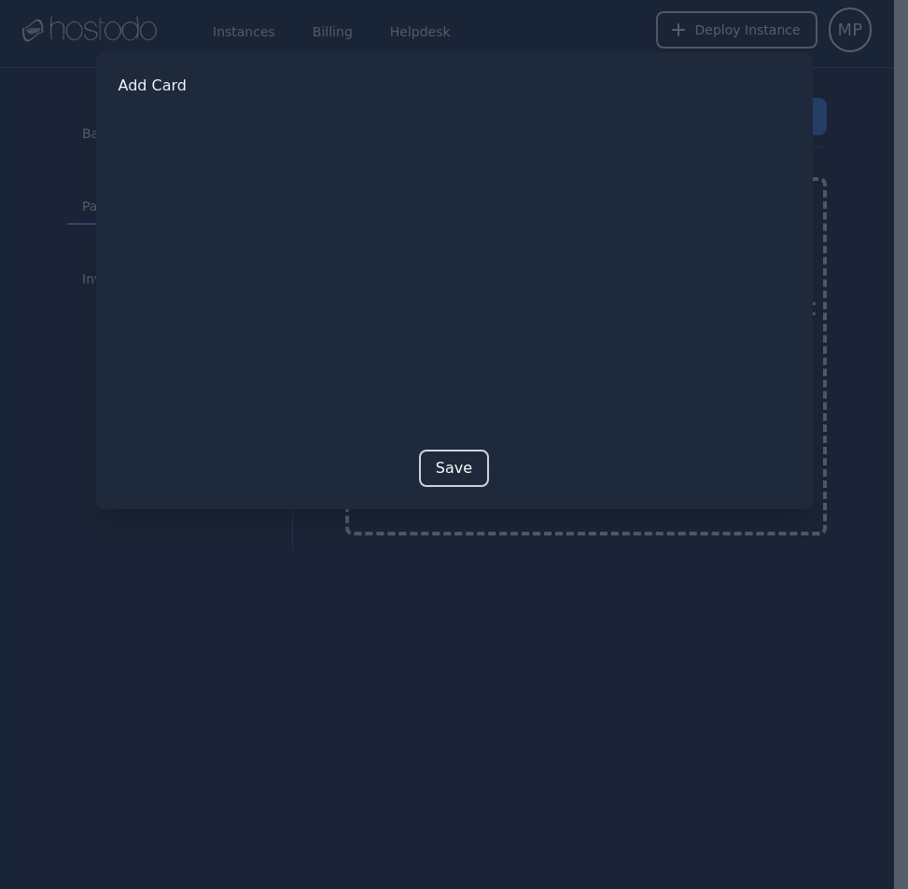
click at [461, 455] on button "Save" at bounding box center [454, 468] width 70 height 37
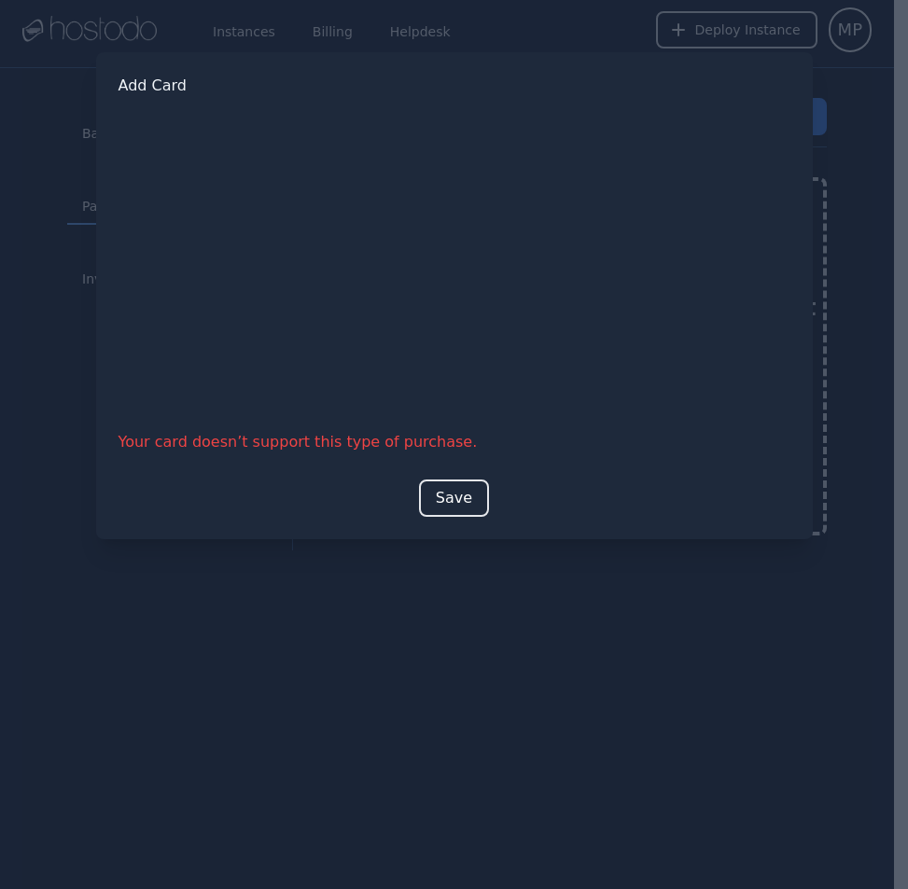
click at [0, 140] on div at bounding box center [454, 444] width 908 height 889
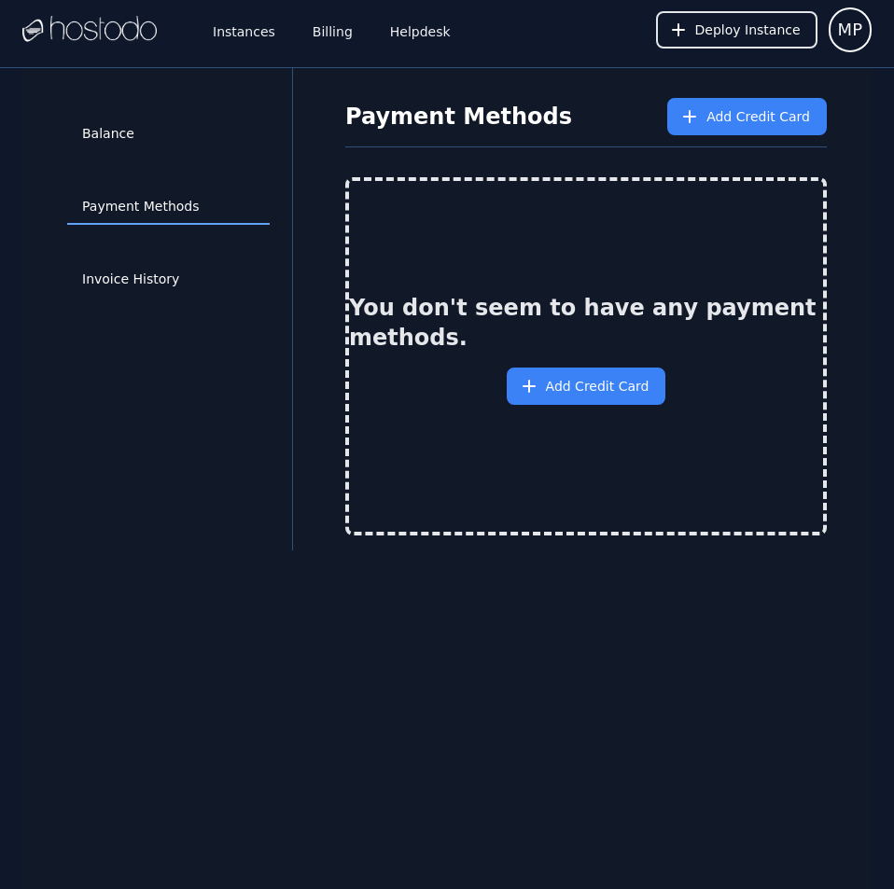
click at [63, 44] on img at bounding box center [89, 30] width 134 height 28
click at [249, 35] on link "Instances" at bounding box center [244, 30] width 70 height 62
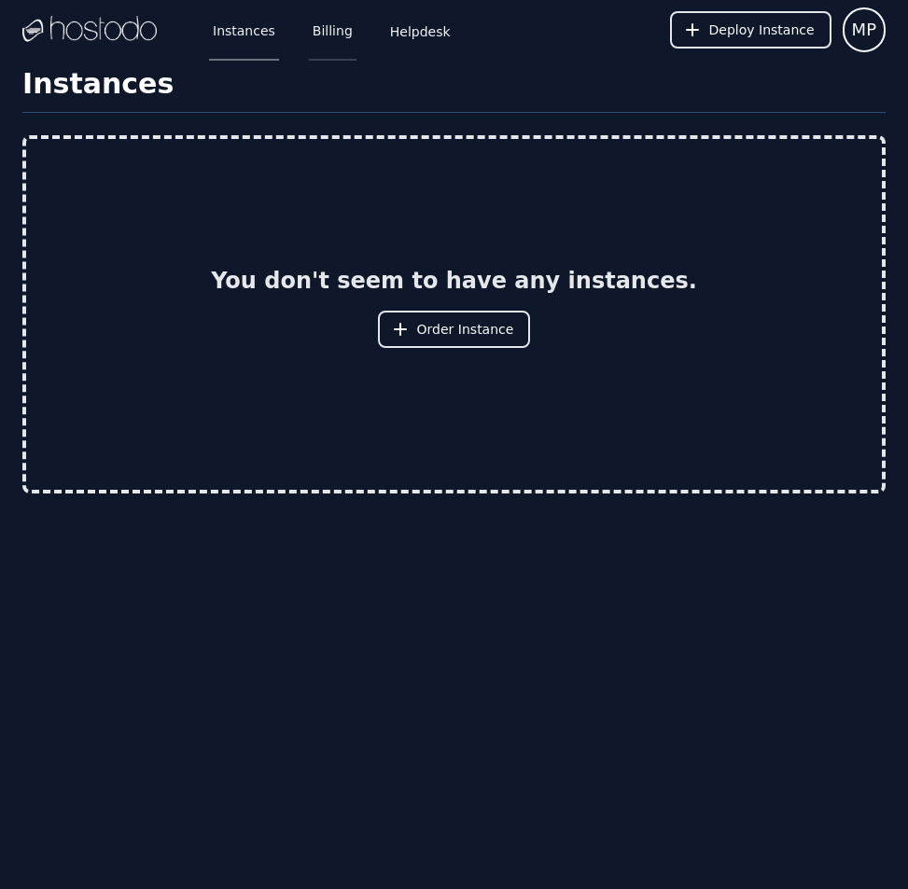
click at [335, 33] on link "Billing" at bounding box center [333, 30] width 48 height 62
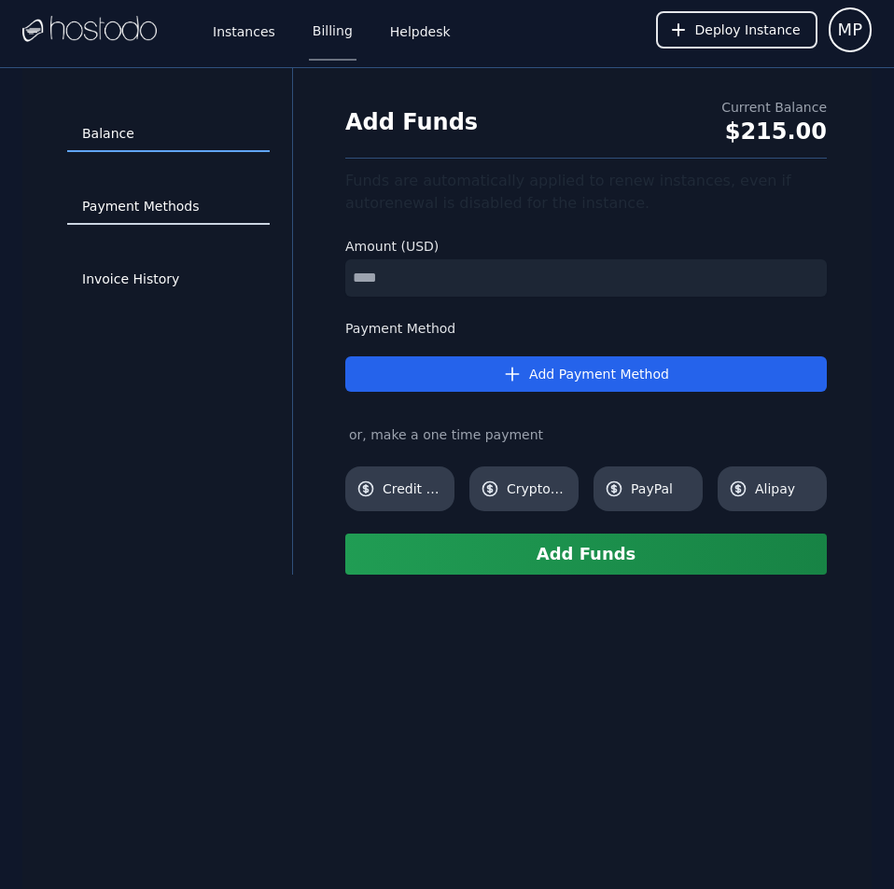
click at [193, 203] on link "Payment Methods" at bounding box center [168, 206] width 203 height 35
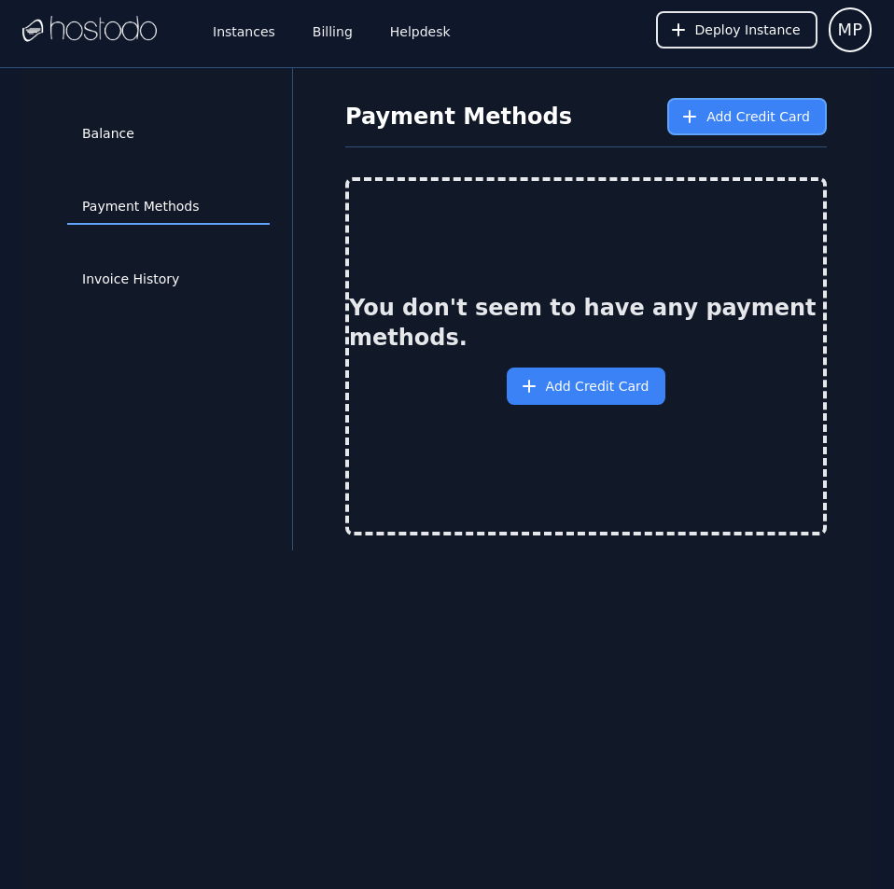
click at [699, 123] on icon at bounding box center [689, 116] width 19 height 19
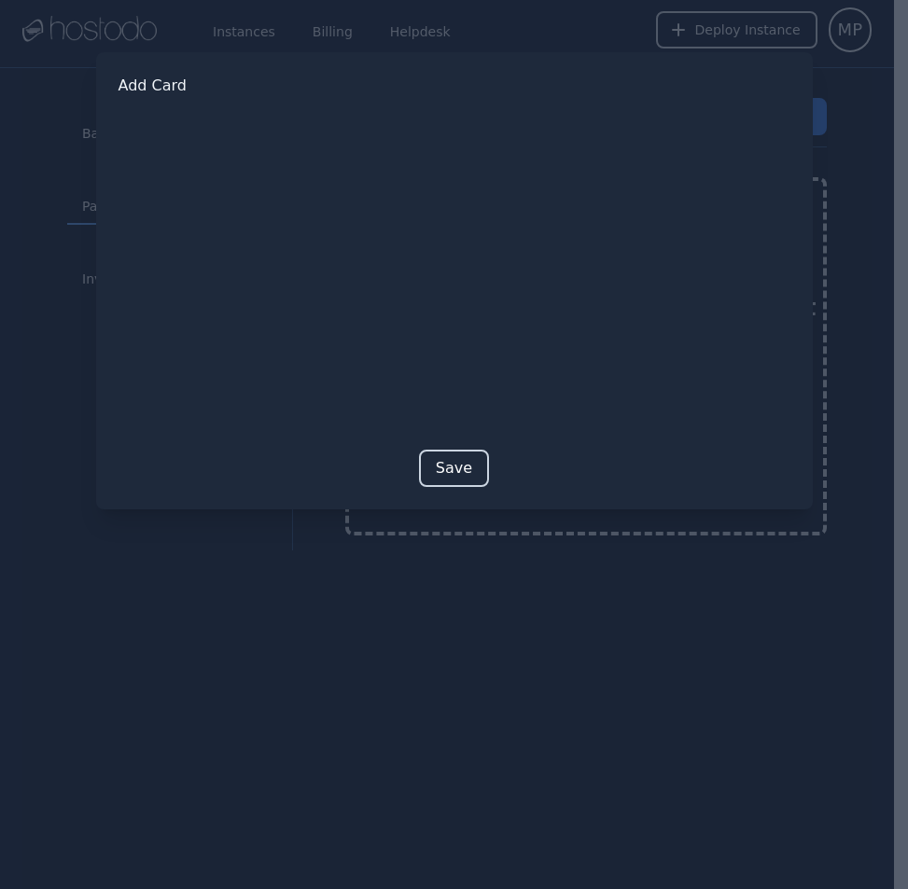
click at [441, 469] on button "Save" at bounding box center [454, 468] width 70 height 37
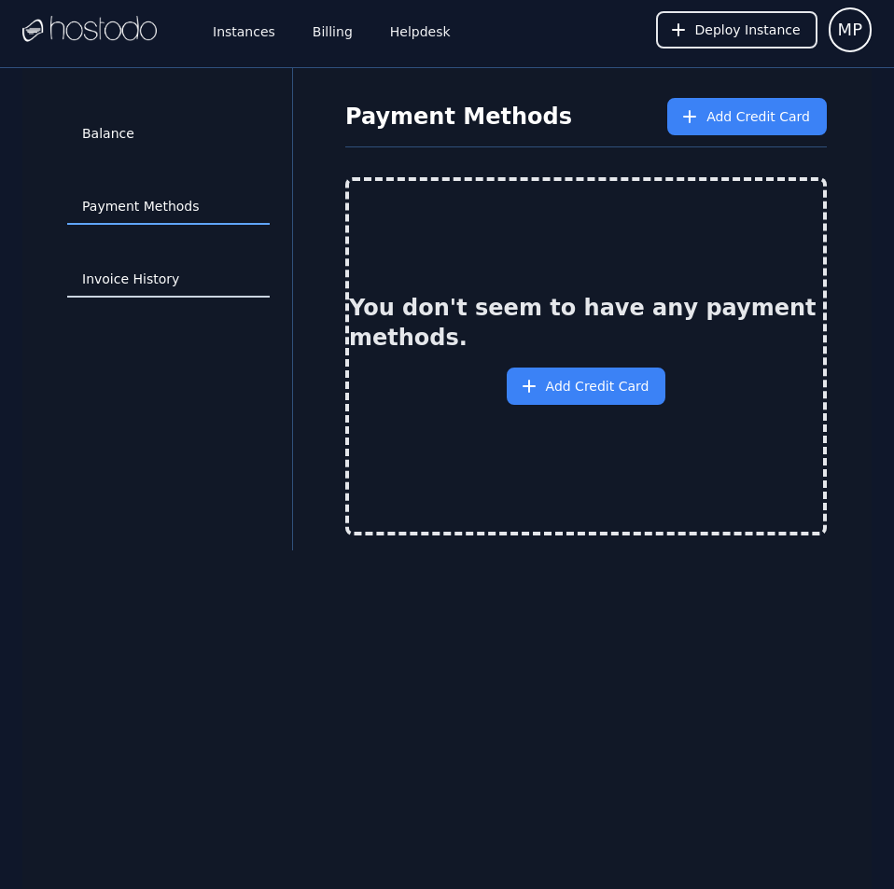
click at [157, 279] on link "Invoice History" at bounding box center [168, 279] width 203 height 35
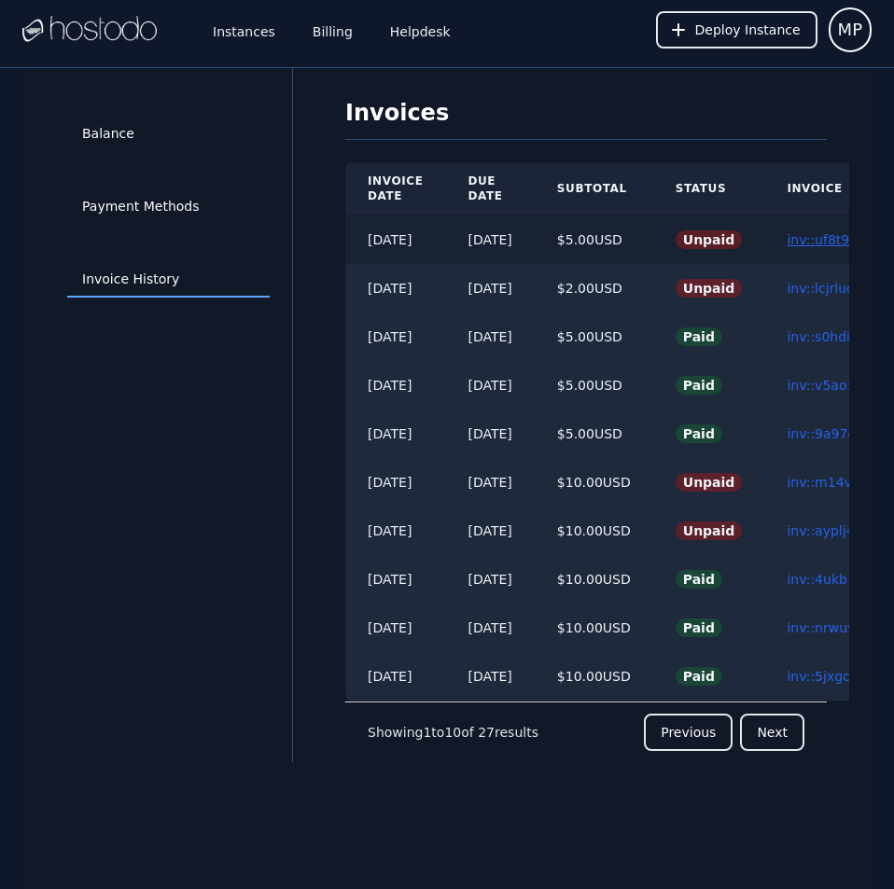
click at [827, 236] on link "inv::uf8t96xo5d ≫" at bounding box center [845, 239] width 117 height 15
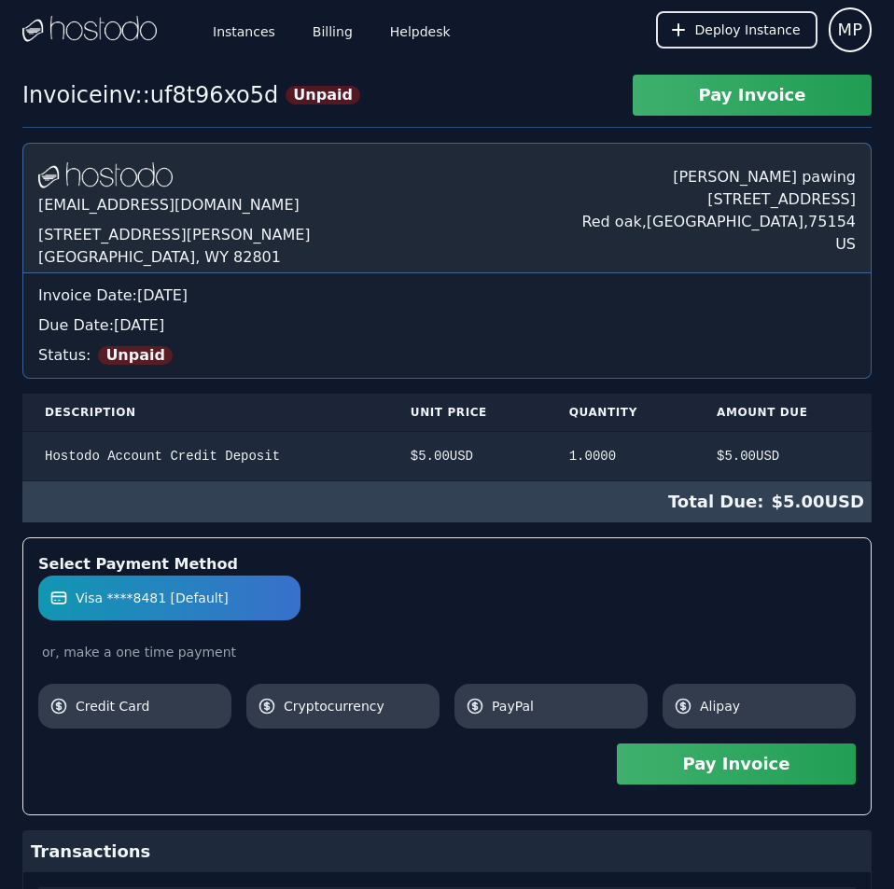
click at [791, 756] on button "Pay Invoice" at bounding box center [736, 764] width 239 height 41
click at [315, 24] on link "Billing" at bounding box center [333, 30] width 48 height 62
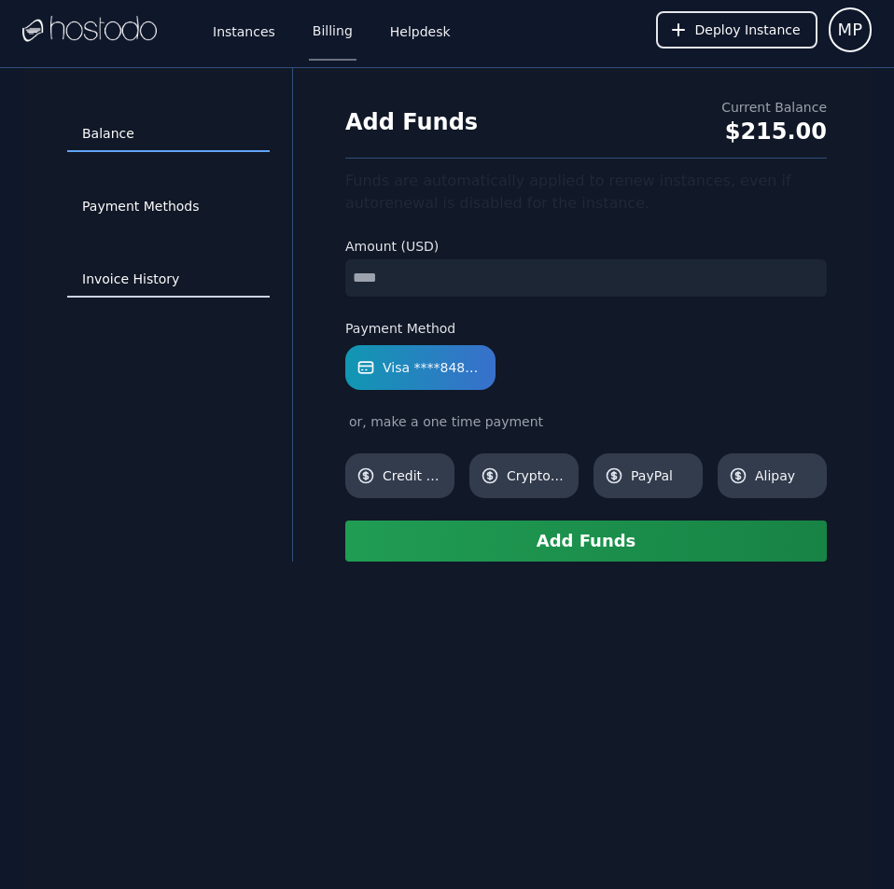
click at [122, 280] on link "Invoice History" at bounding box center [168, 279] width 203 height 35
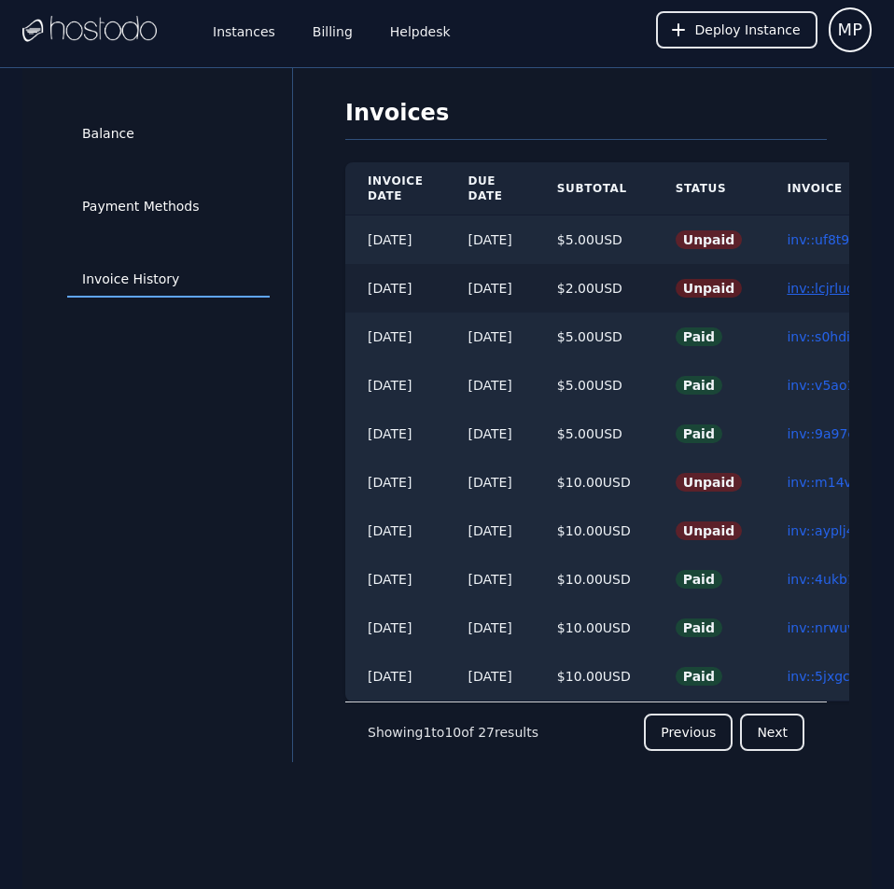
click at [828, 282] on link "inv::lcjrlud2z9 ≫" at bounding box center [839, 288] width 105 height 15
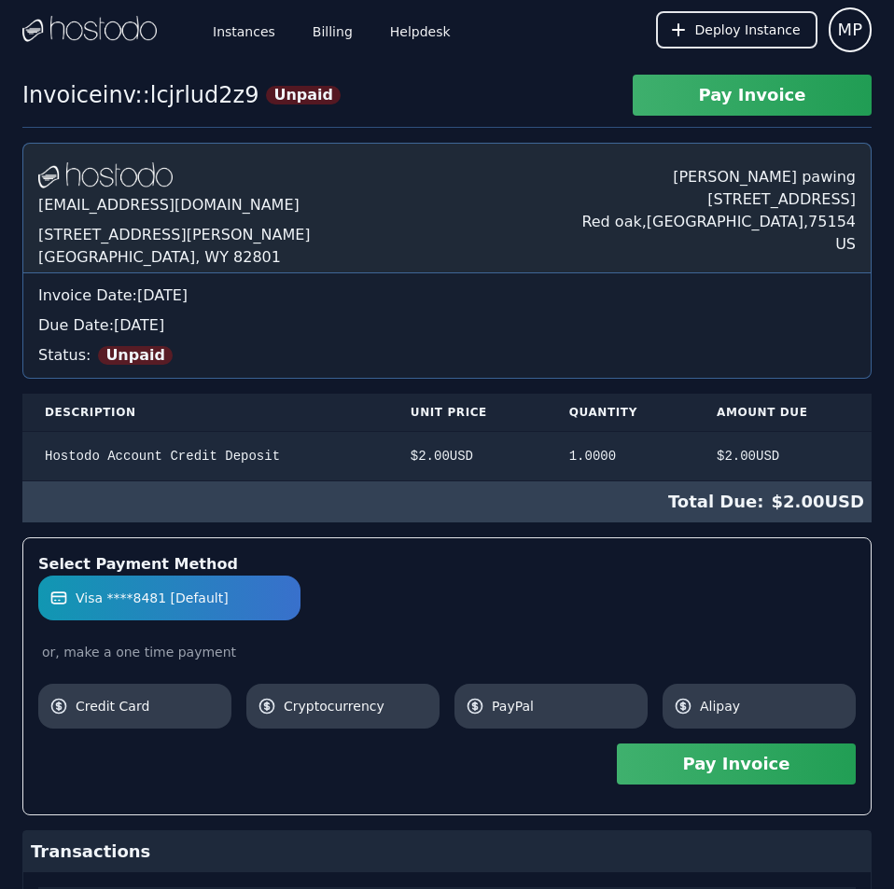
click at [818, 772] on button "Pay Invoice" at bounding box center [736, 764] width 239 height 41
click at [326, 23] on link "Billing" at bounding box center [333, 30] width 48 height 62
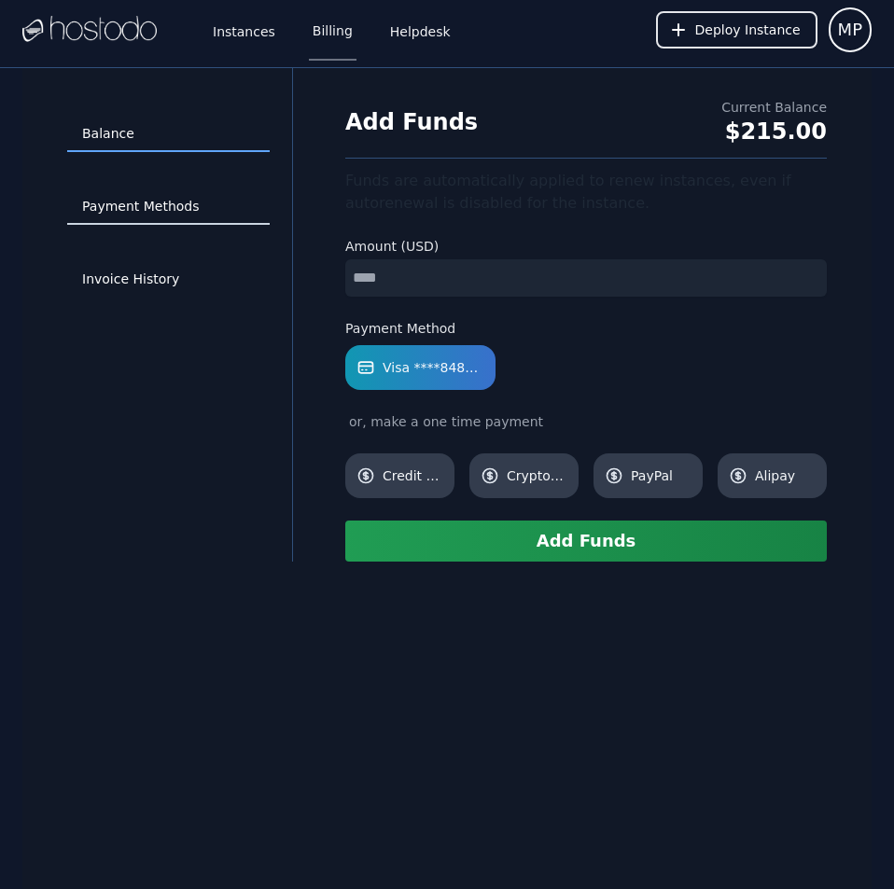
click at [139, 201] on link "Payment Methods" at bounding box center [168, 206] width 203 height 35
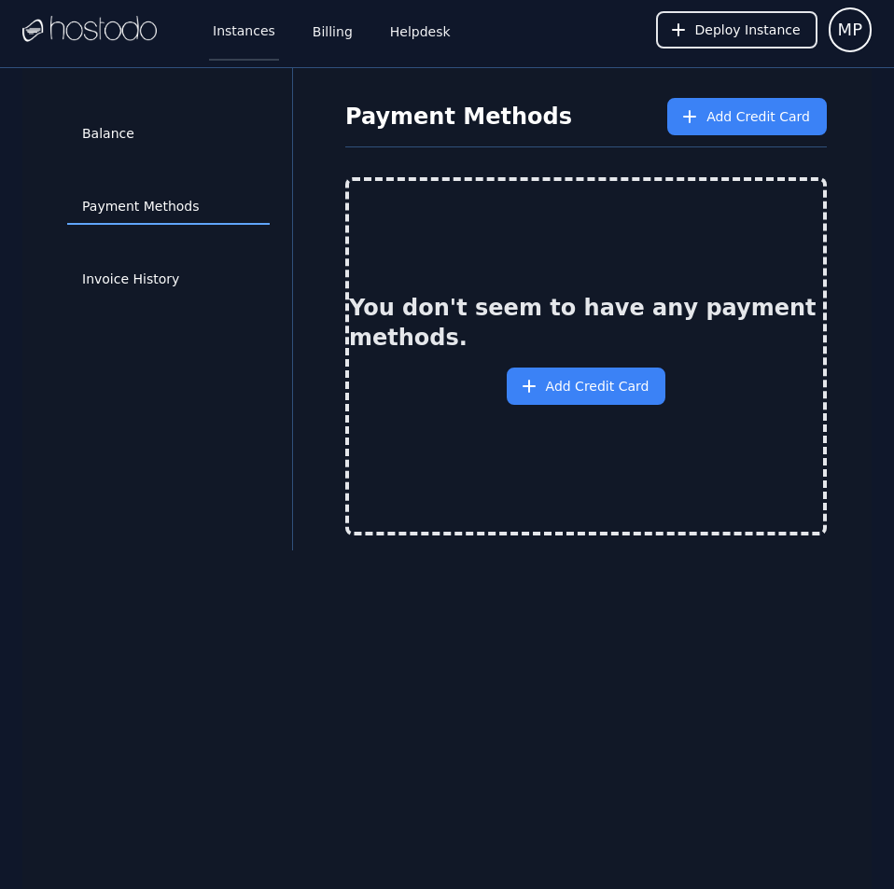
click at [244, 27] on link "Instances" at bounding box center [244, 30] width 70 height 62
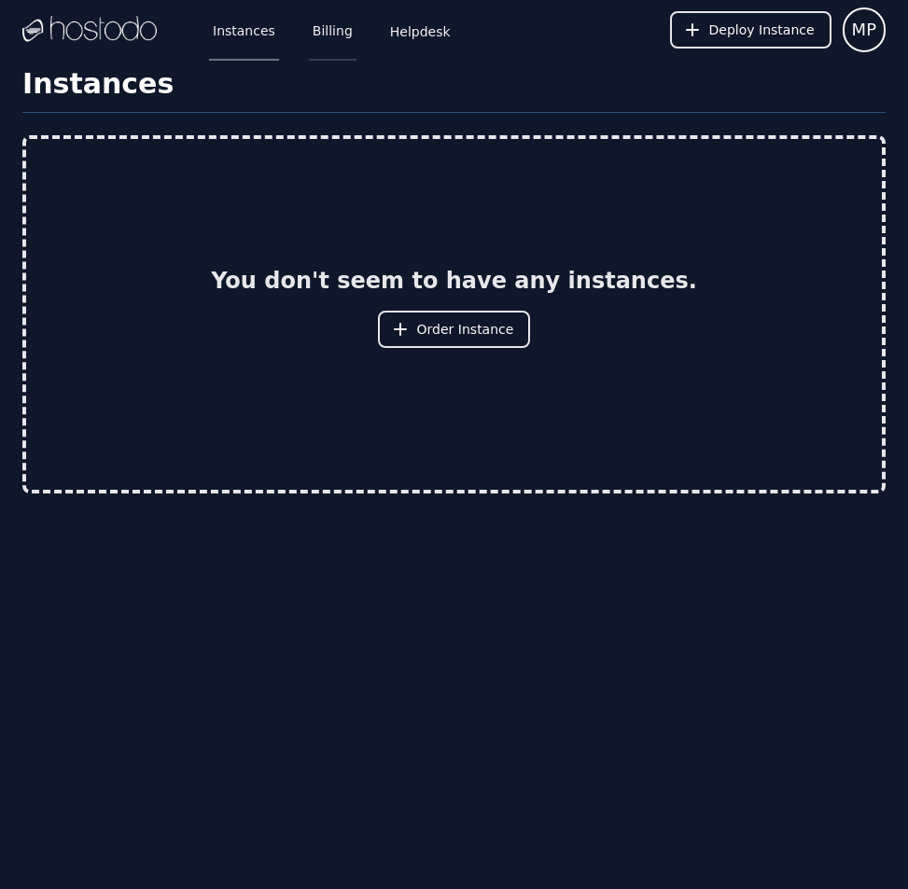
click at [318, 26] on link "Billing" at bounding box center [333, 30] width 48 height 62
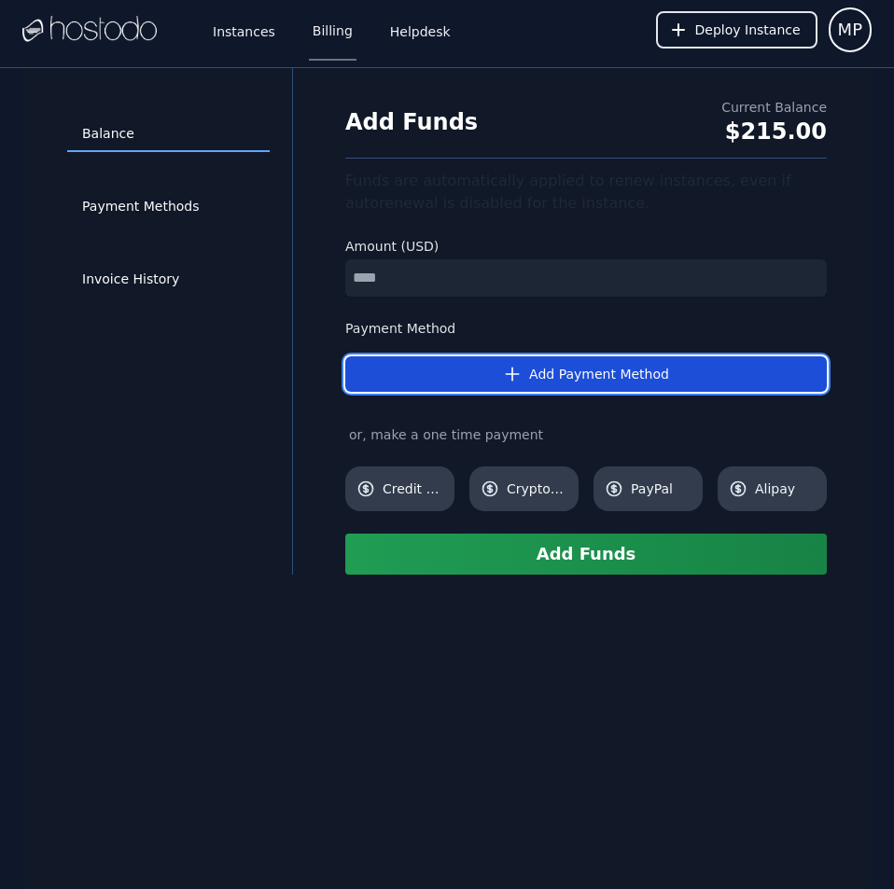
click at [592, 385] on button "Add Payment Method" at bounding box center [586, 374] width 482 height 35
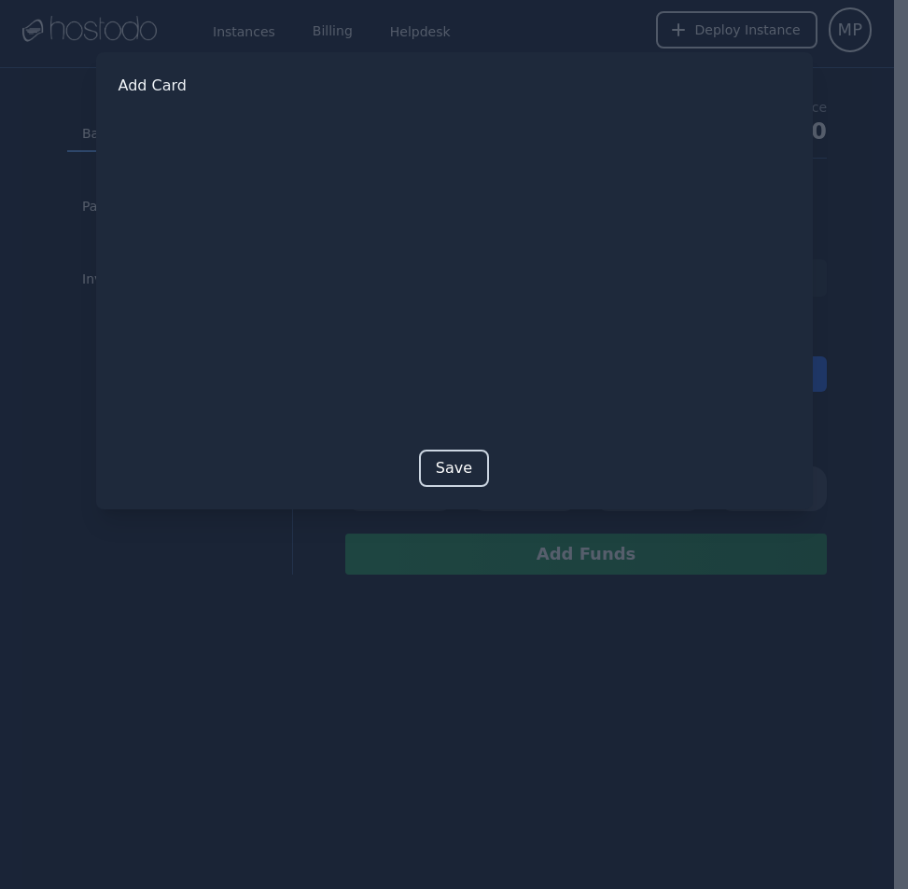
click at [450, 466] on button "Save" at bounding box center [454, 468] width 70 height 37
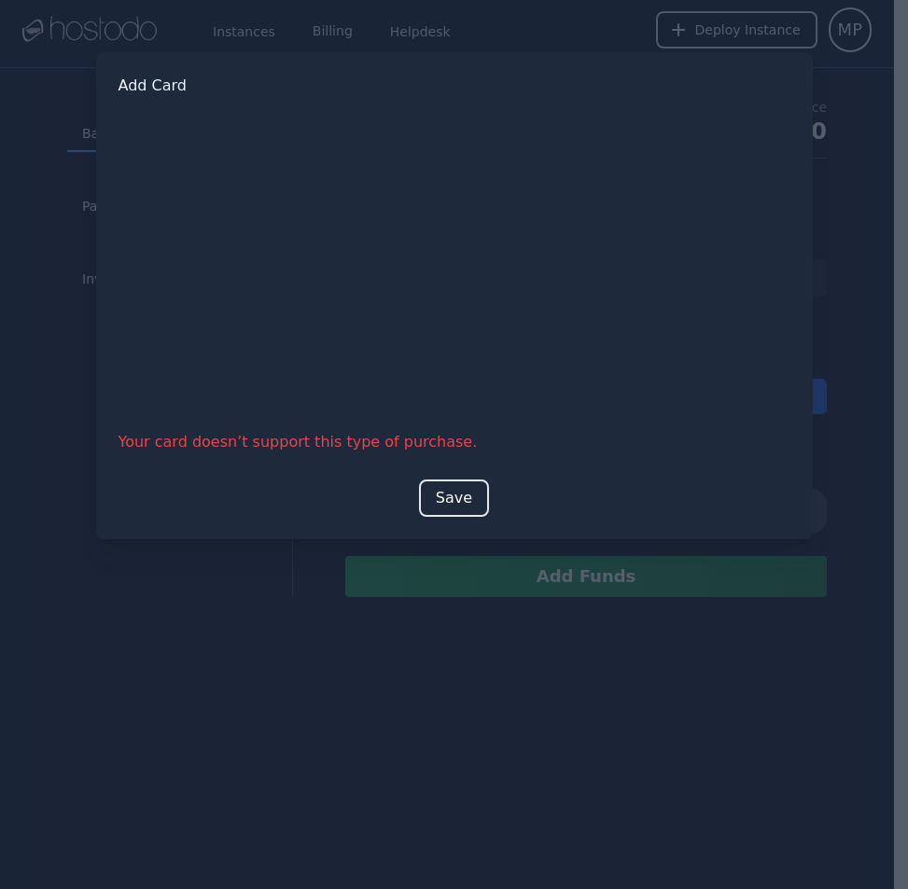
click at [290, 655] on div at bounding box center [454, 444] width 908 height 889
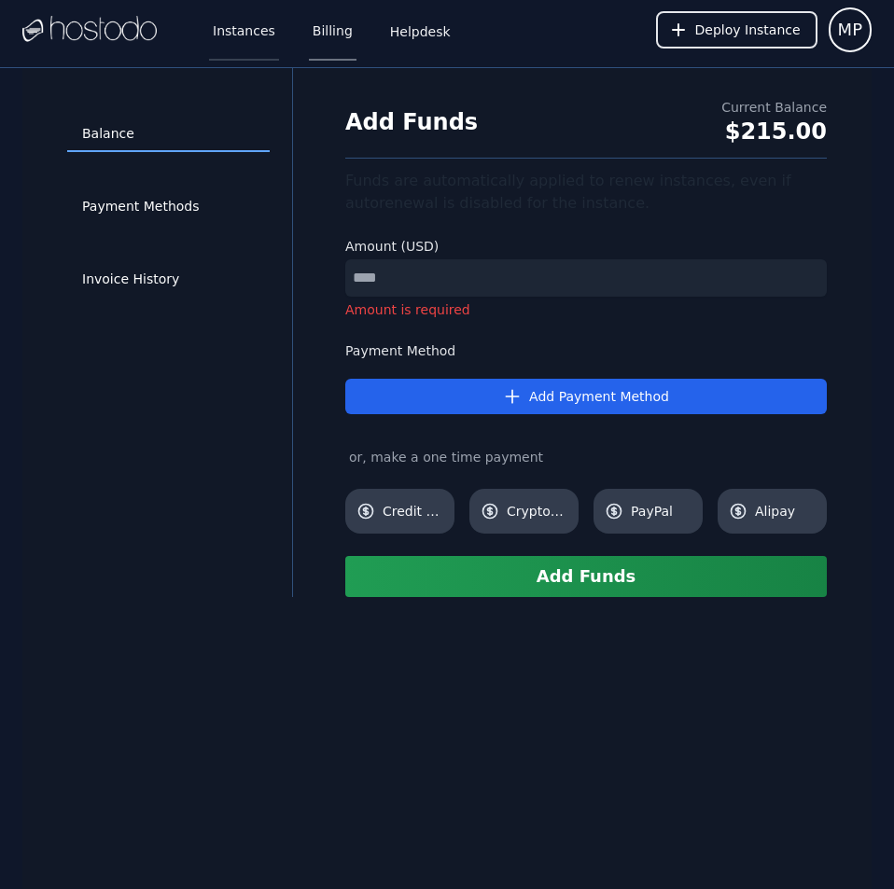
click at [220, 30] on link "Instances" at bounding box center [244, 30] width 70 height 62
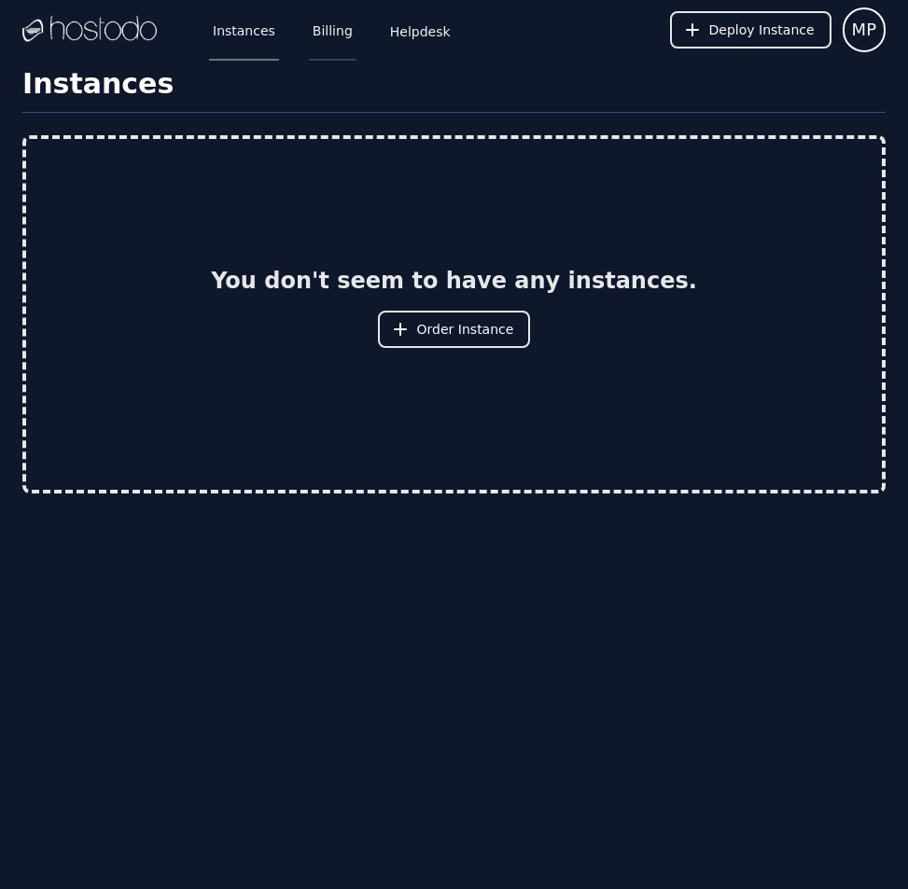
click at [325, 26] on link "Billing" at bounding box center [333, 30] width 48 height 62
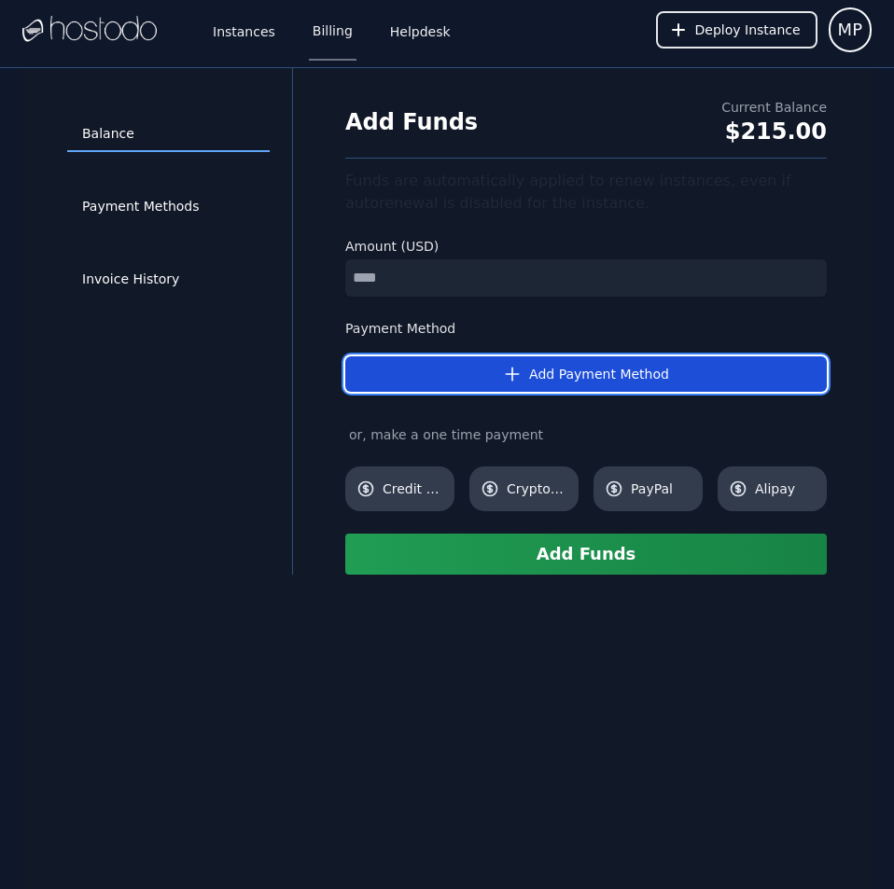
click at [581, 369] on button "Add Payment Method" at bounding box center [586, 374] width 482 height 35
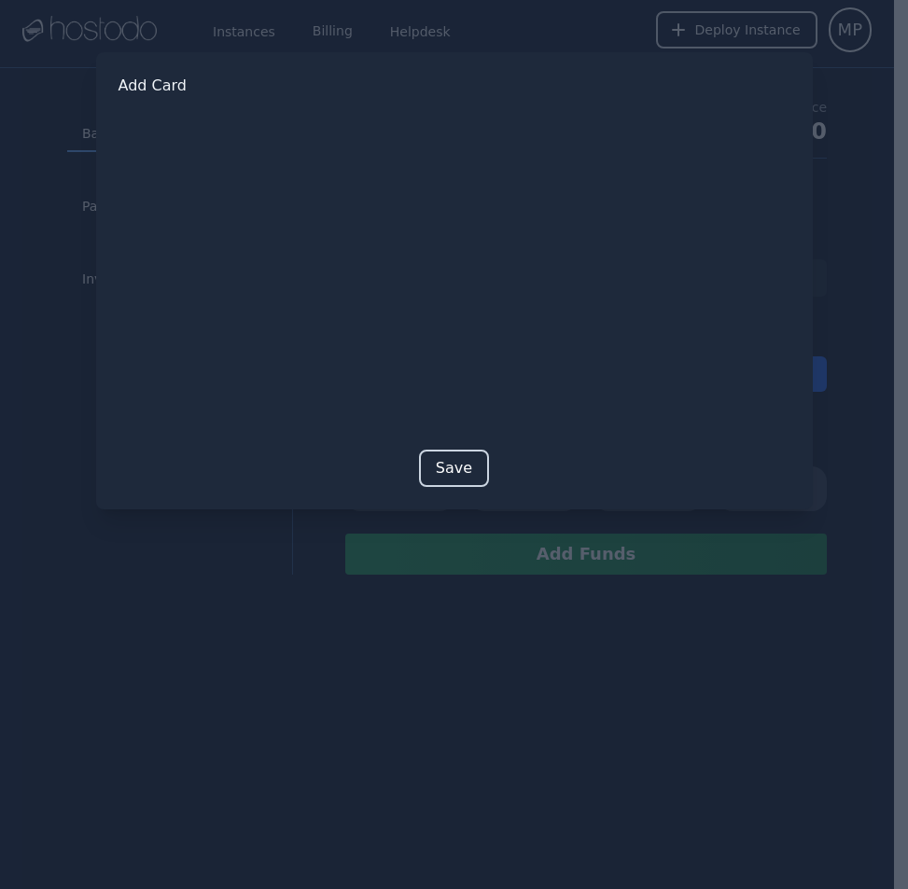
click at [455, 476] on button "Save" at bounding box center [454, 468] width 70 height 37
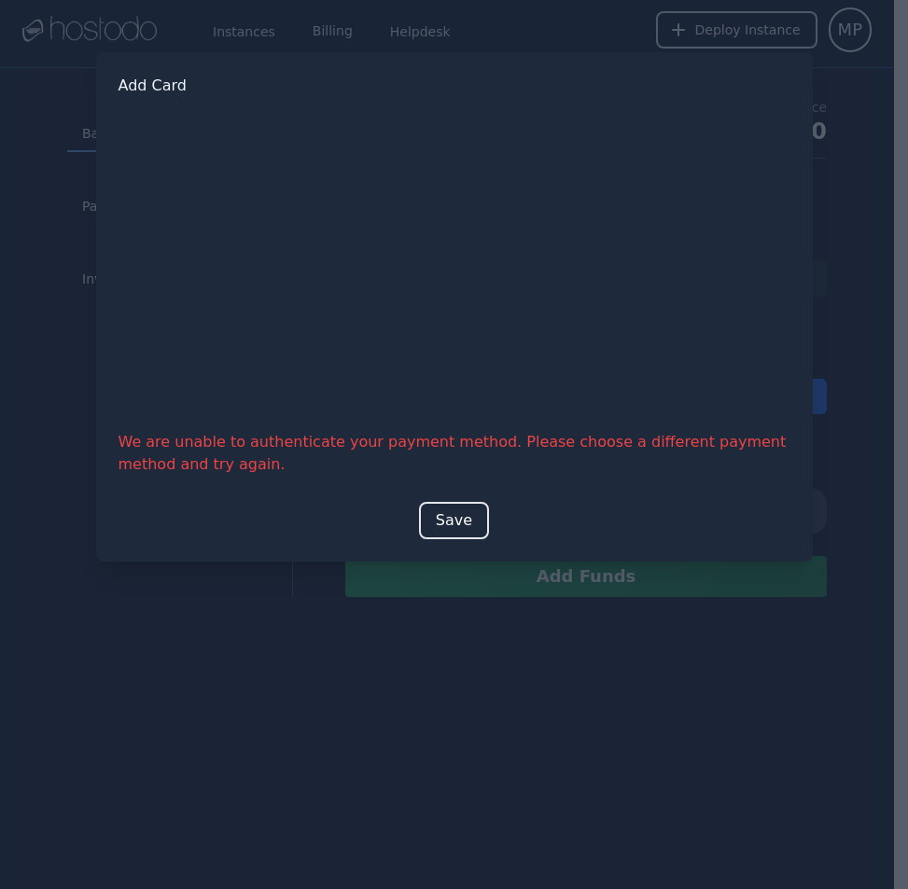
click at [206, 763] on div at bounding box center [454, 444] width 908 height 889
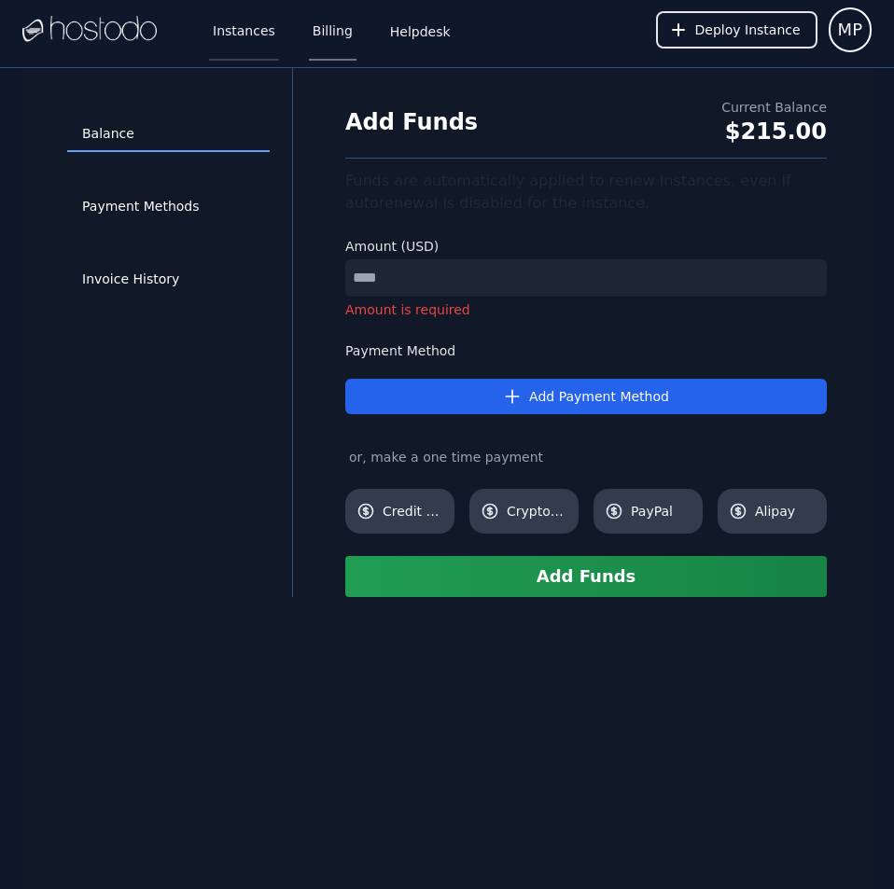
click at [246, 30] on link "Instances" at bounding box center [244, 30] width 70 height 62
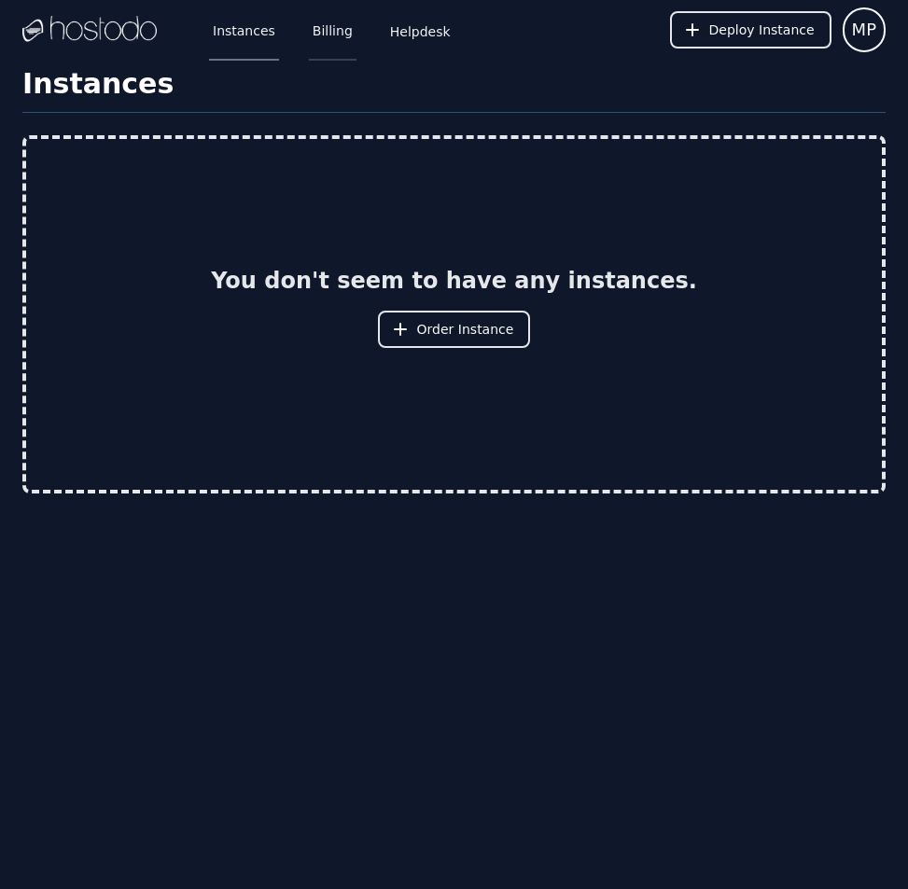
click at [321, 36] on link "Billing" at bounding box center [333, 30] width 48 height 62
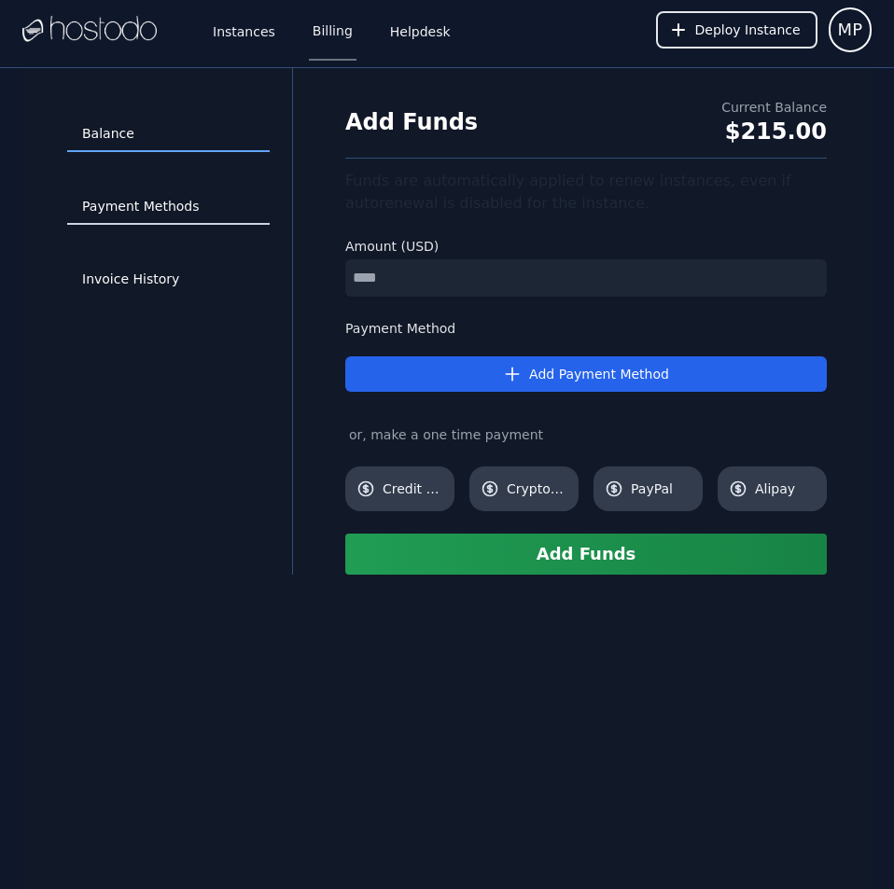
click at [183, 208] on link "Payment Methods" at bounding box center [168, 206] width 203 height 35
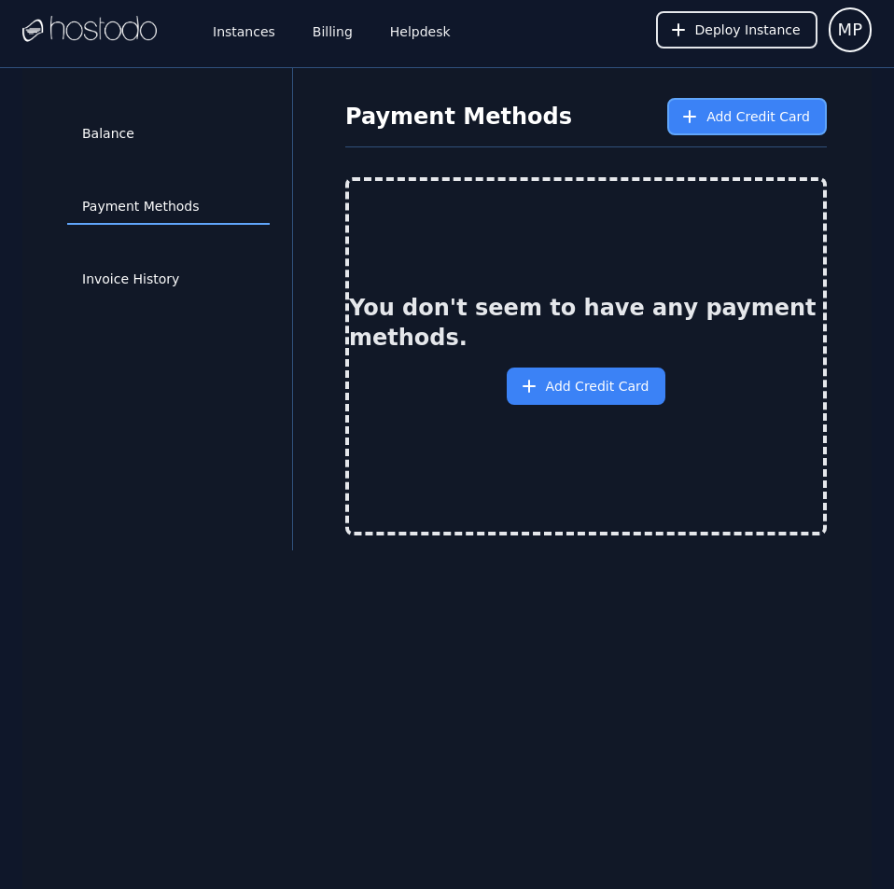
click at [713, 111] on button "Add Credit Card" at bounding box center [747, 116] width 160 height 37
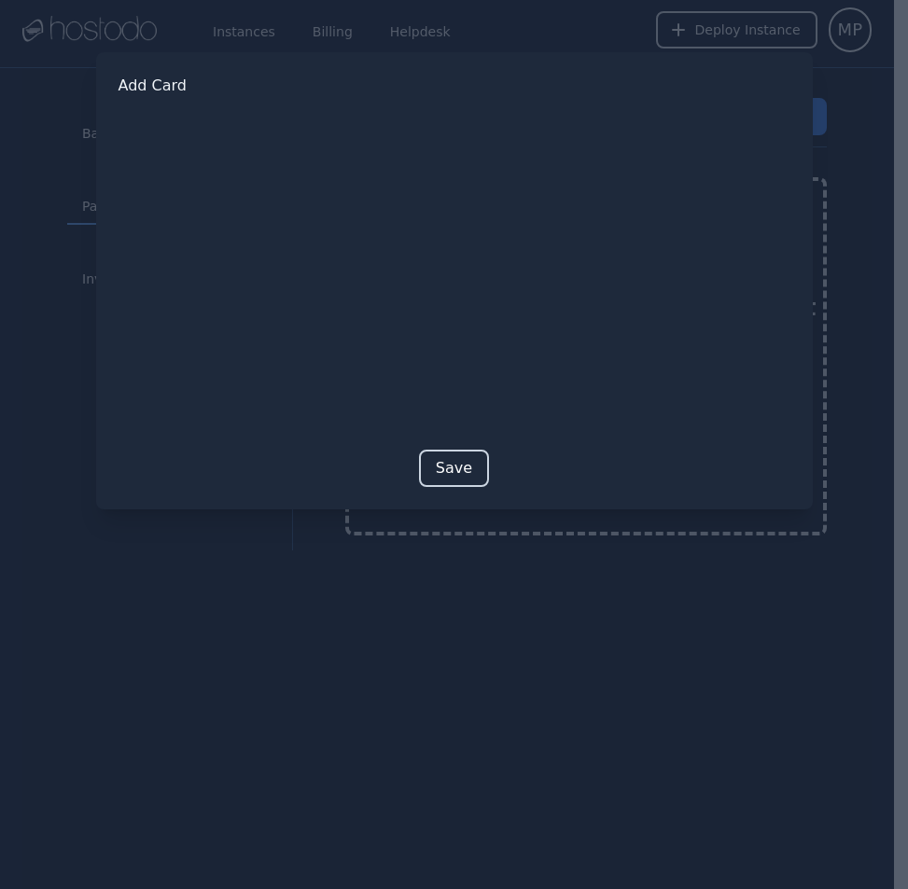
click at [432, 469] on button "Save" at bounding box center [454, 468] width 70 height 37
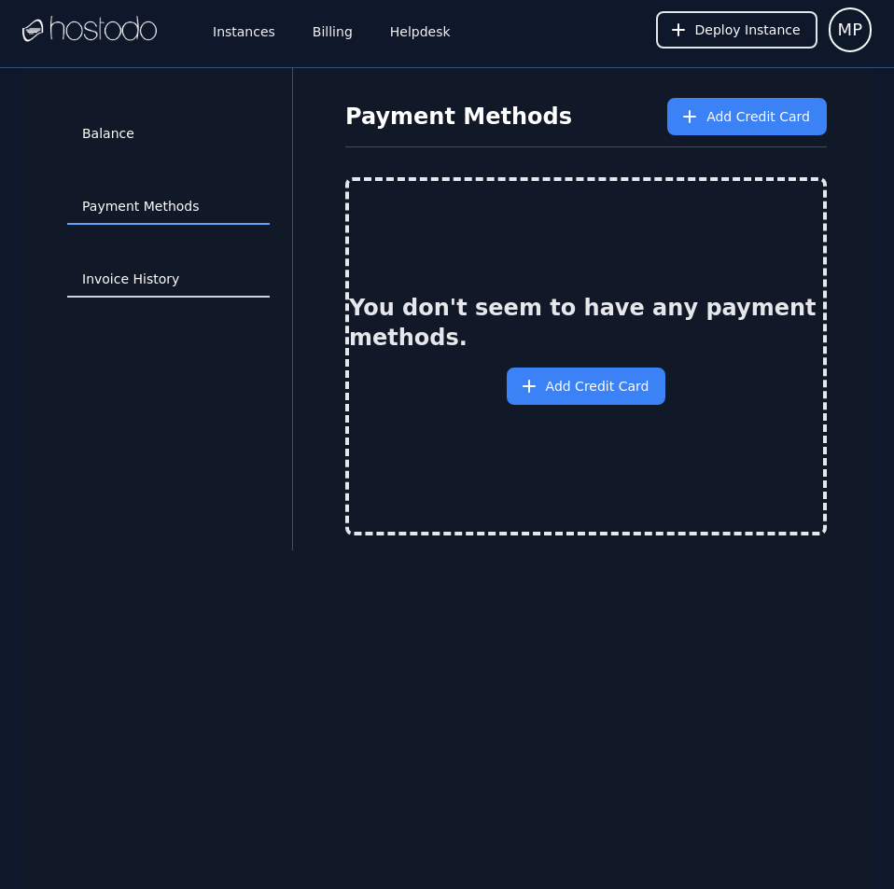
click at [153, 273] on link "Invoice History" at bounding box center [168, 279] width 203 height 35
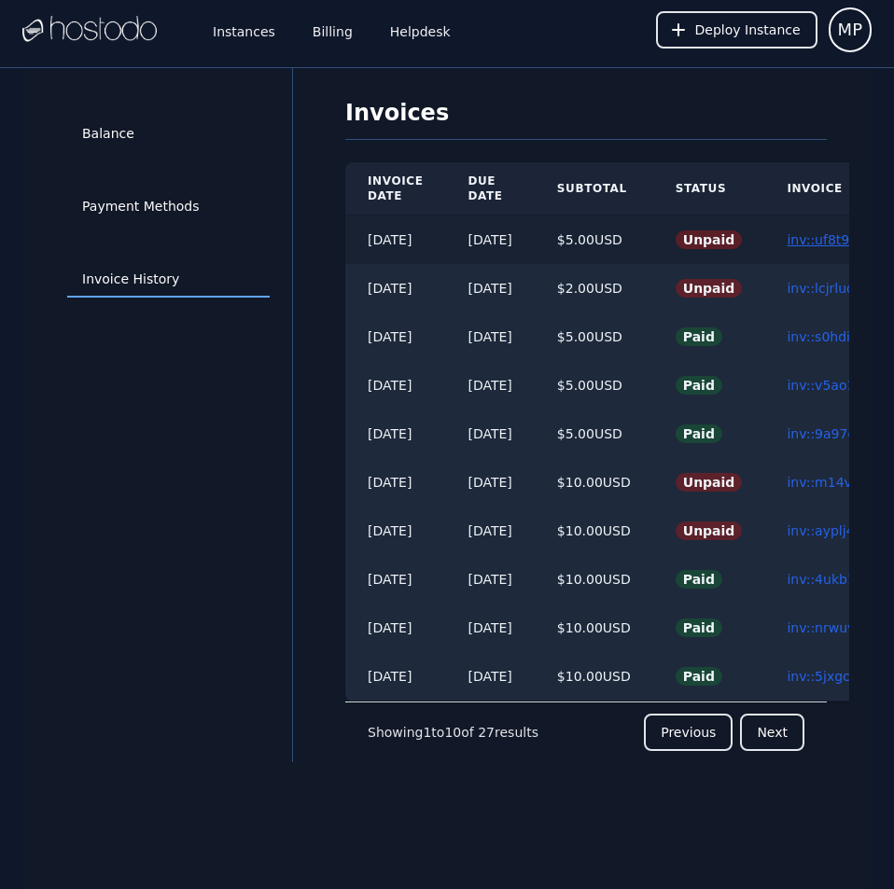
click at [826, 239] on link "inv::uf8t96xo5d ≫" at bounding box center [845, 239] width 117 height 15
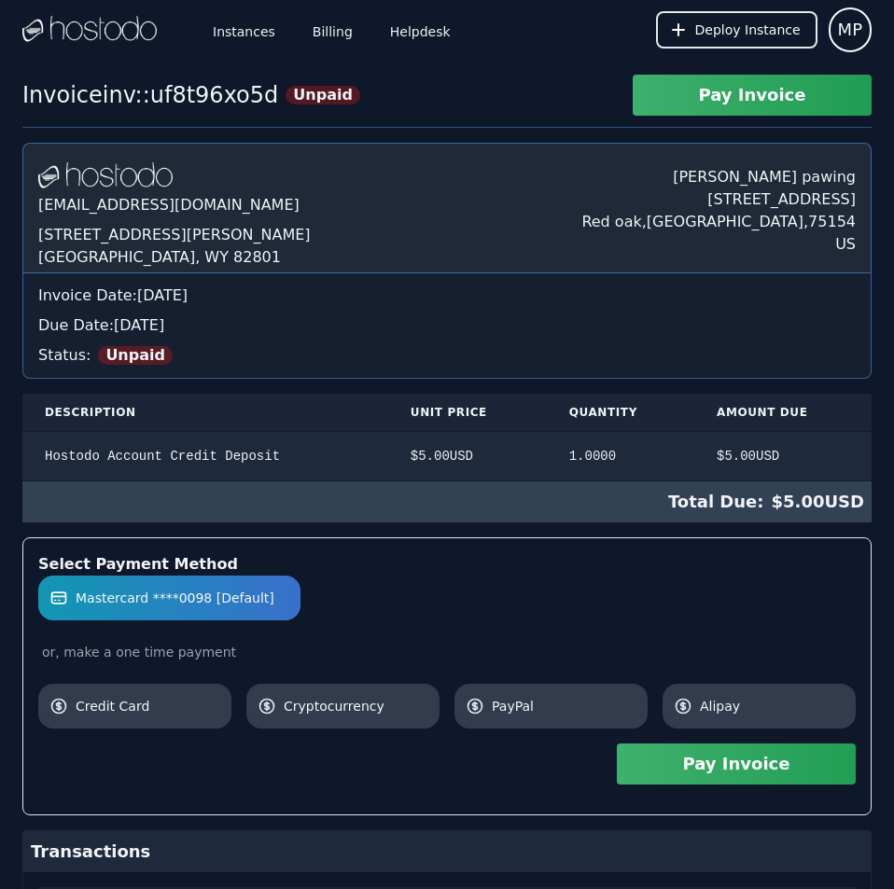
click at [770, 763] on button "Pay Invoice" at bounding box center [736, 764] width 239 height 41
click at [329, 28] on link "Billing" at bounding box center [333, 30] width 48 height 62
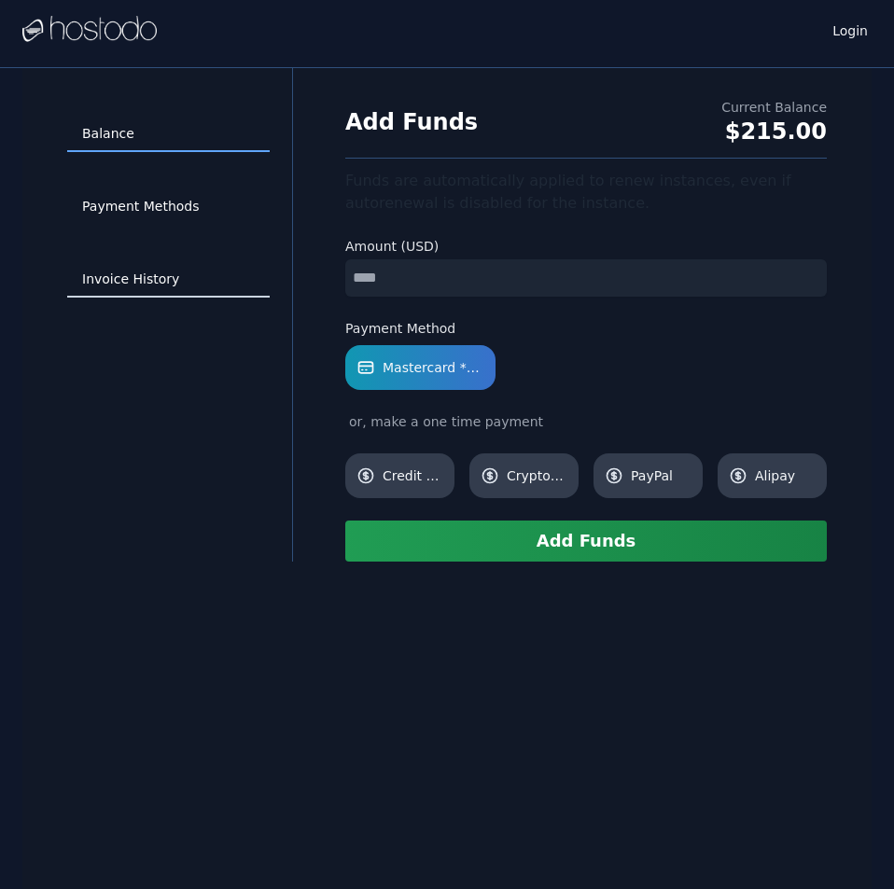
click at [124, 269] on link "Invoice History" at bounding box center [168, 279] width 203 height 35
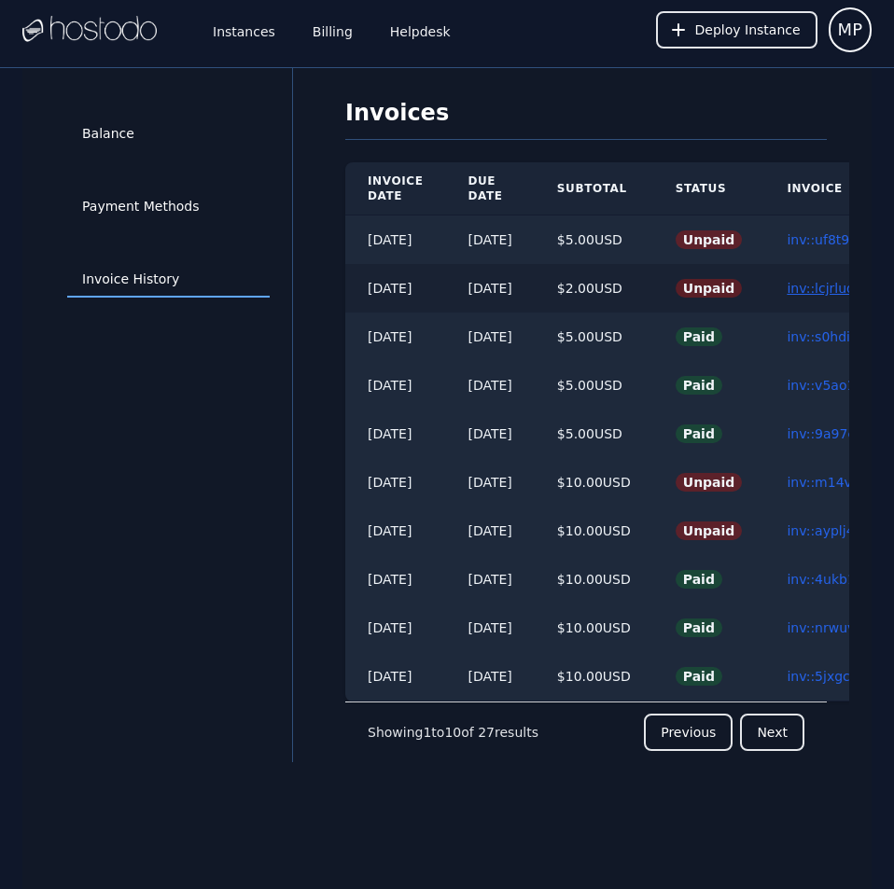
click at [829, 285] on link "inv::lcjrlud2z9 ≫" at bounding box center [839, 288] width 105 height 15
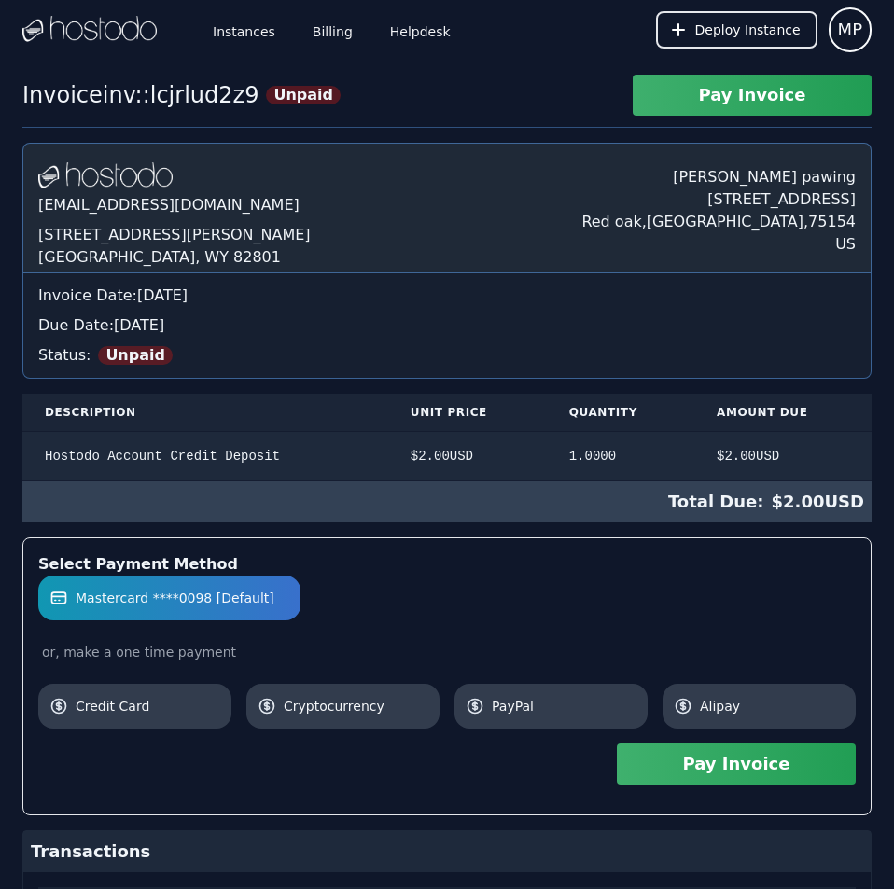
click at [698, 762] on button "Pay Invoice" at bounding box center [736, 764] width 239 height 41
click at [320, 19] on link "Billing" at bounding box center [333, 30] width 48 height 62
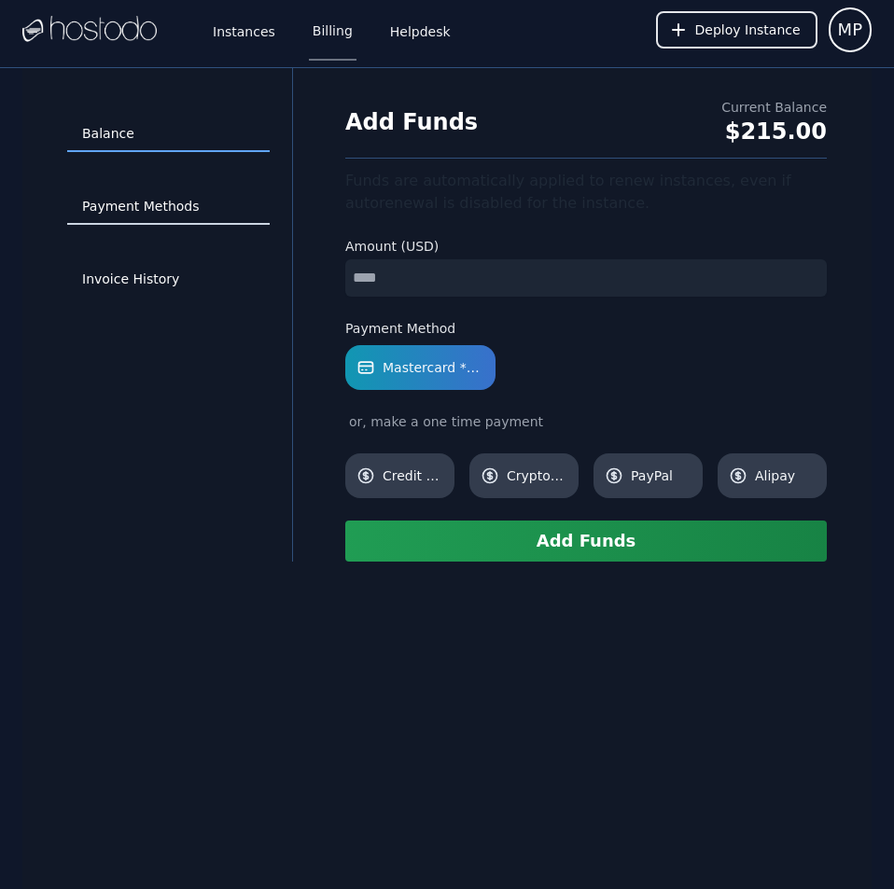
click at [130, 210] on link "Payment Methods" at bounding box center [168, 206] width 203 height 35
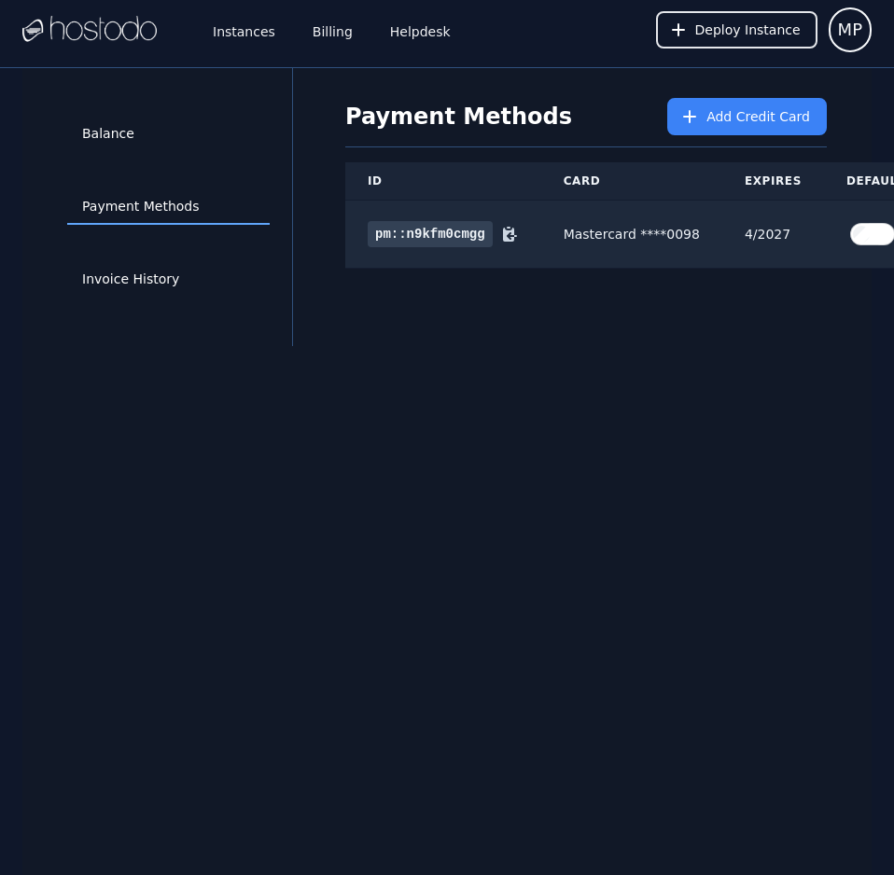
click at [834, 336] on div "Payment Methods Add Credit Card ID Card Expires Default Delete pm::n9kfm0cmgg M…" at bounding box center [586, 207] width 526 height 278
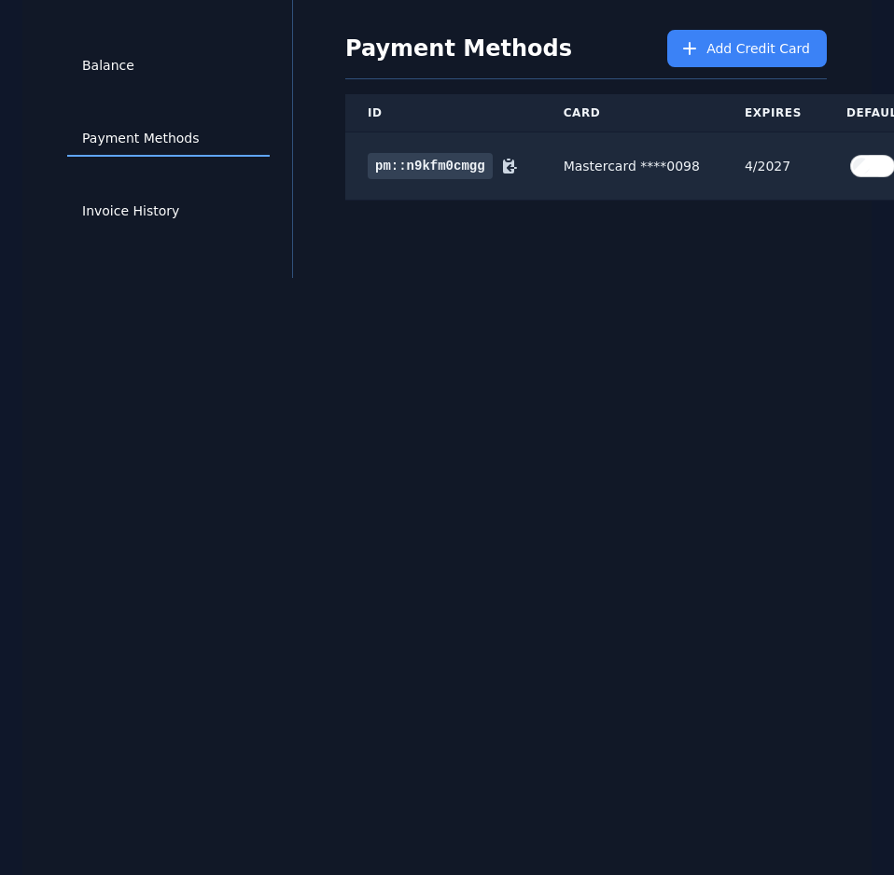
click at [834, 336] on div "Balance Payment Methods Invoice History Payment Methods Add Credit Card ID Card…" at bounding box center [446, 437] width 849 height 875
click at [873, 251] on html "Instances Billing Helpdesk Deploy Instance MP Instances SSH Keys Billing Helpde…" at bounding box center [447, 404] width 894 height 944
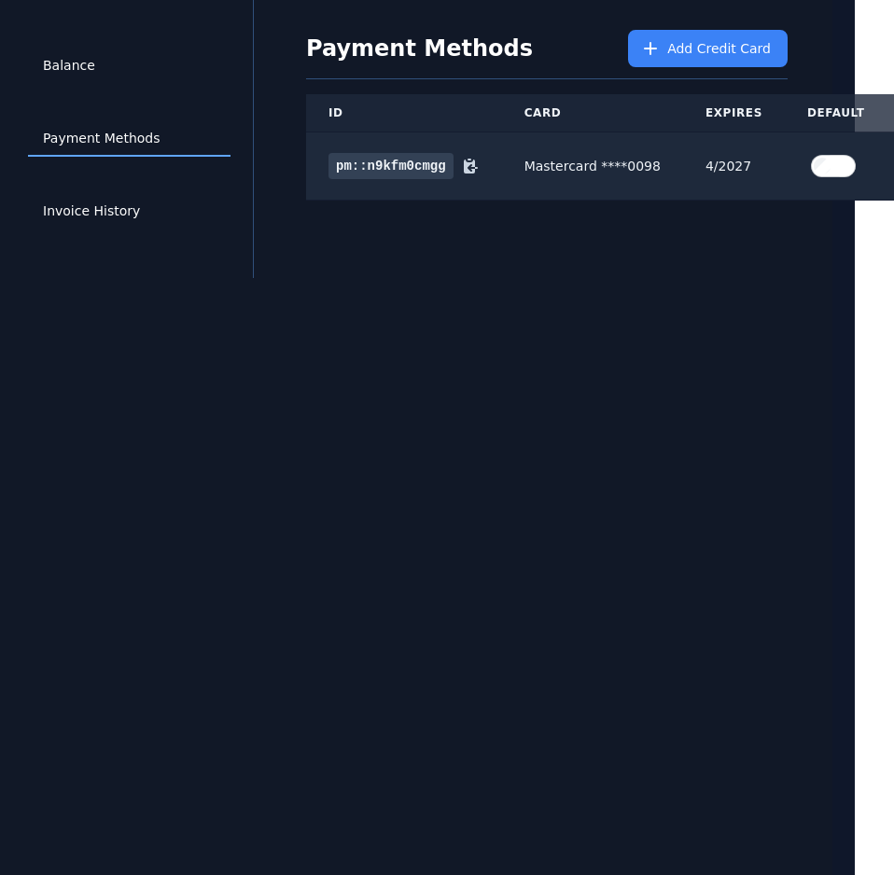
click at [855, 251] on html "Instances Billing Helpdesk Deploy Instance MP Instances SSH Keys Billing Helpde…" at bounding box center [408, 404] width 894 height 944
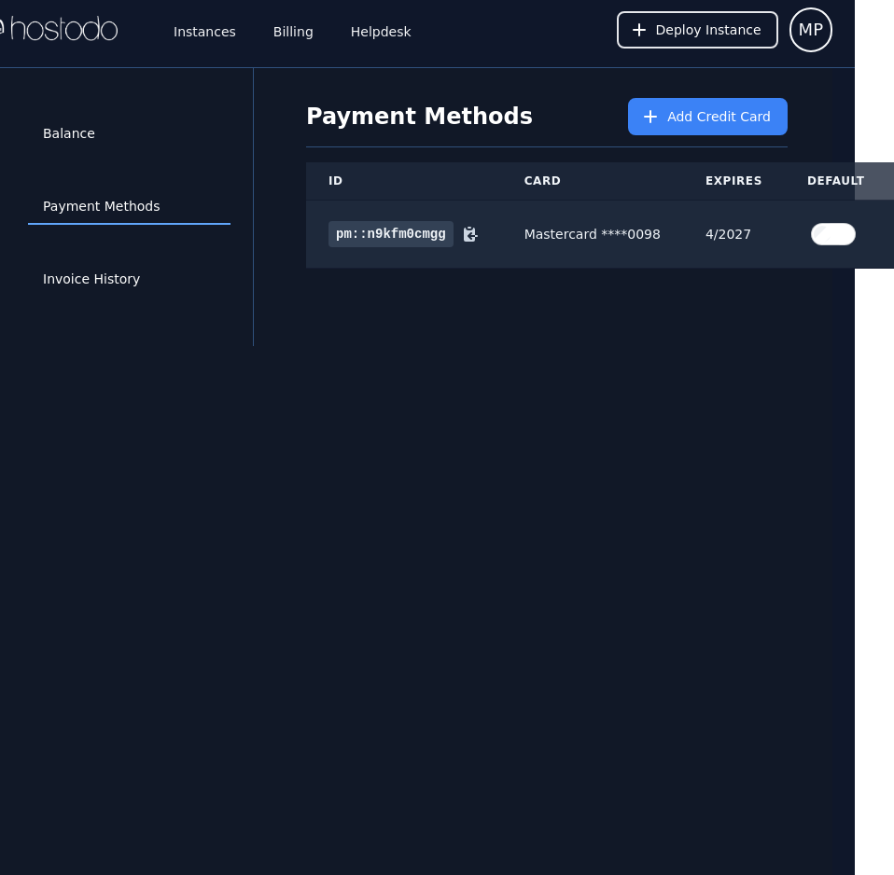
click at [497, 374] on div "Balance Payment Methods Invoice History Payment Methods Add Credit Card ID Card…" at bounding box center [407, 505] width 849 height 875
click at [187, 19] on link "Instances" at bounding box center [205, 30] width 70 height 62
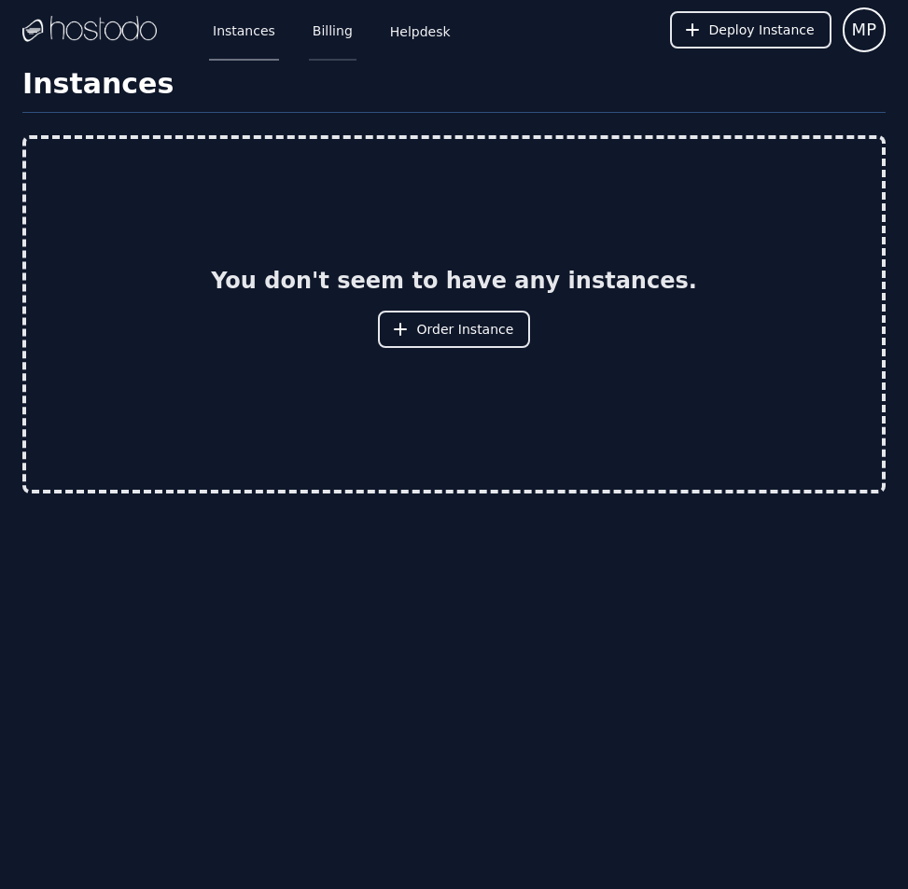
click at [309, 28] on link "Billing" at bounding box center [333, 30] width 48 height 62
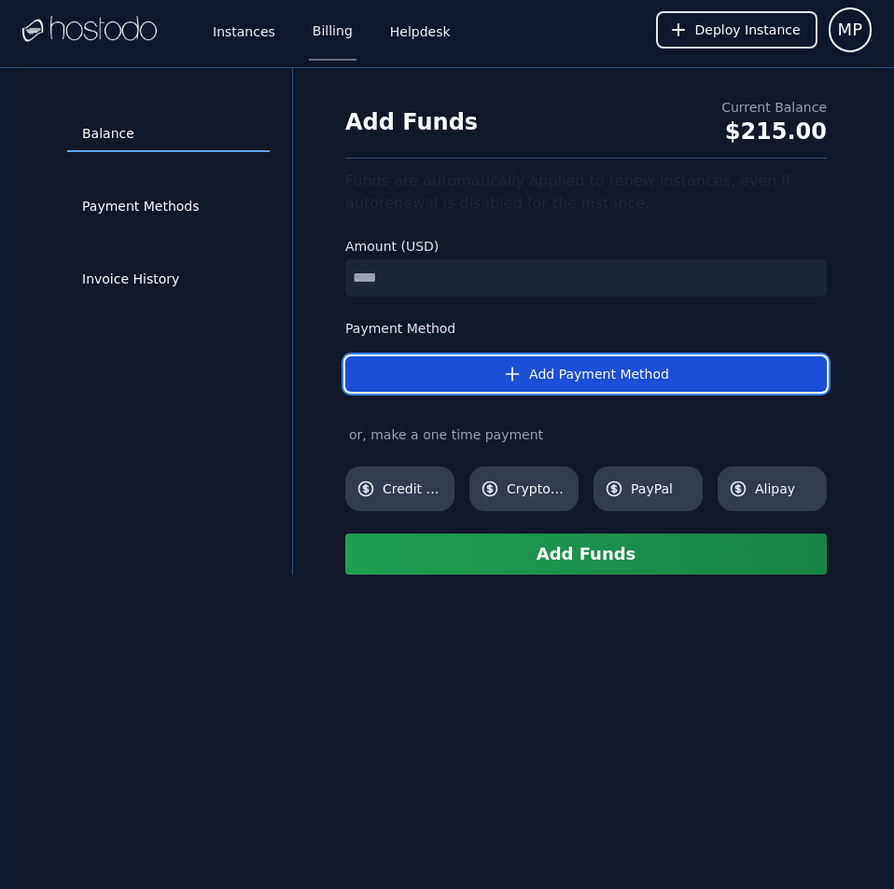
click at [573, 365] on button "Add Payment Method" at bounding box center [586, 374] width 482 height 35
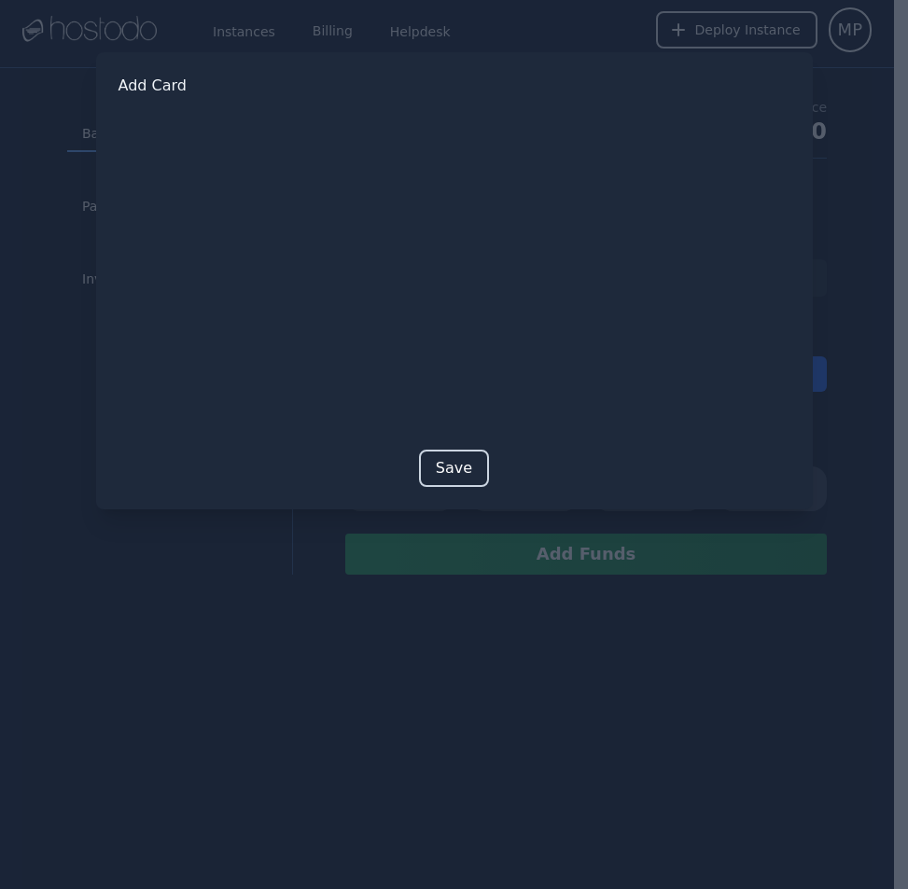
click at [461, 468] on button "Save" at bounding box center [454, 468] width 70 height 37
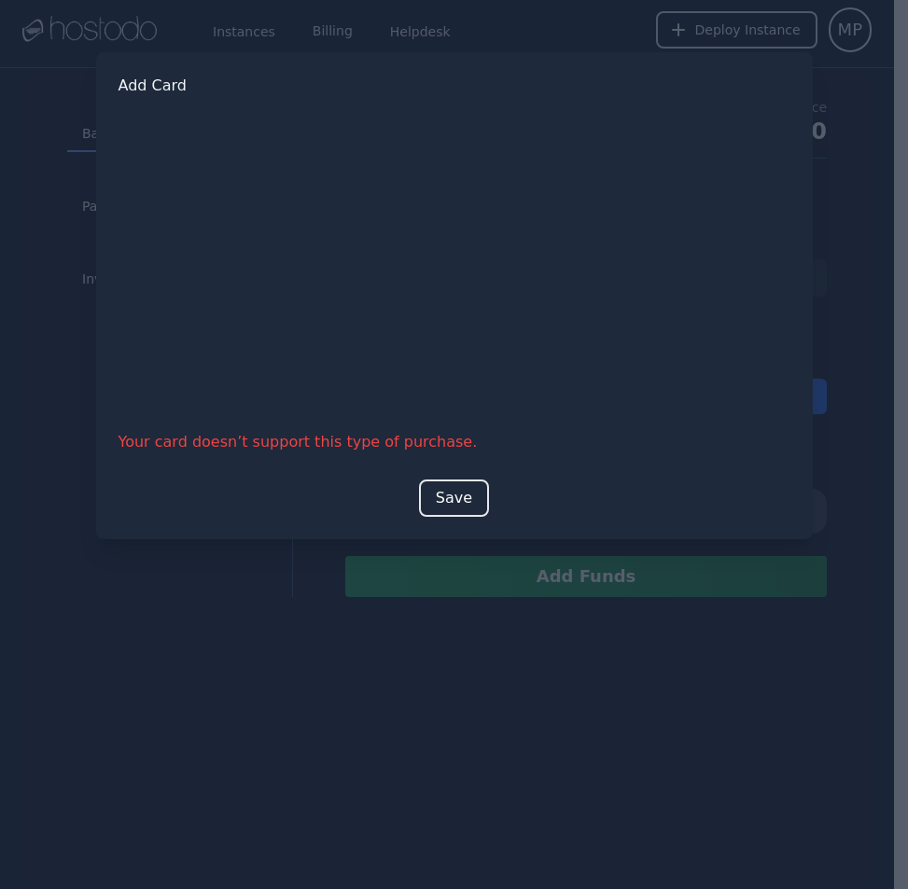
click at [29, 54] on div at bounding box center [454, 444] width 908 height 889
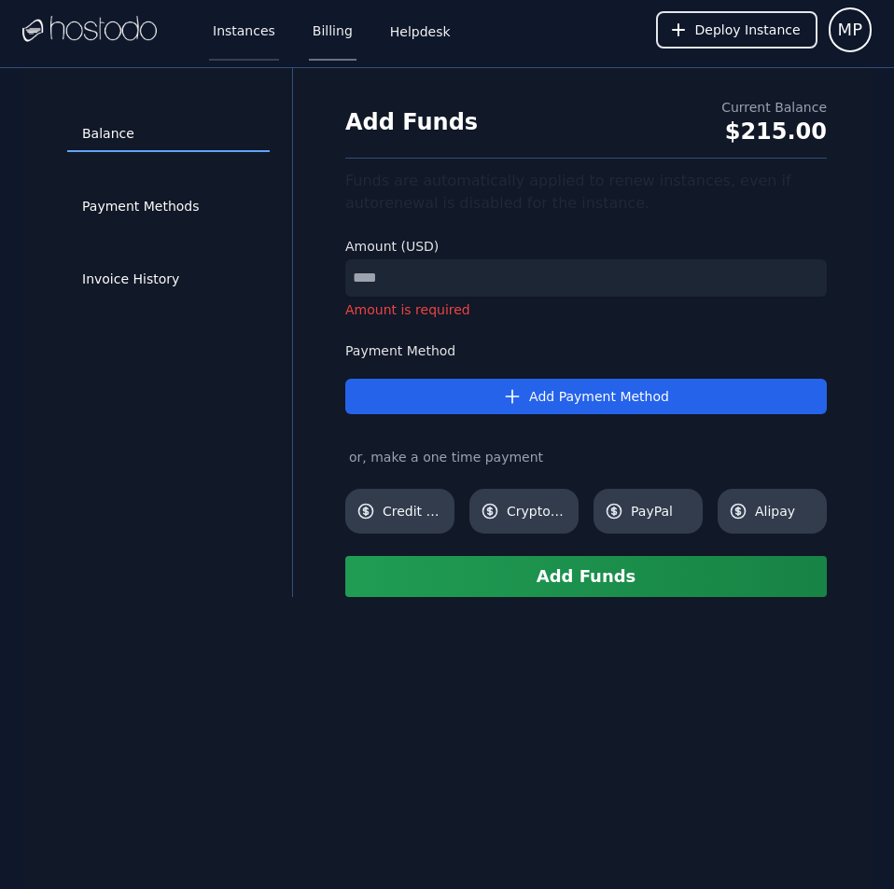
click at [246, 23] on link "Instances" at bounding box center [244, 30] width 70 height 62
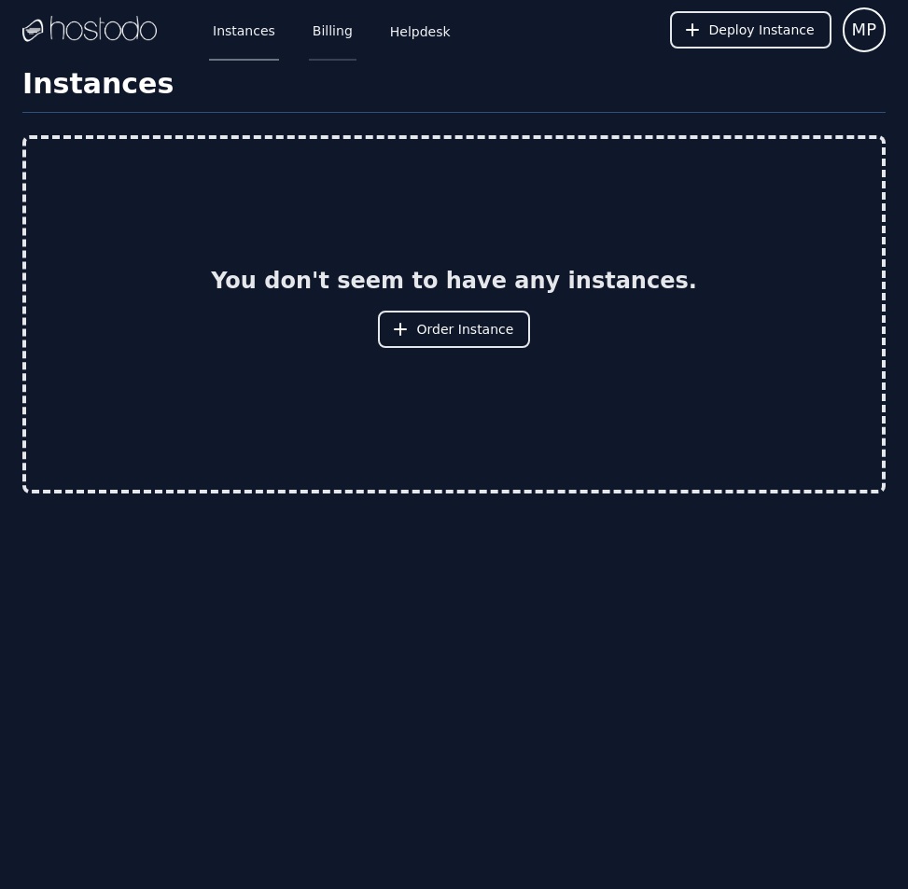
click at [317, 23] on link "Billing" at bounding box center [333, 30] width 48 height 62
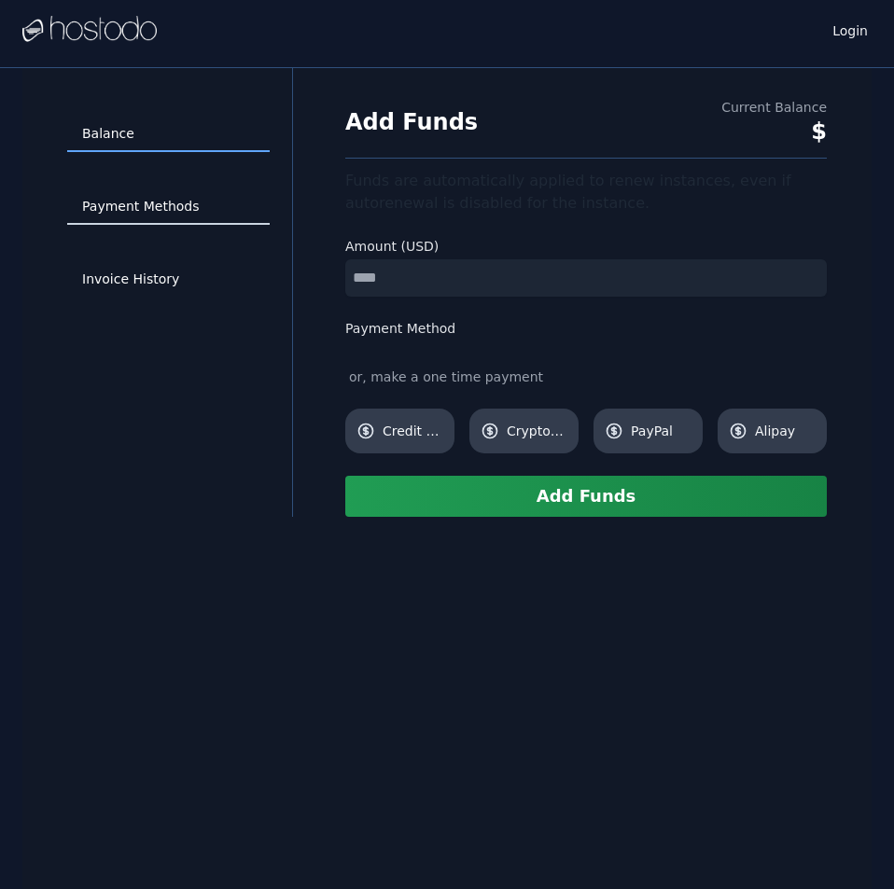
click at [179, 212] on link "Payment Methods" at bounding box center [168, 206] width 203 height 35
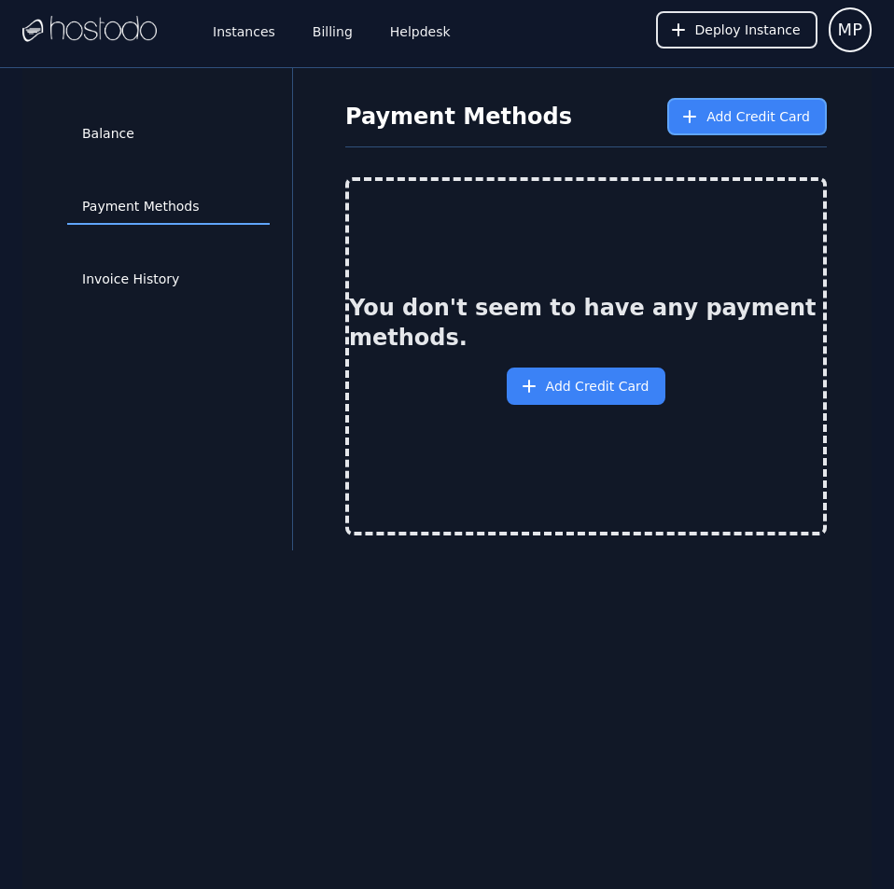
click at [721, 121] on span "Add Credit Card" at bounding box center [759, 116] width 104 height 19
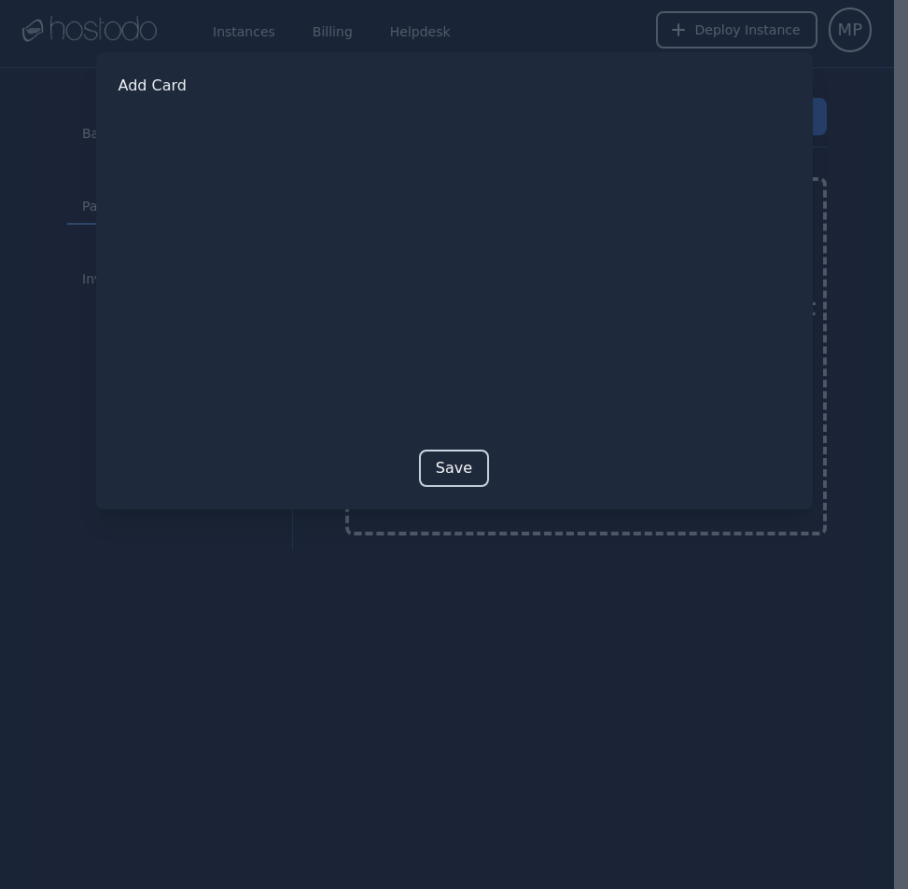
click at [467, 466] on button "Save" at bounding box center [454, 468] width 70 height 37
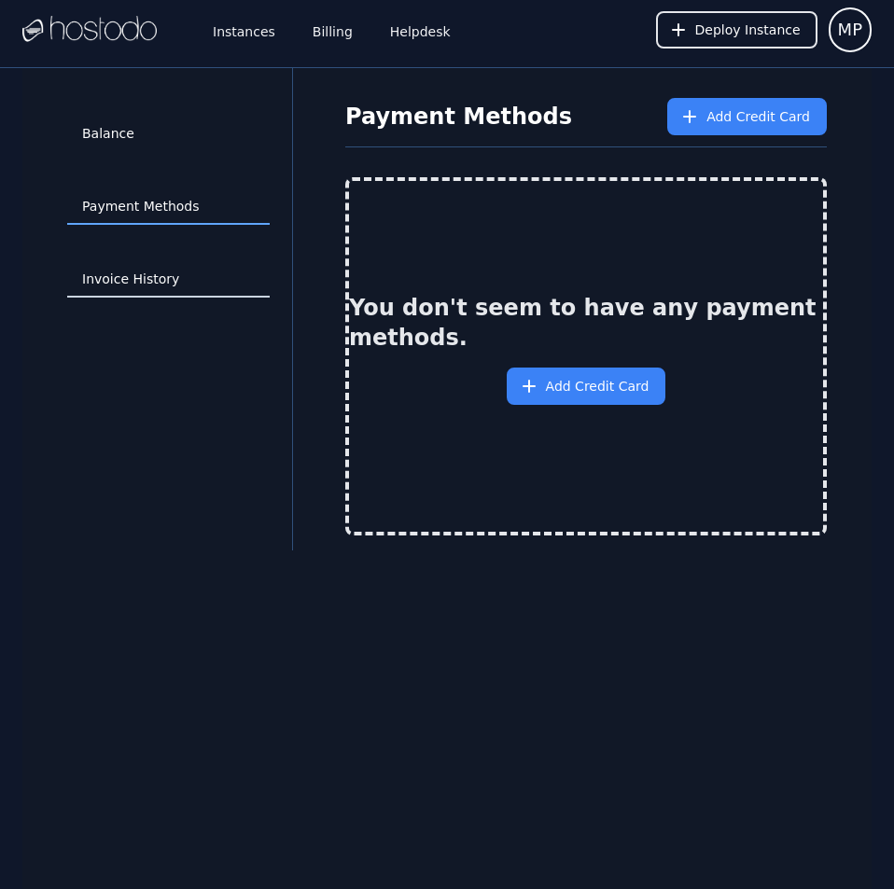
click at [151, 273] on link "Invoice History" at bounding box center [168, 279] width 203 height 35
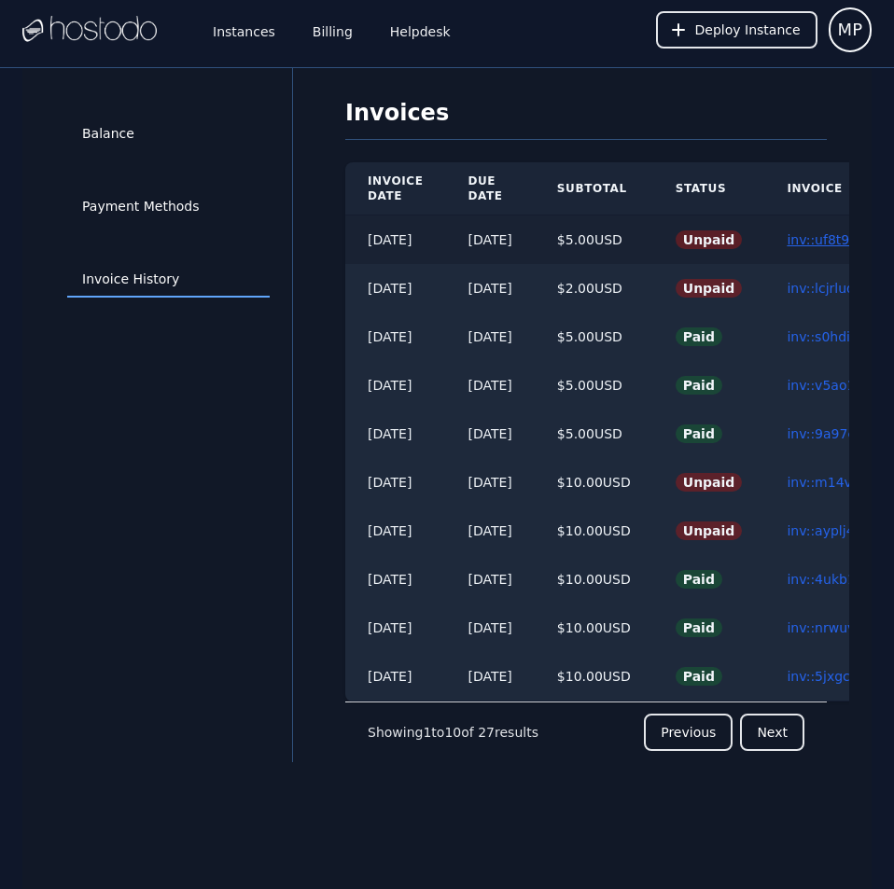
click at [826, 236] on link "inv::uf8t96xo5d ≫" at bounding box center [845, 239] width 117 height 15
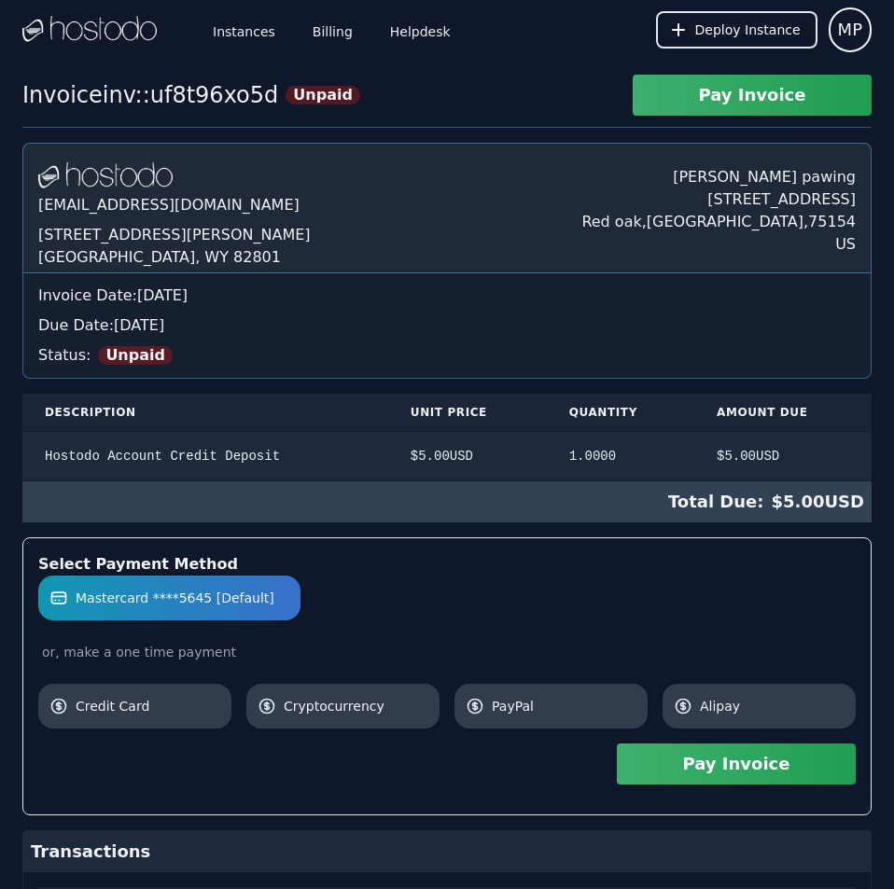
click at [795, 766] on button "Pay Invoice" at bounding box center [736, 764] width 239 height 41
click at [517, 267] on div "Hostodo.com contact@hostodo.com 30 N Gould St, Ste N Sheridan, WY 82801 Martin …" at bounding box center [446, 208] width 849 height 131
click at [329, 38] on link "Billing" at bounding box center [333, 30] width 48 height 62
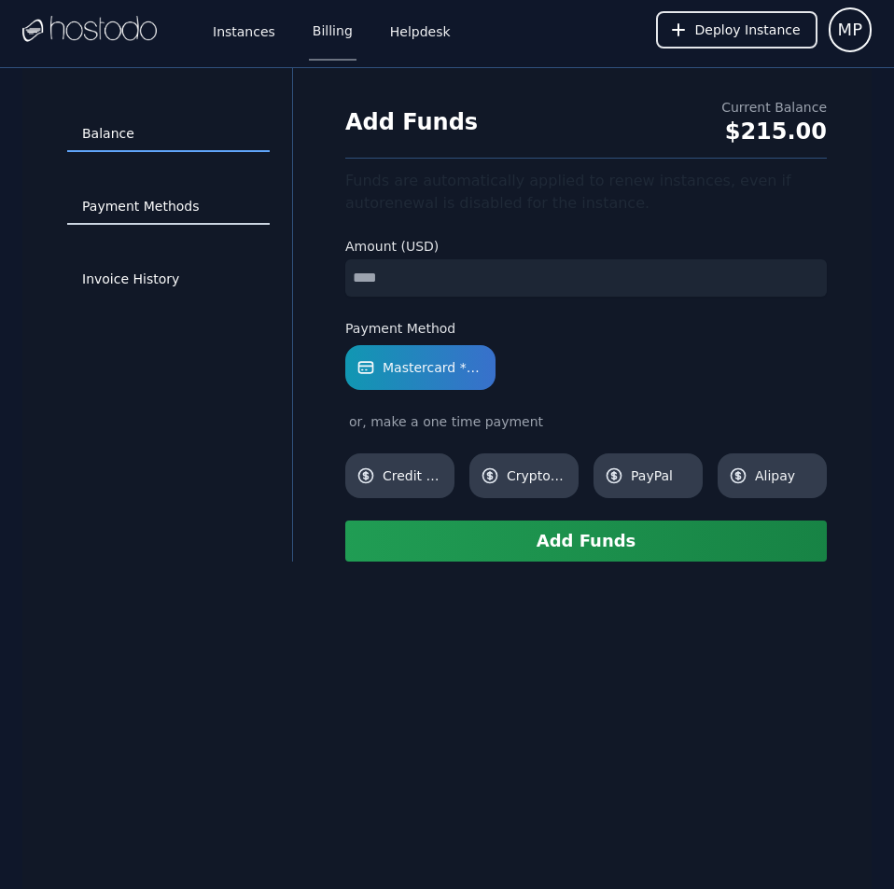
click at [133, 209] on link "Payment Methods" at bounding box center [168, 206] width 203 height 35
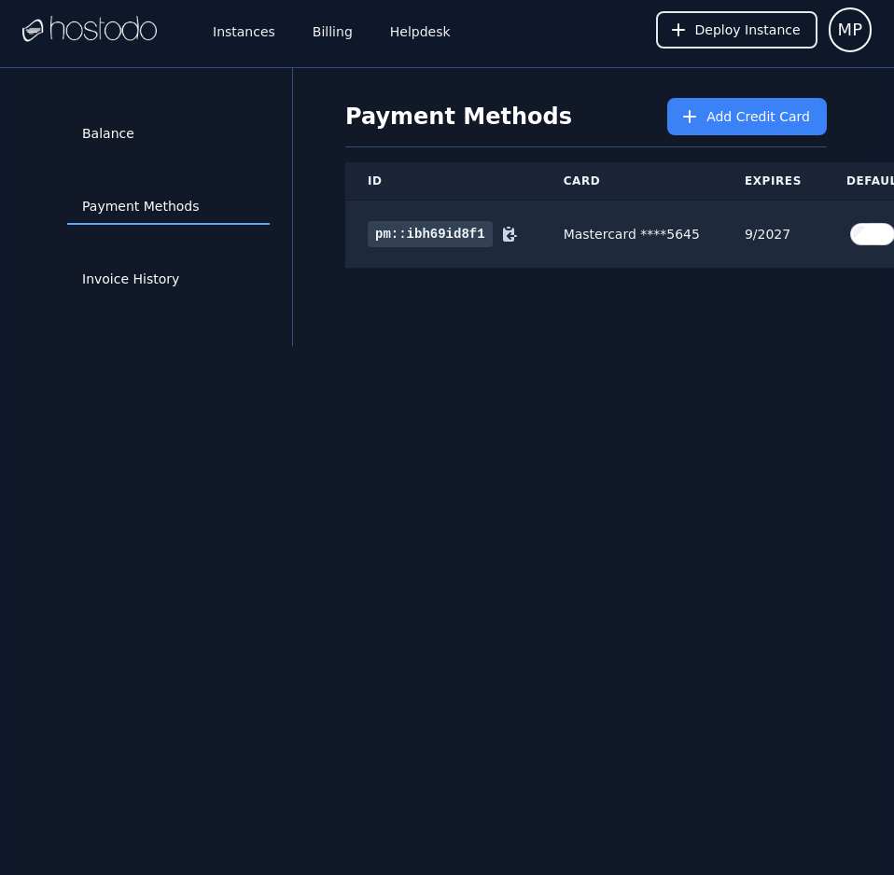
click at [832, 297] on div "Payment Methods Add Credit Card ID Card Expires Default Delete pm::ibh69id8f1 M…" at bounding box center [586, 207] width 526 height 278
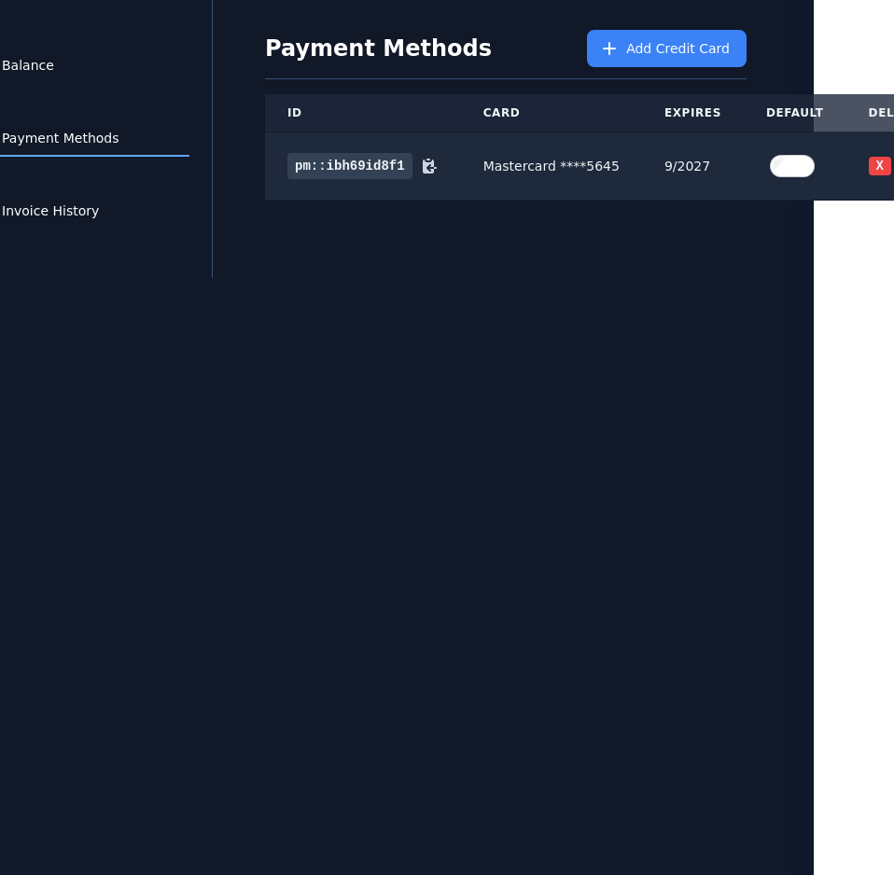
click at [814, 297] on html "Instances Billing Helpdesk Deploy Instance MP Instances SSH Keys Billing Helpde…" at bounding box center [367, 404] width 894 height 944
click at [869, 158] on button "X" at bounding box center [880, 166] width 22 height 19
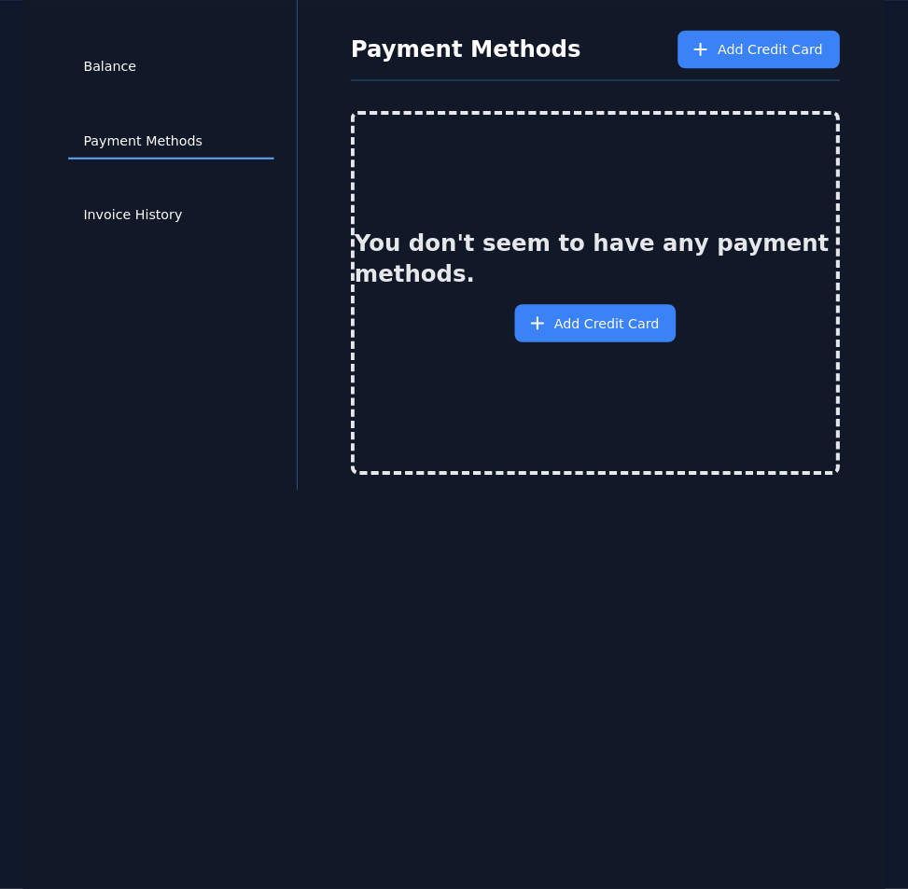
scroll to position [68, 0]
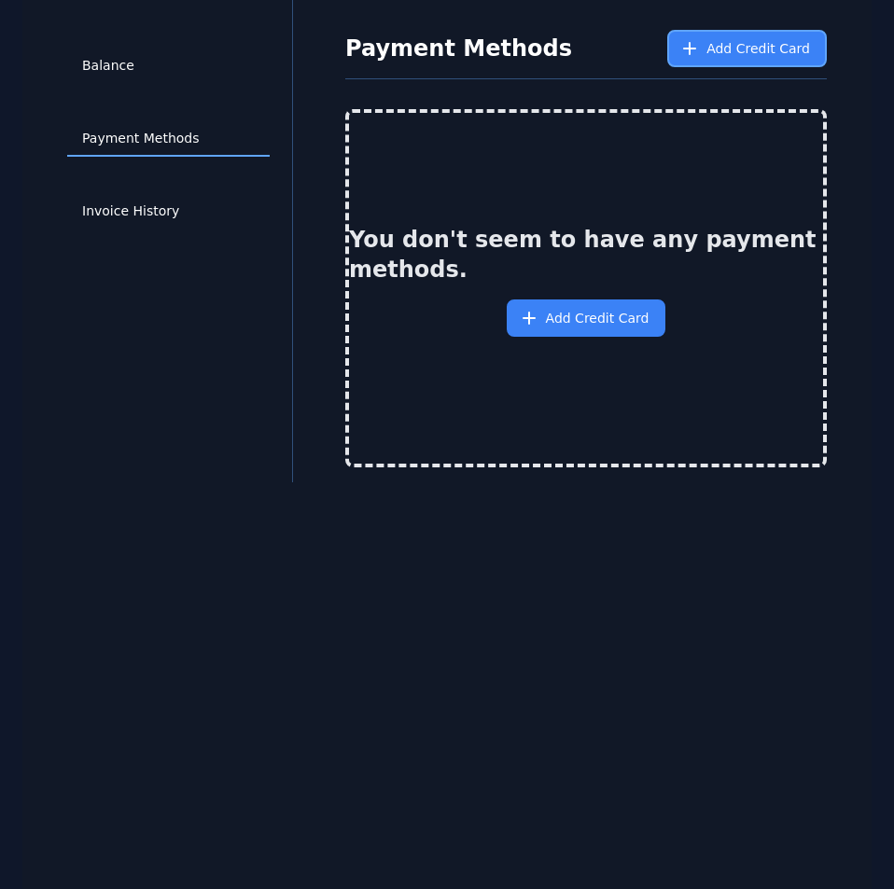
click at [739, 50] on span "Add Credit Card" at bounding box center [759, 48] width 104 height 19
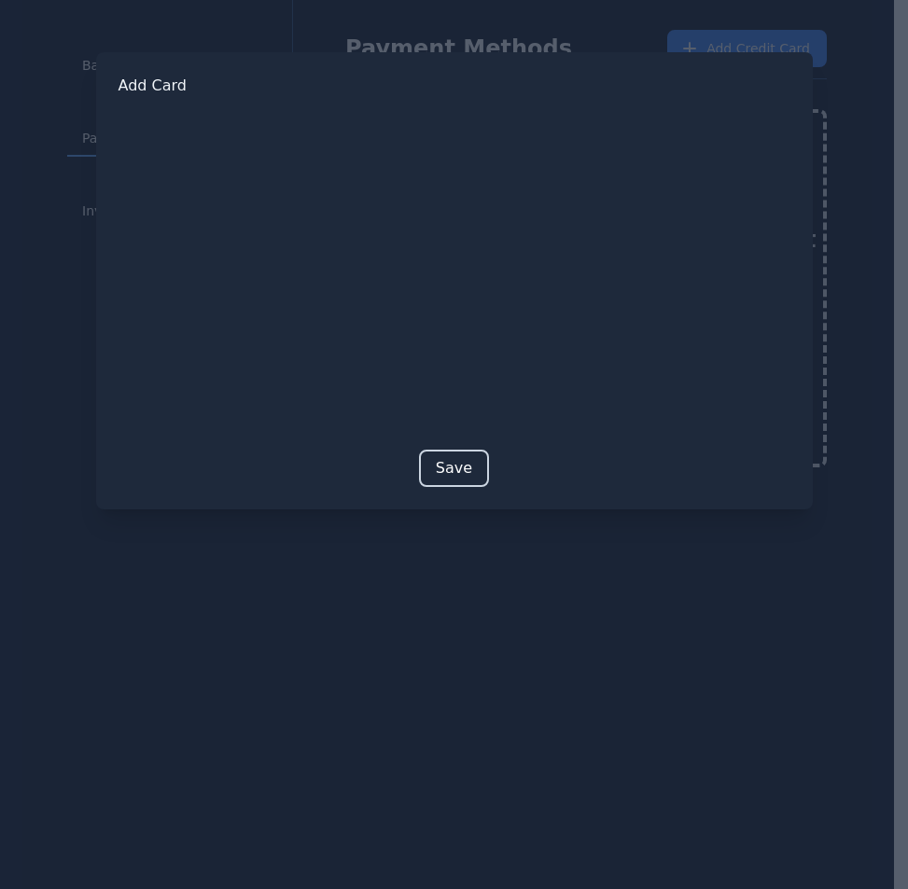
click at [451, 473] on button "Save" at bounding box center [454, 468] width 70 height 37
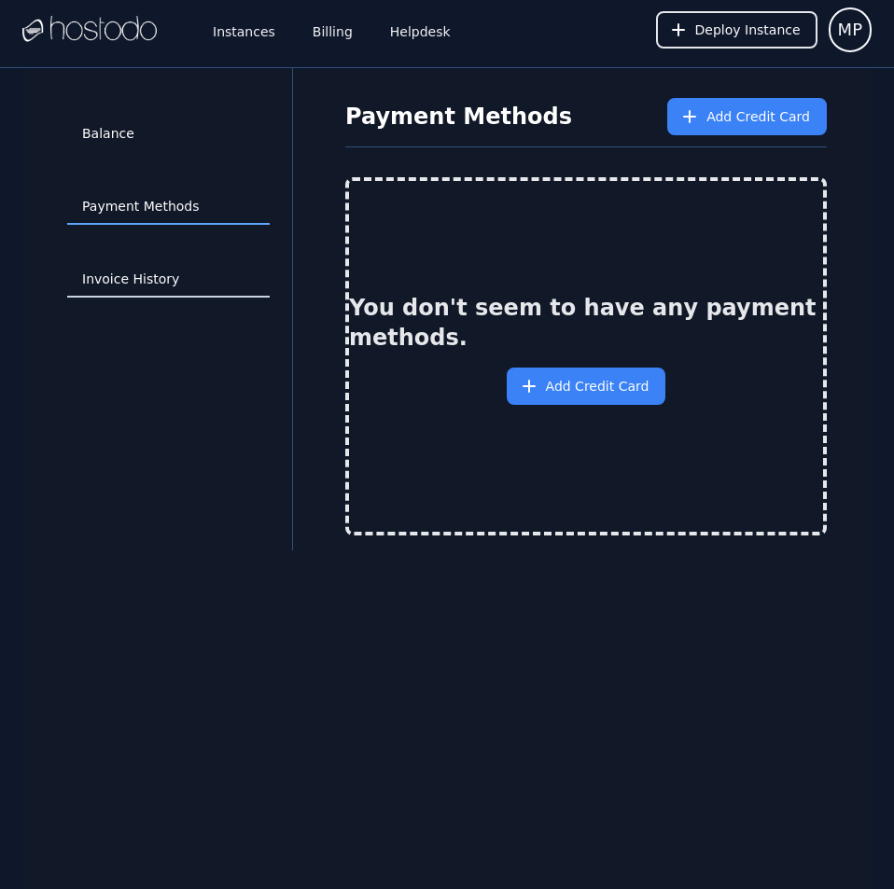
click at [165, 287] on link "Invoice History" at bounding box center [168, 279] width 203 height 35
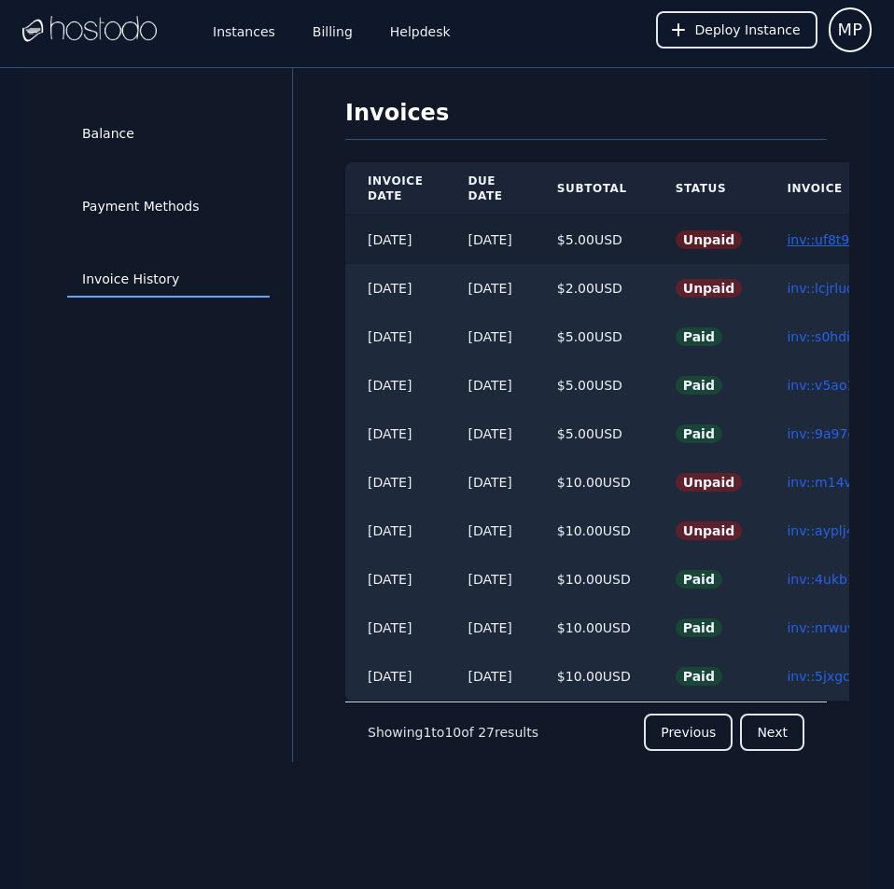
click at [824, 239] on link "inv::uf8t96xo5d ≫" at bounding box center [845, 239] width 117 height 15
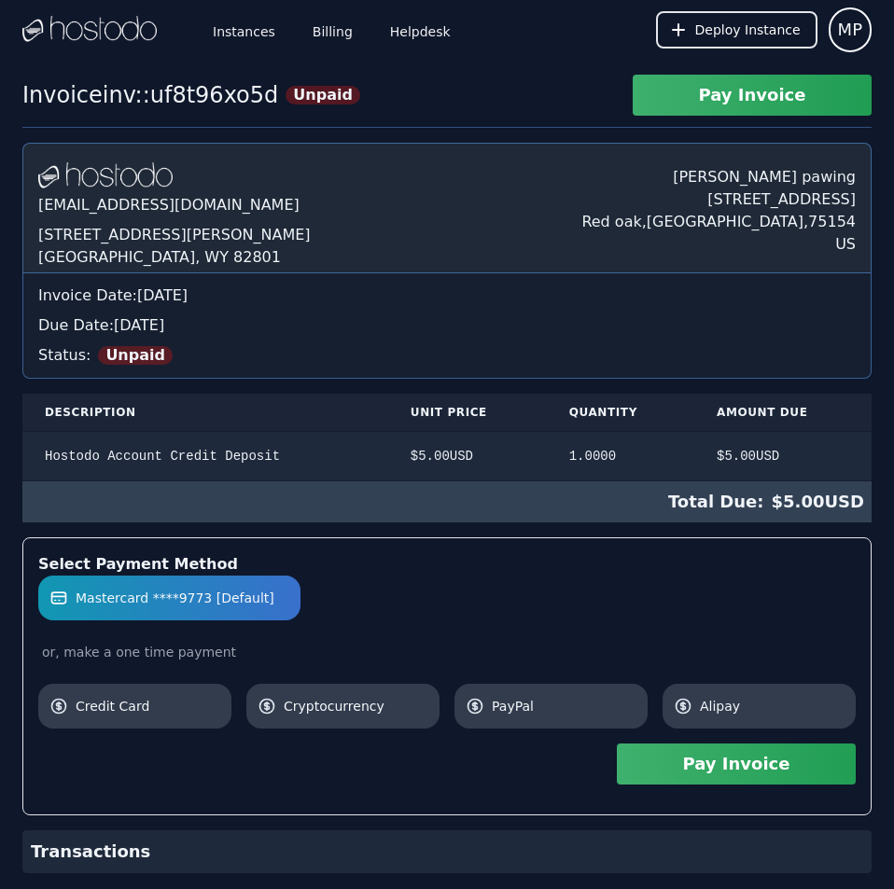
click at [783, 764] on button "Pay Invoice" at bounding box center [736, 764] width 239 height 41
click at [332, 40] on link "Billing" at bounding box center [333, 30] width 48 height 62
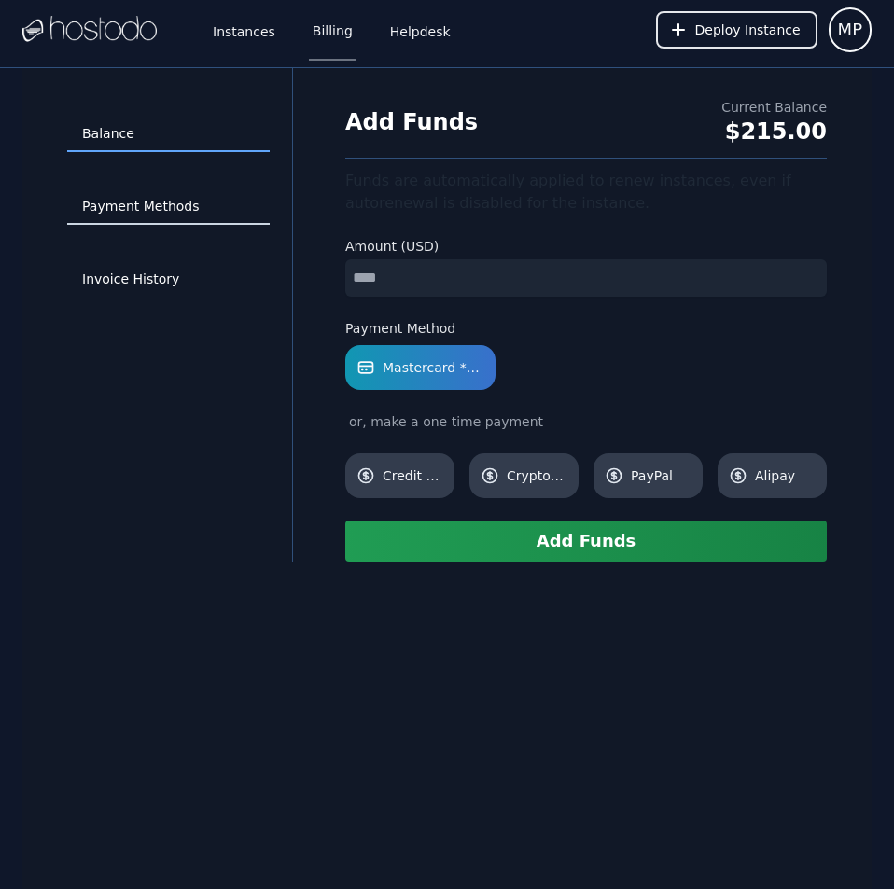
click at [181, 205] on link "Payment Methods" at bounding box center [168, 206] width 203 height 35
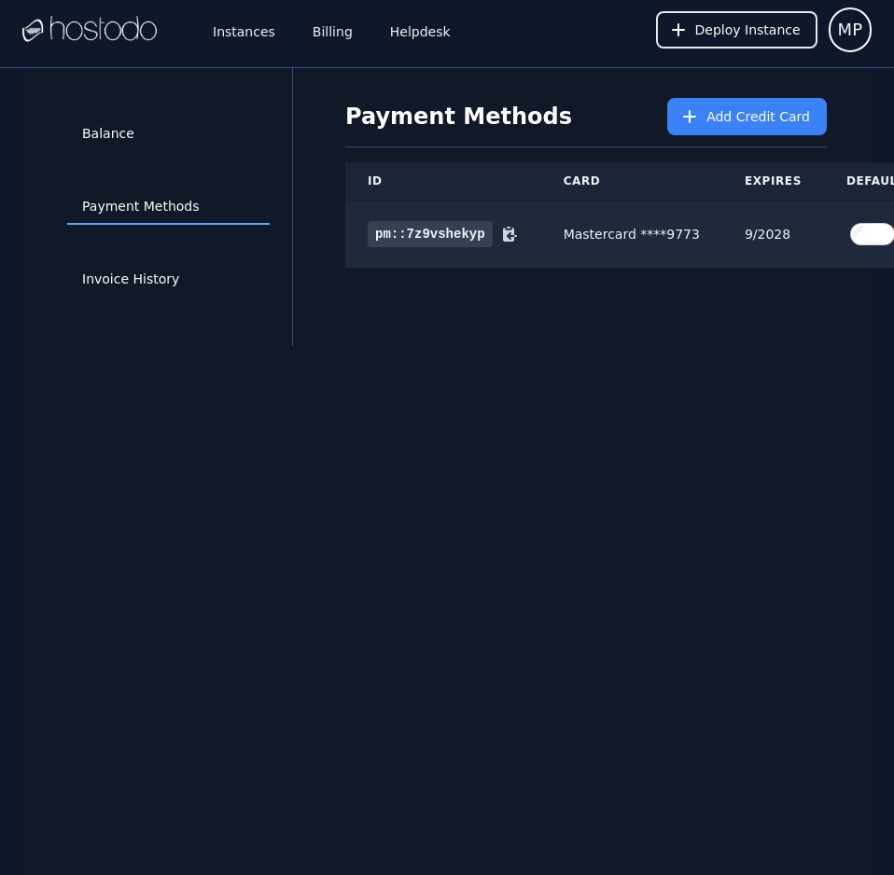
click at [795, 372] on div "Balance Payment Methods Invoice History Payment Methods Add Credit Card ID Card…" at bounding box center [446, 505] width 849 height 875
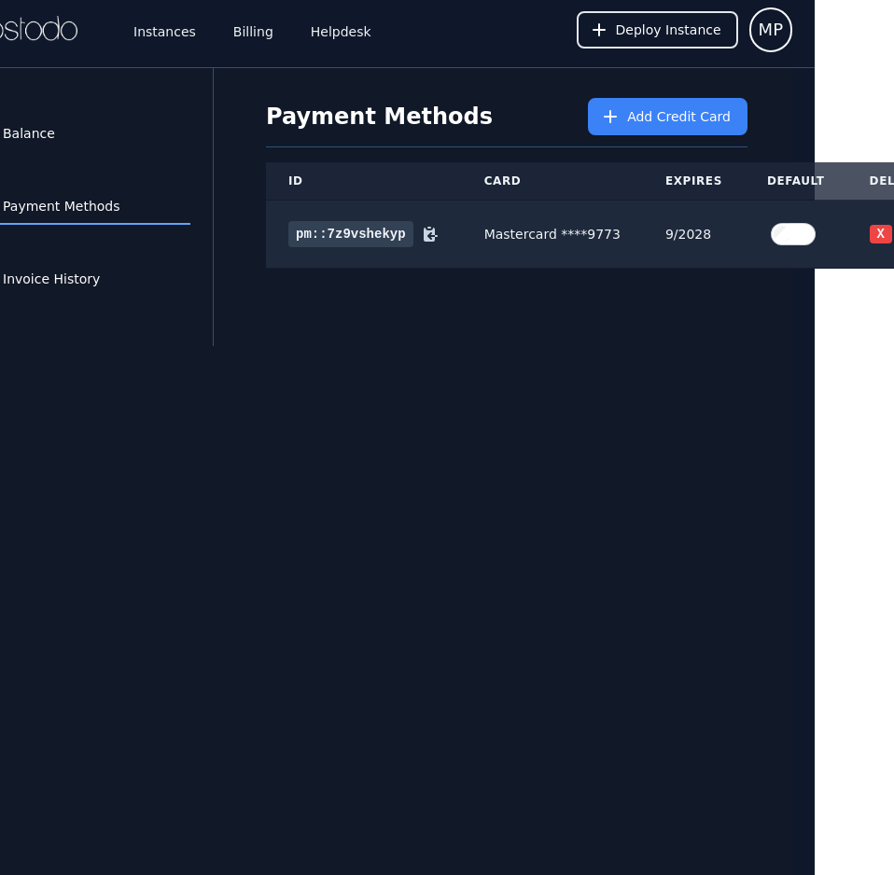
click at [795, 372] on div "Balance Payment Methods Invoice History Payment Methods Add Credit Card ID Card…" at bounding box center [368, 505] width 894 height 876
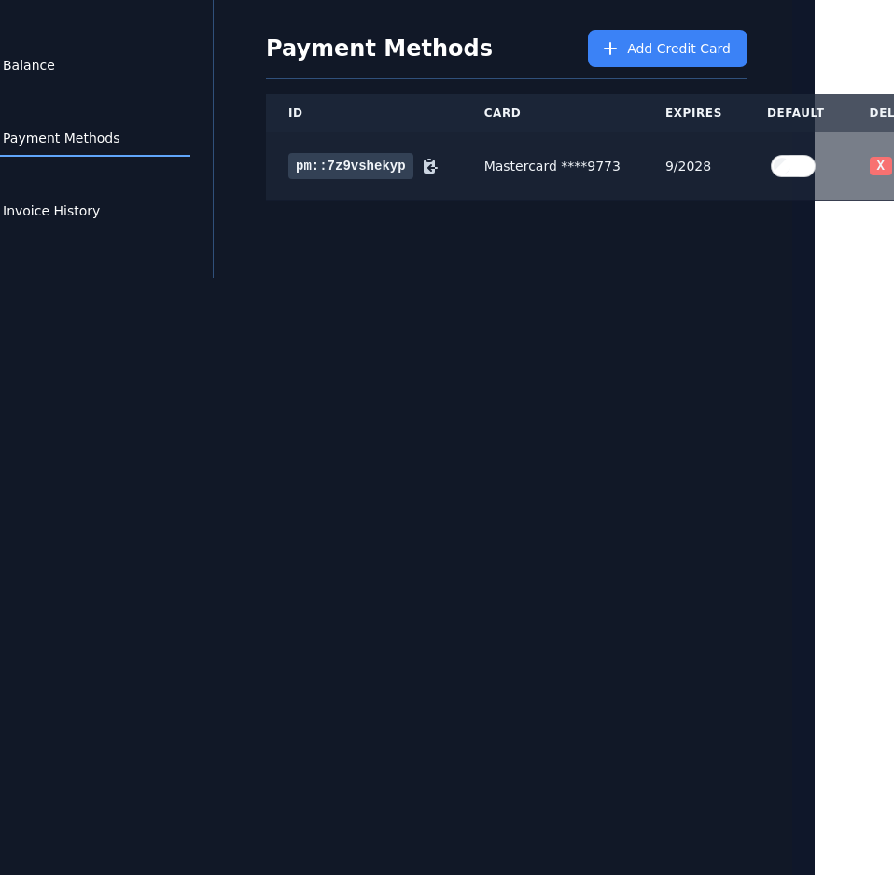
click at [870, 157] on button "X" at bounding box center [881, 166] width 22 height 19
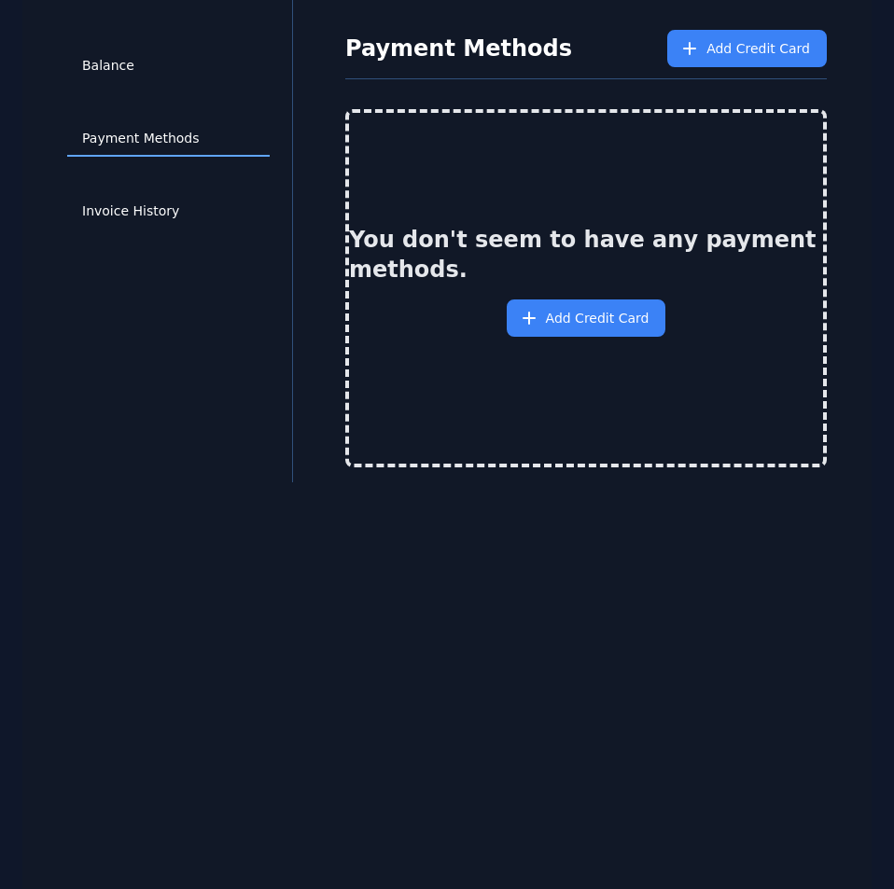
scroll to position [0, 0]
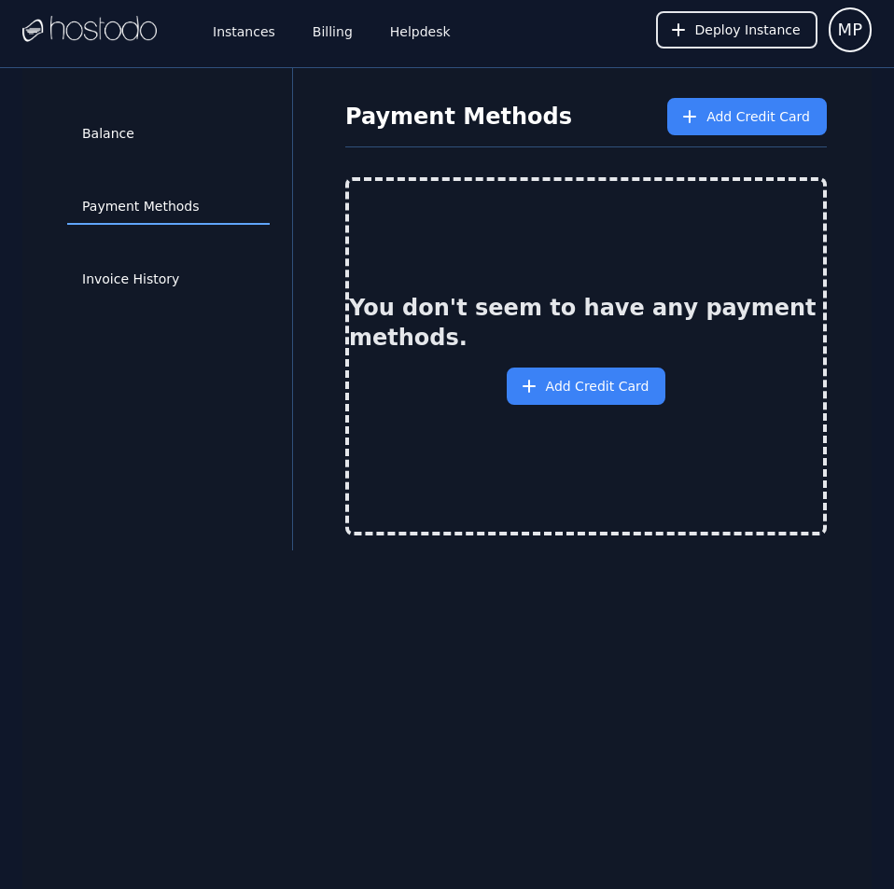
click at [160, 176] on div "Balance Payment Methods Invoice History" at bounding box center [168, 309] width 247 height 423
click at [250, 32] on link "Instances" at bounding box center [244, 30] width 70 height 62
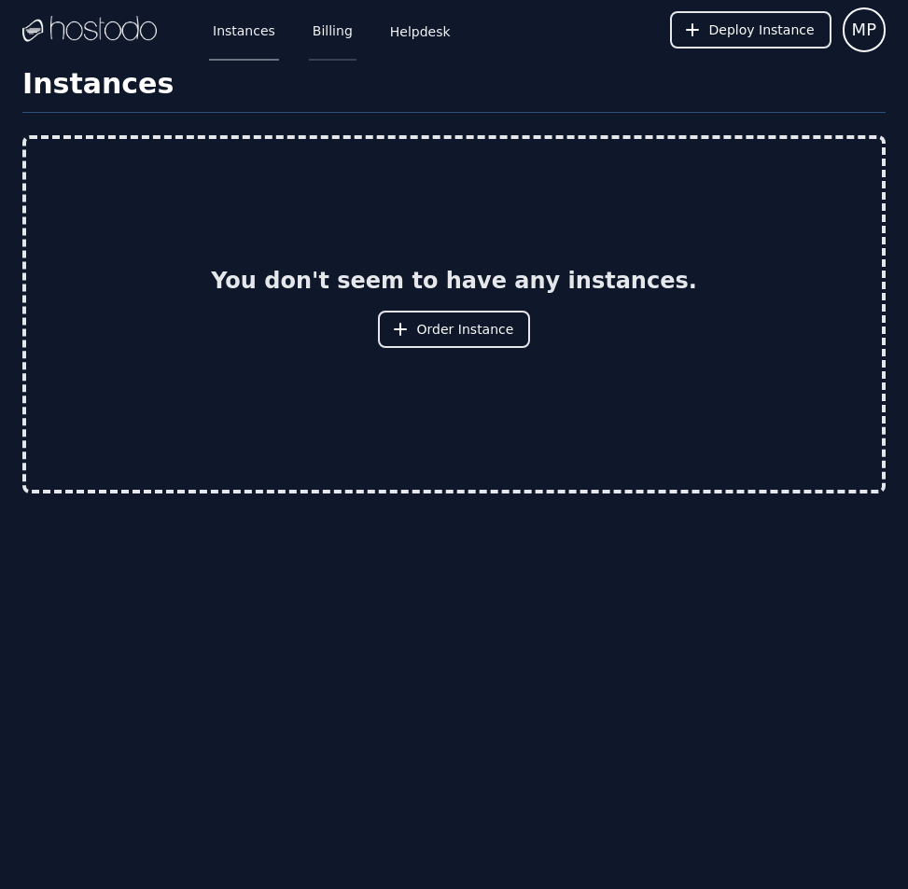
click at [318, 25] on link "Billing" at bounding box center [333, 30] width 48 height 62
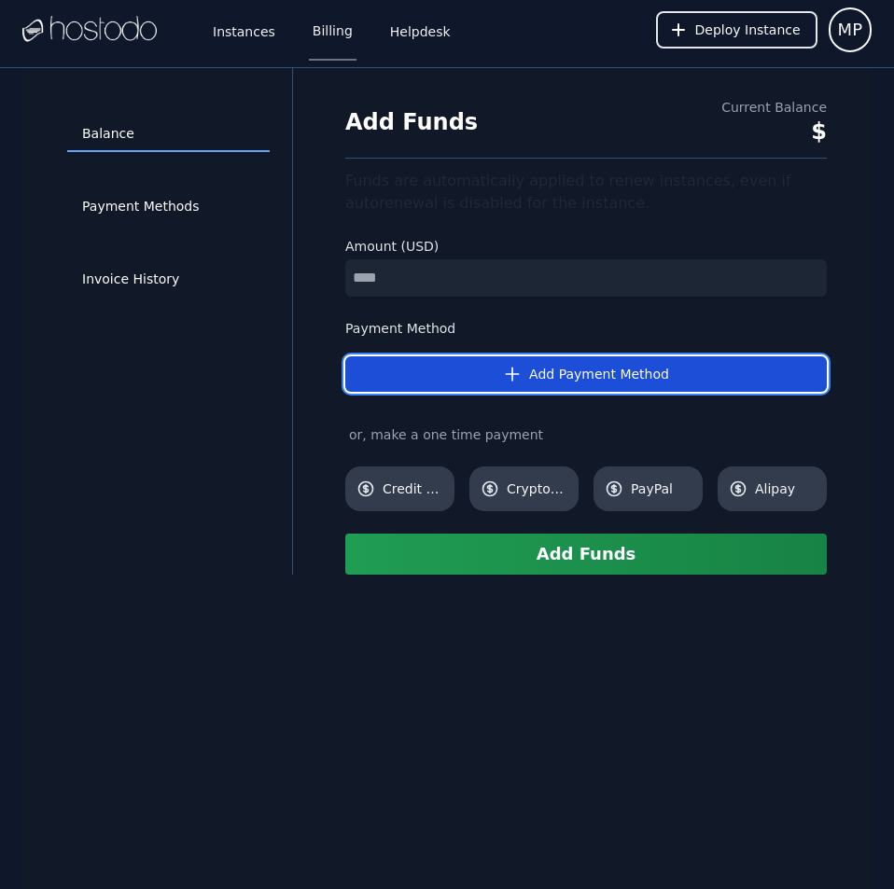
click at [455, 370] on button "Add Payment Method" at bounding box center [586, 374] width 482 height 35
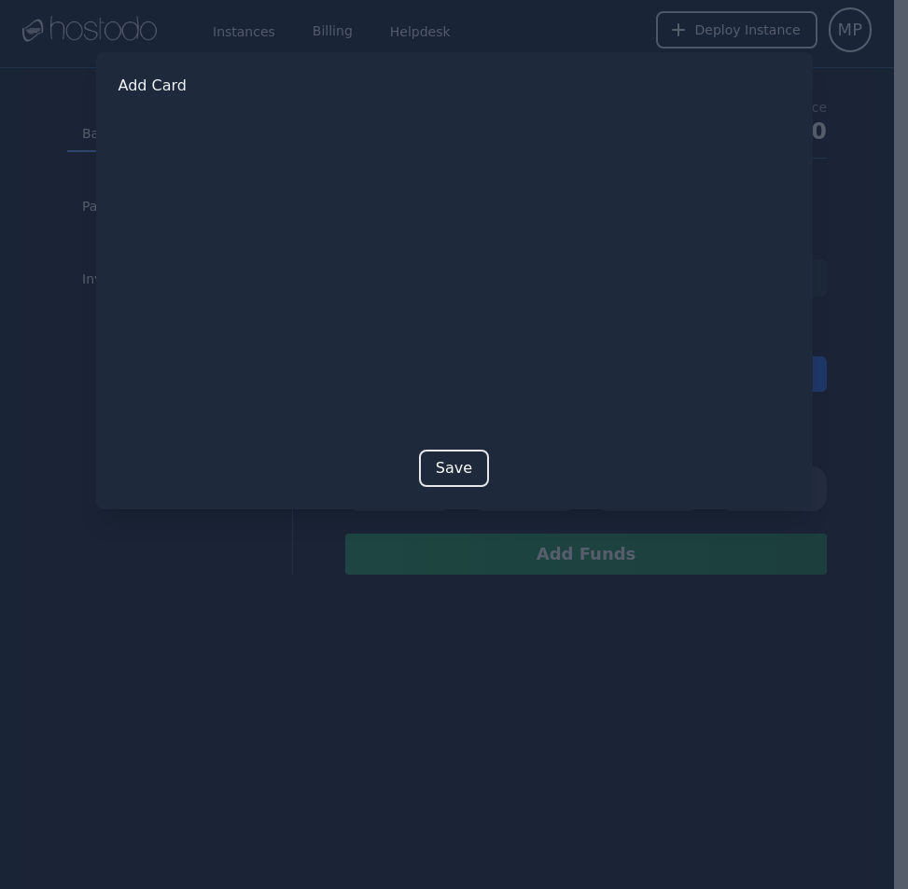
click at [442, 473] on button "Save" at bounding box center [454, 468] width 70 height 37
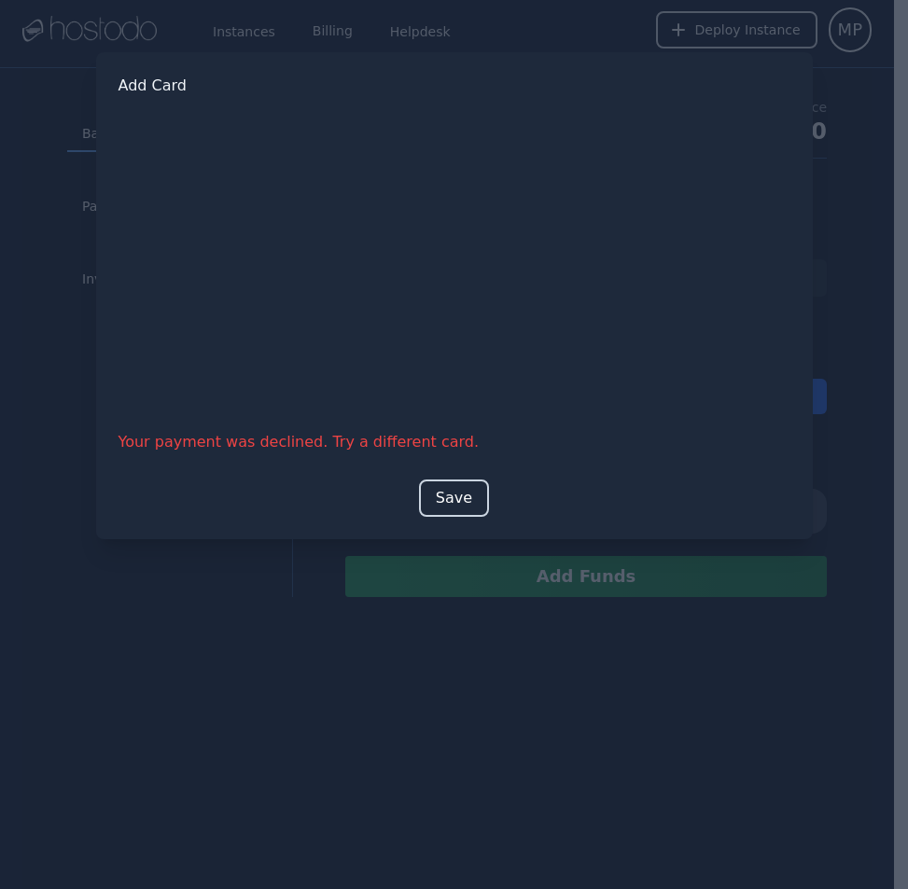
click at [460, 501] on button "Save" at bounding box center [454, 498] width 70 height 37
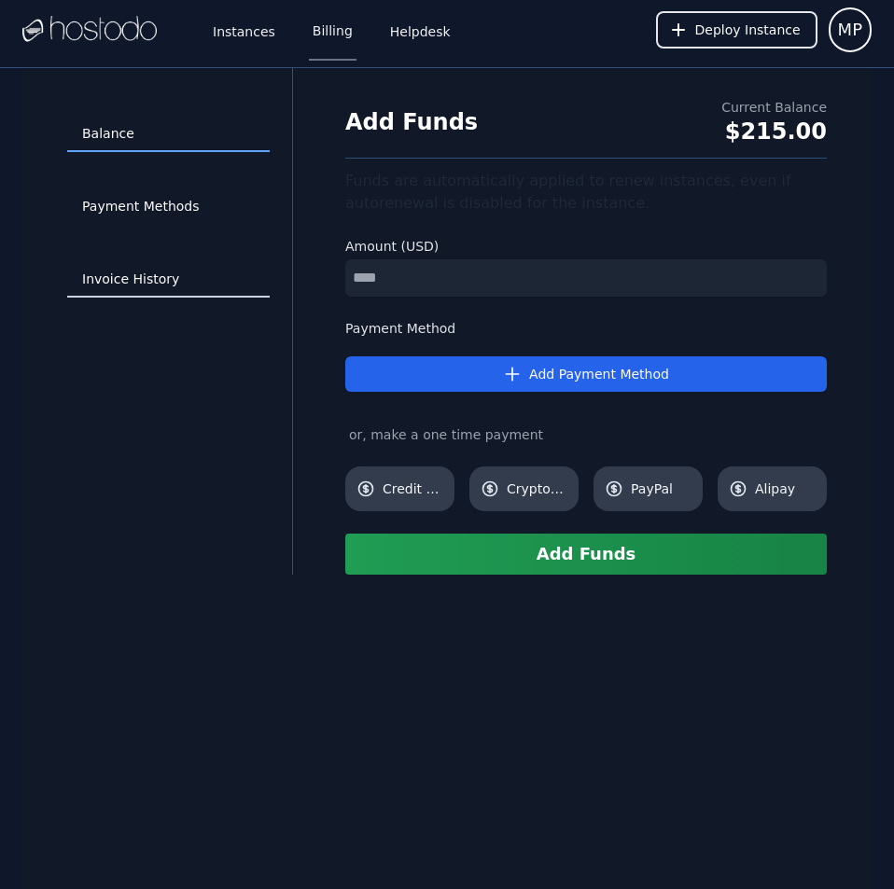
click at [109, 266] on link "Invoice History" at bounding box center [168, 279] width 203 height 35
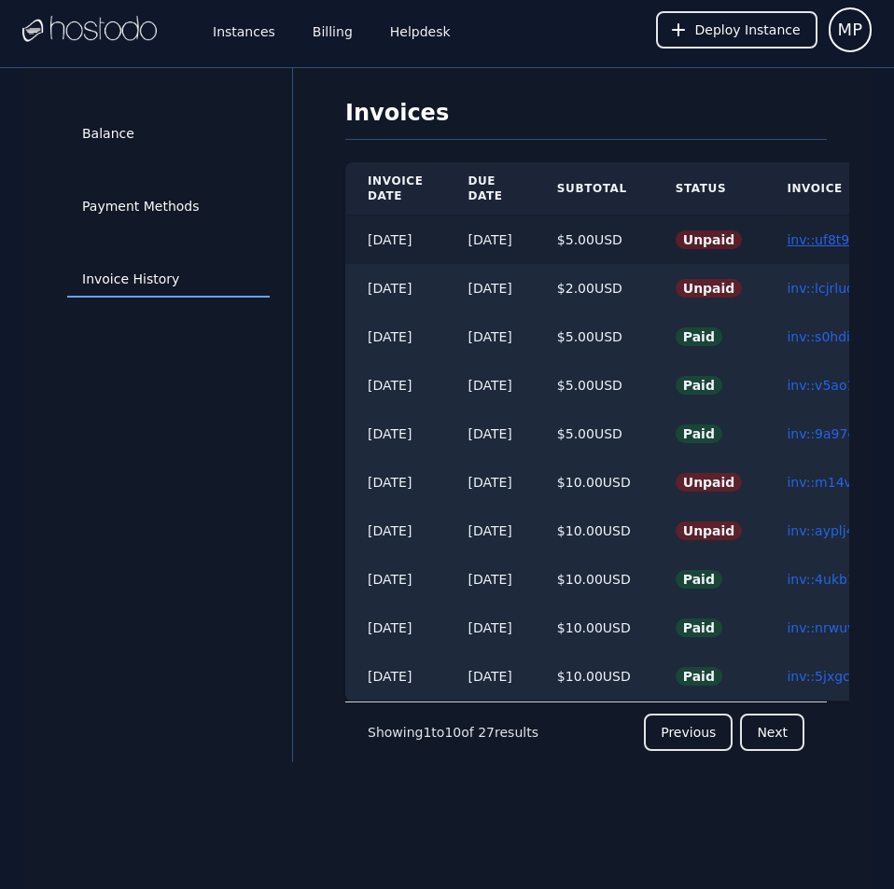
click at [829, 241] on link "inv::uf8t96xo5d ≫" at bounding box center [845, 239] width 117 height 15
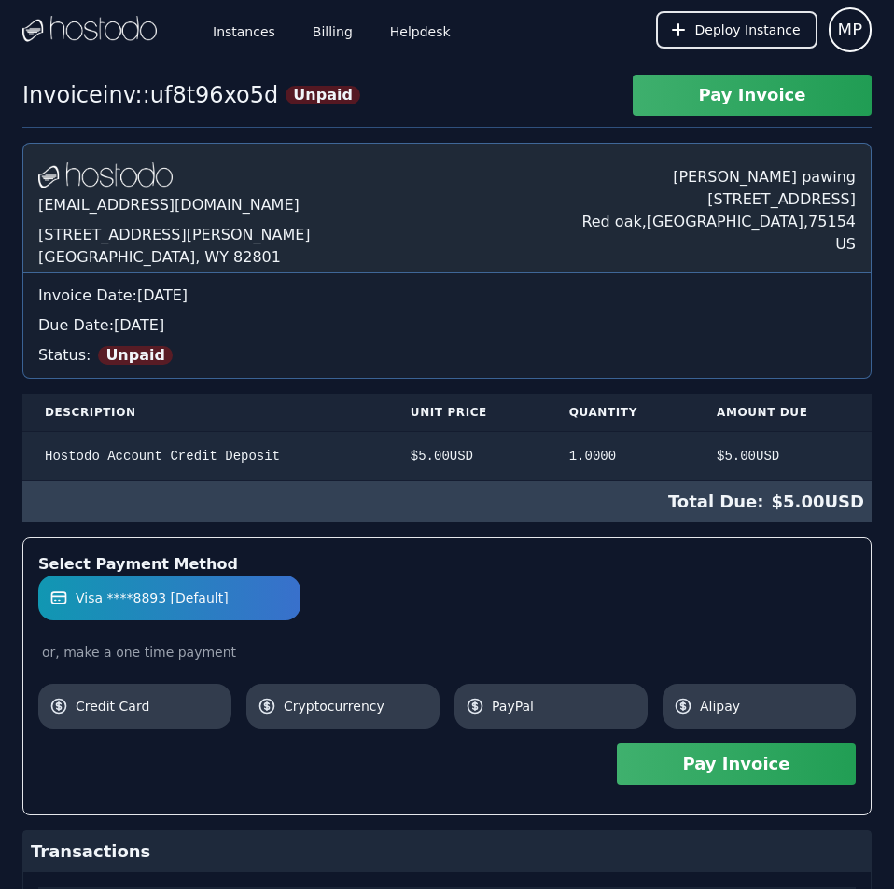
click at [769, 773] on button "Pay Invoice" at bounding box center [736, 764] width 239 height 41
click at [320, 29] on link "Billing" at bounding box center [333, 30] width 48 height 62
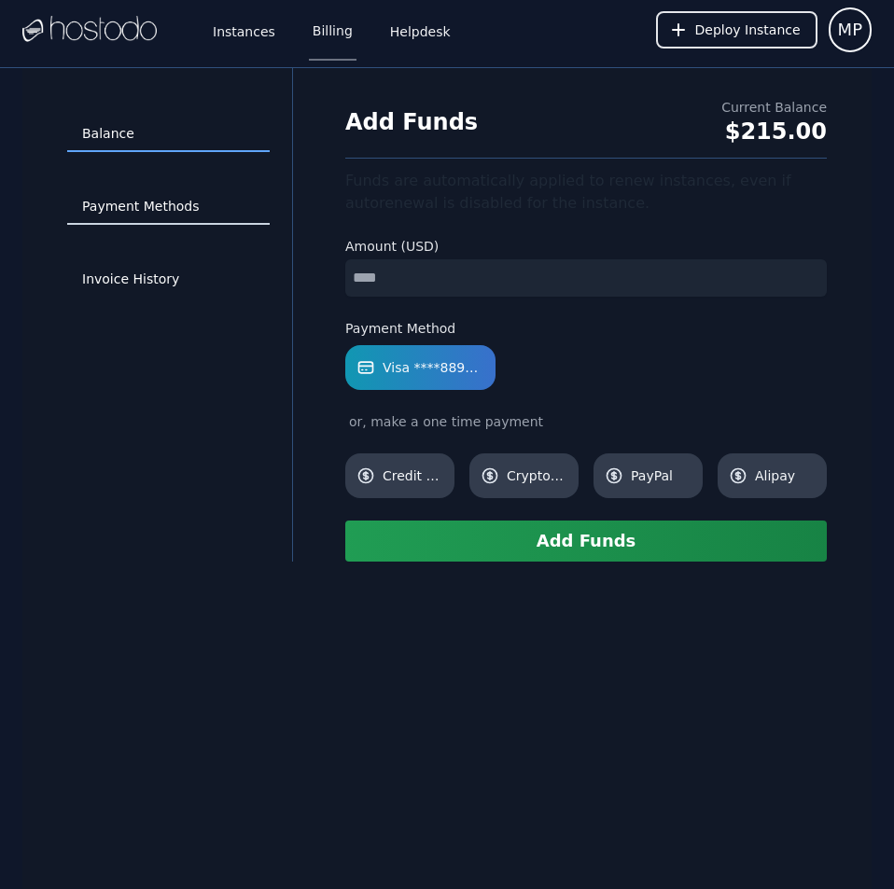
click at [163, 203] on link "Payment Methods" at bounding box center [168, 206] width 203 height 35
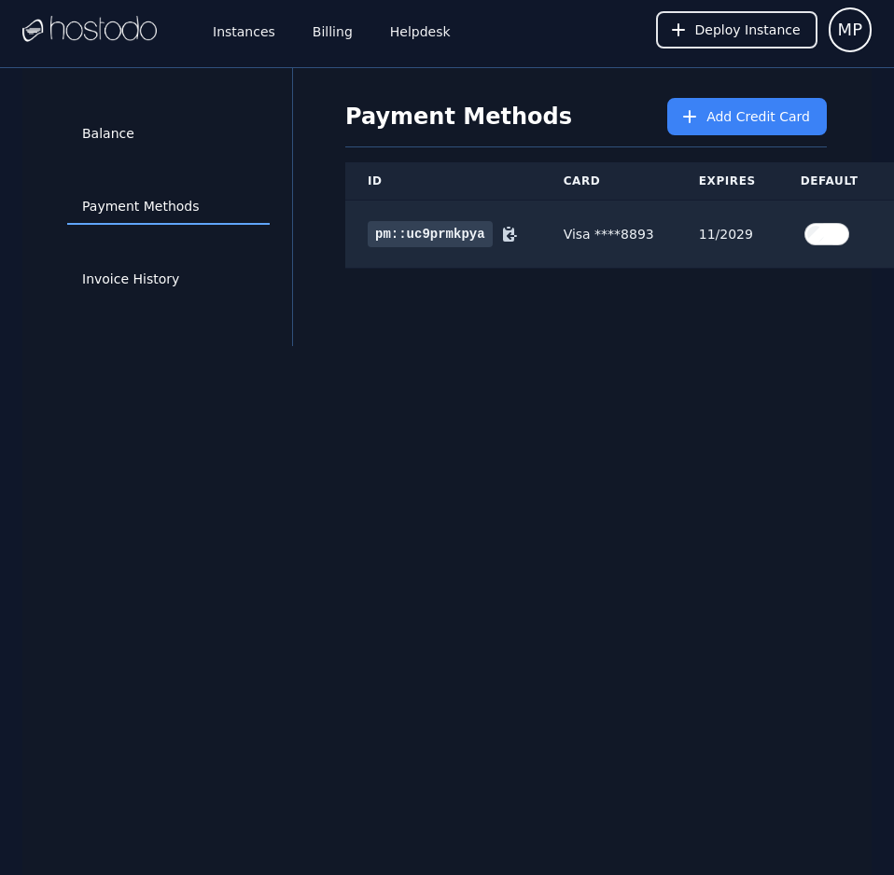
click at [646, 571] on div "Balance Payment Methods Invoice History Payment Methods Add Credit Card ID Card…" at bounding box center [446, 505] width 849 height 875
click at [236, 35] on link "Instances" at bounding box center [244, 30] width 70 height 62
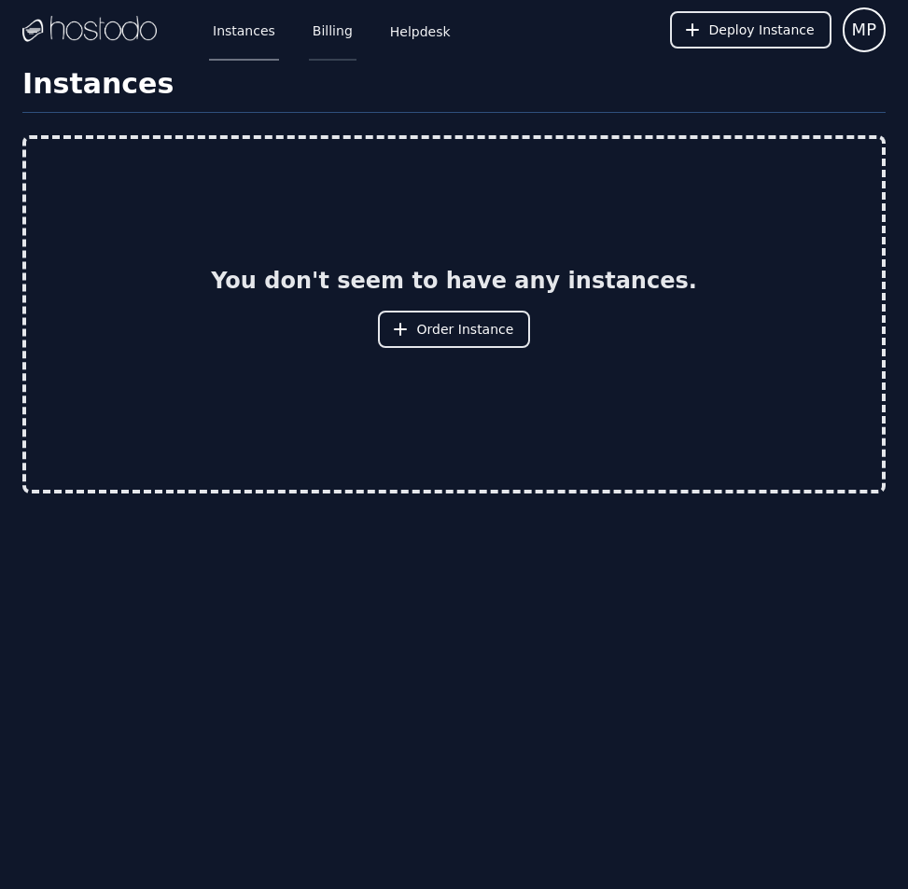
click at [337, 37] on link "Billing" at bounding box center [333, 30] width 48 height 62
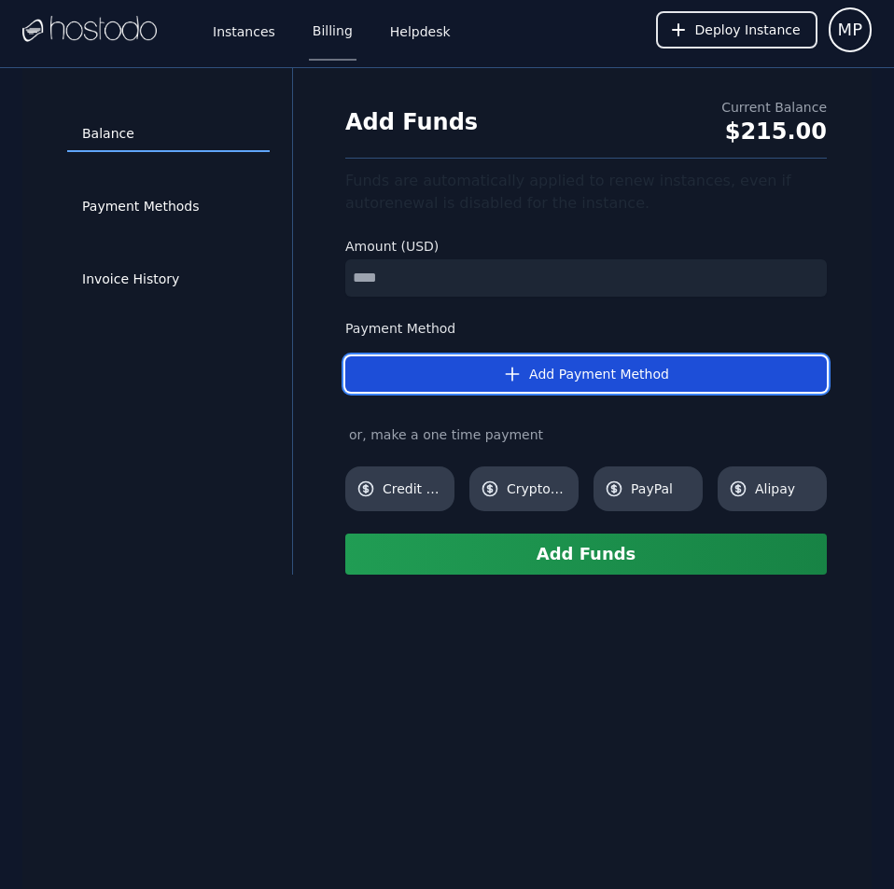
click at [474, 360] on button "Add Payment Method" at bounding box center [586, 374] width 482 height 35
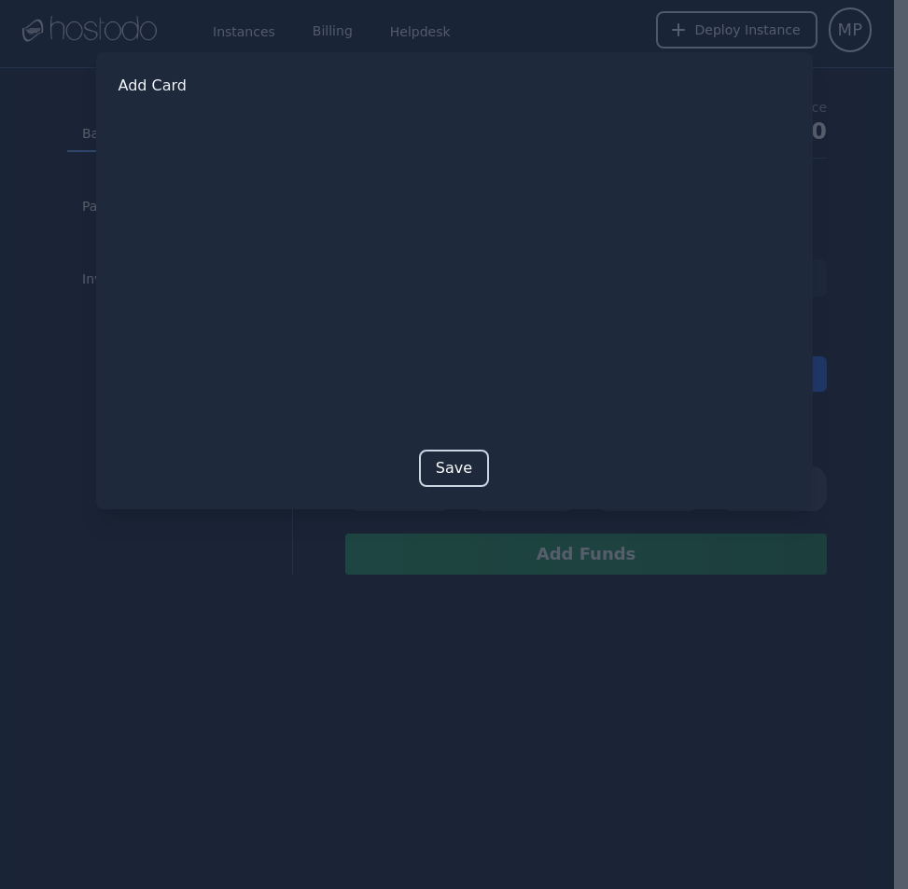
click at [441, 461] on button "Save" at bounding box center [454, 468] width 70 height 37
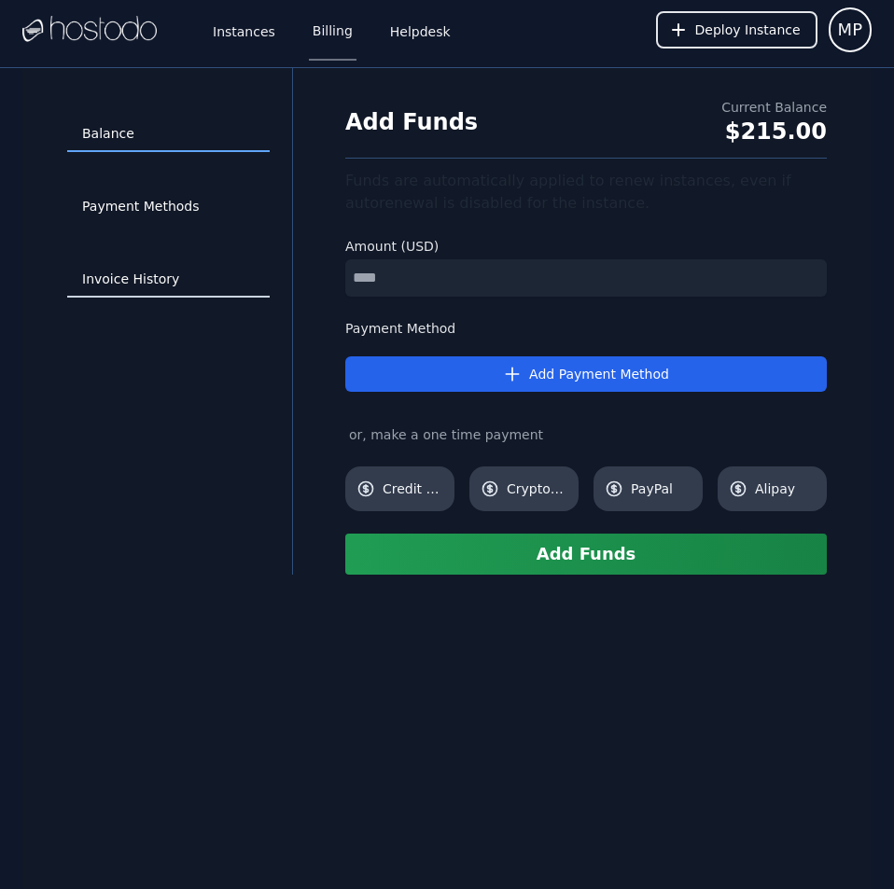
click at [159, 284] on link "Invoice History" at bounding box center [168, 279] width 203 height 35
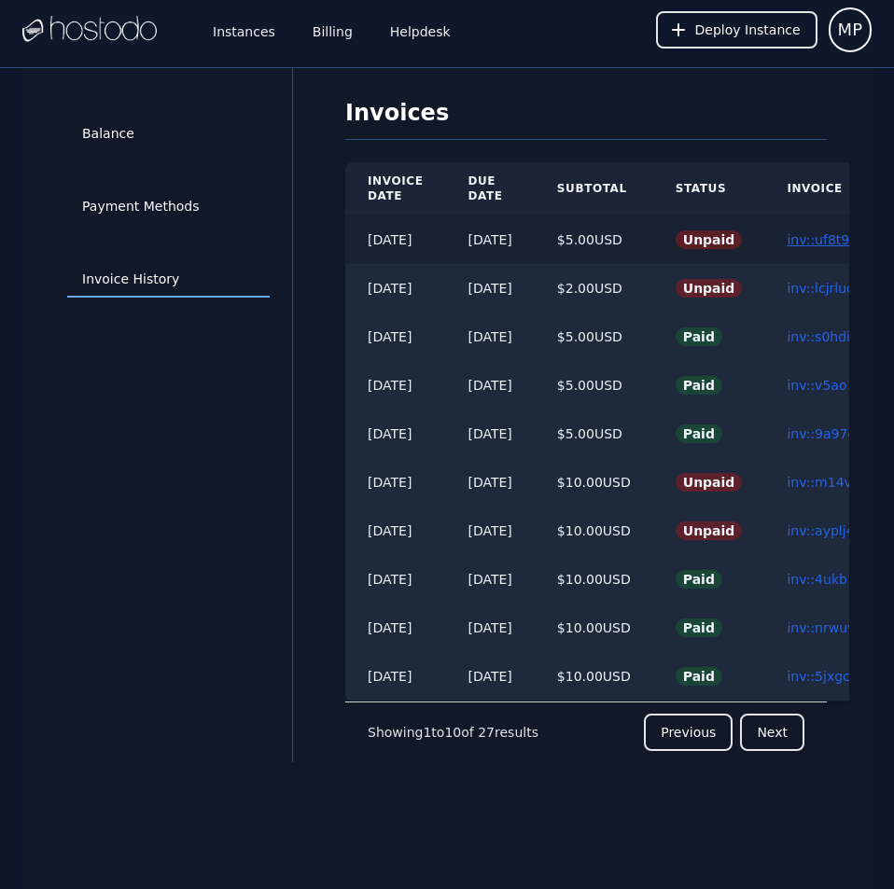
click at [823, 238] on link "inv::uf8t96xo5d ≫" at bounding box center [845, 239] width 117 height 15
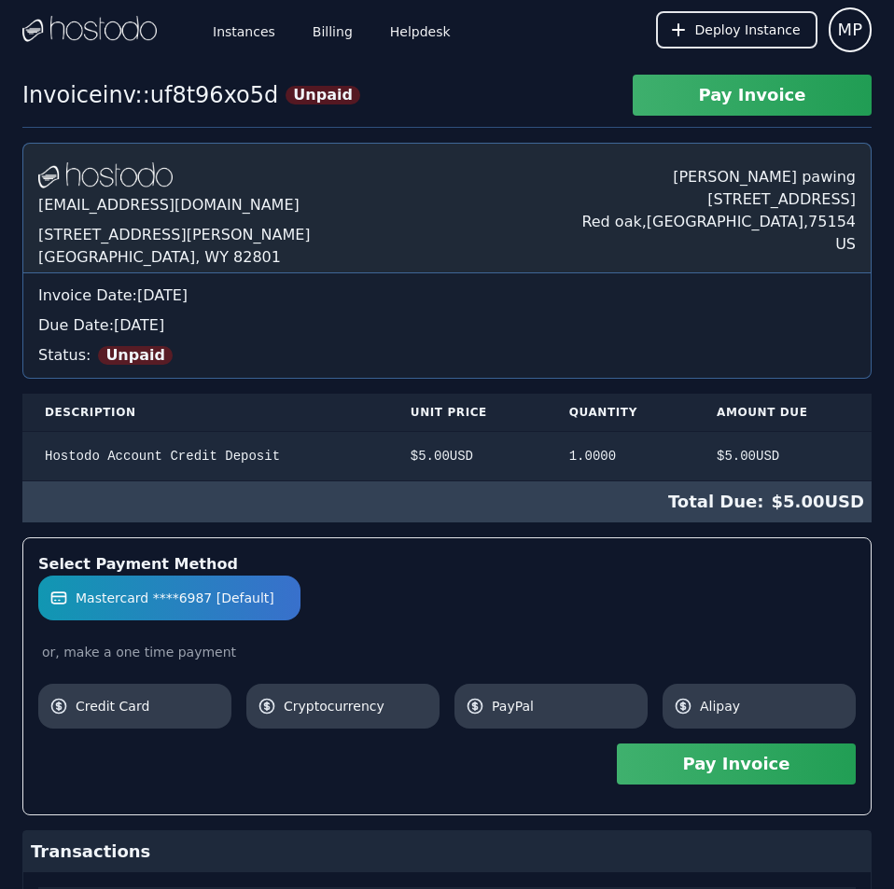
click at [712, 758] on button "Pay Invoice" at bounding box center [736, 764] width 239 height 41
click at [315, 22] on link "Billing" at bounding box center [333, 30] width 48 height 62
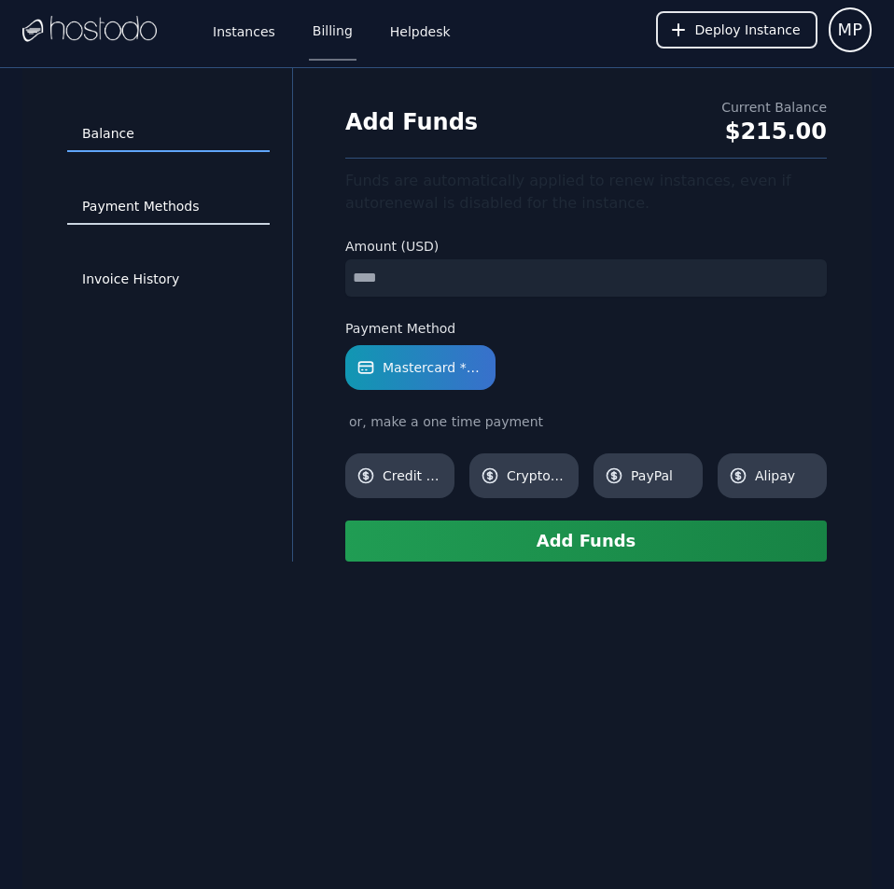
click at [194, 203] on link "Payment Methods" at bounding box center [168, 206] width 203 height 35
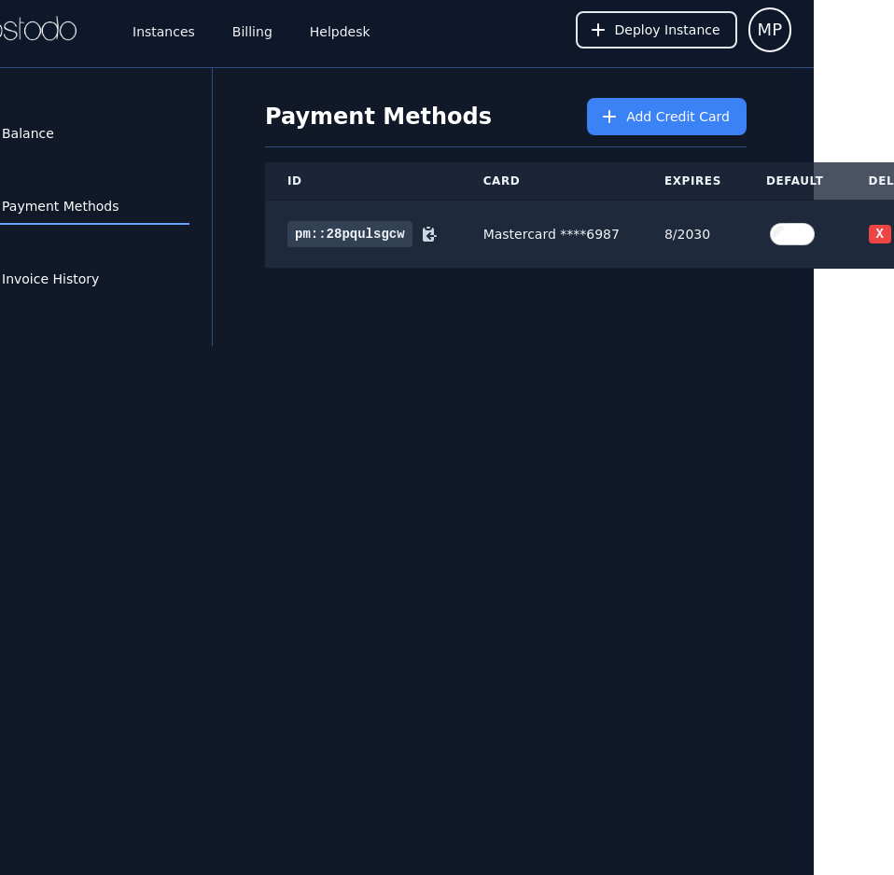
click at [614, 718] on div "Balance Payment Methods Invoice History Payment Methods Add Credit Card ID Card…" at bounding box center [366, 505] width 849 height 875
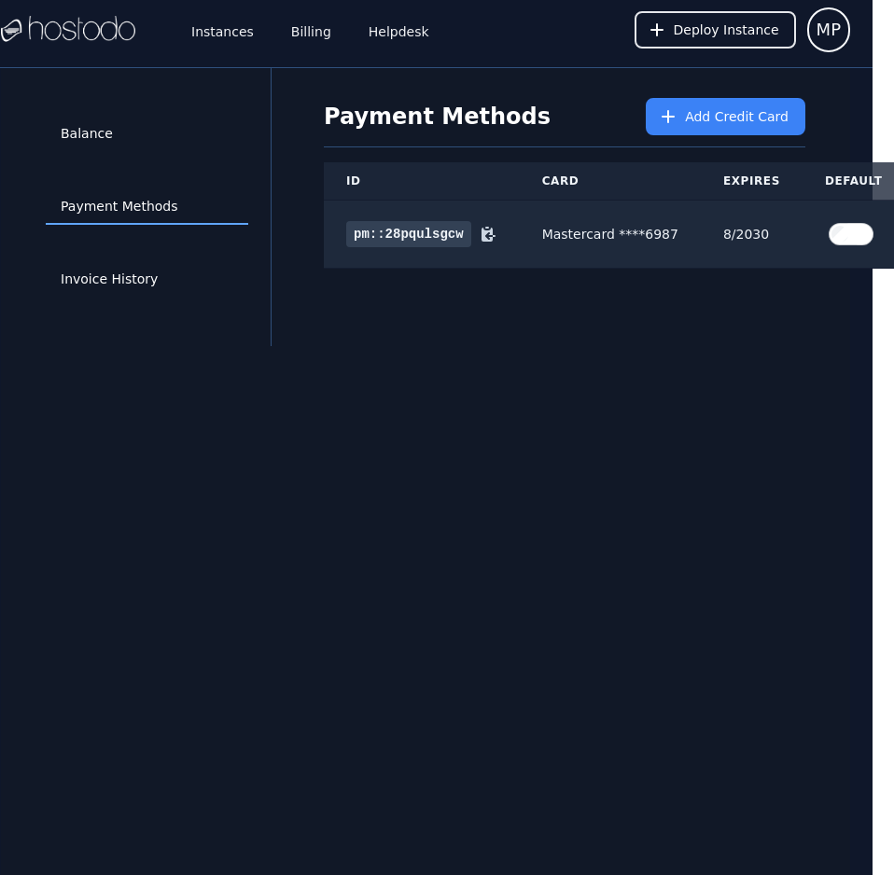
click at [716, 401] on div "Balance Payment Methods Invoice History Payment Methods Add Credit Card ID Card…" at bounding box center [425, 505] width 849 height 875
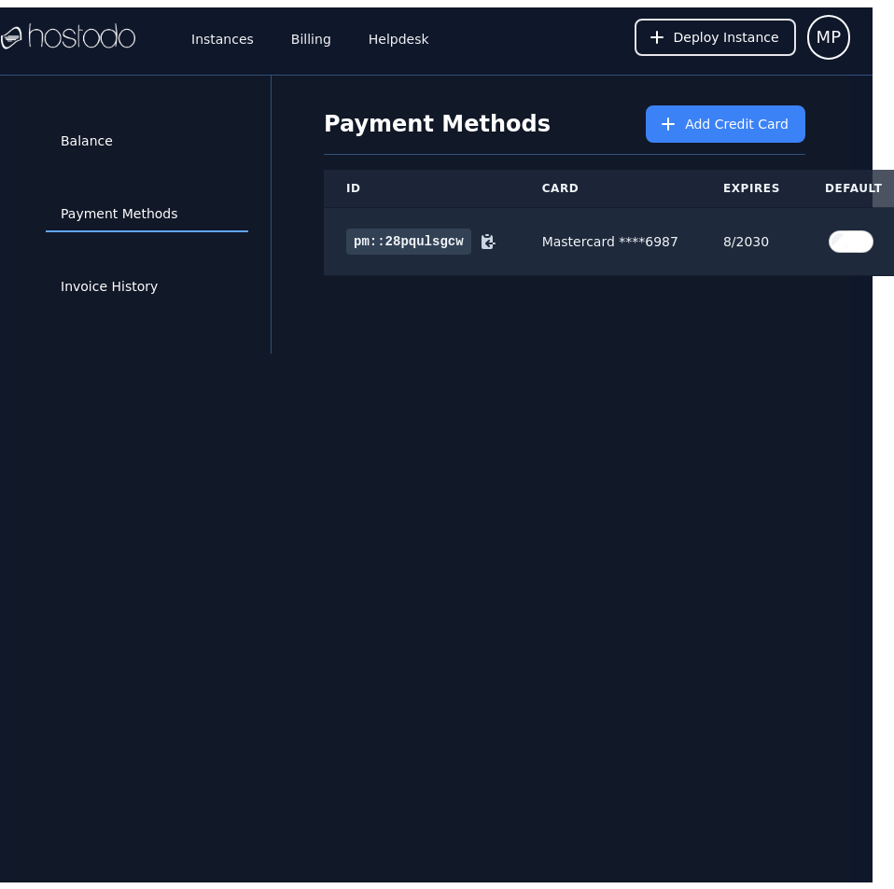
scroll to position [0, 0]
